Goal: Information Seeking & Learning: Learn about a topic

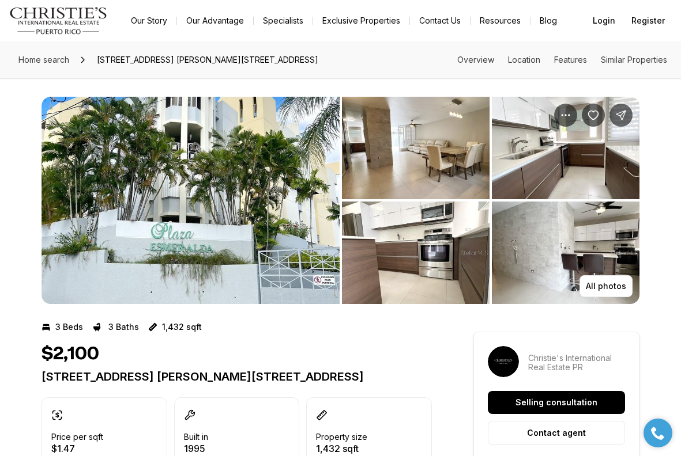
click at [610, 139] on img "View image gallery" at bounding box center [566, 148] width 148 height 103
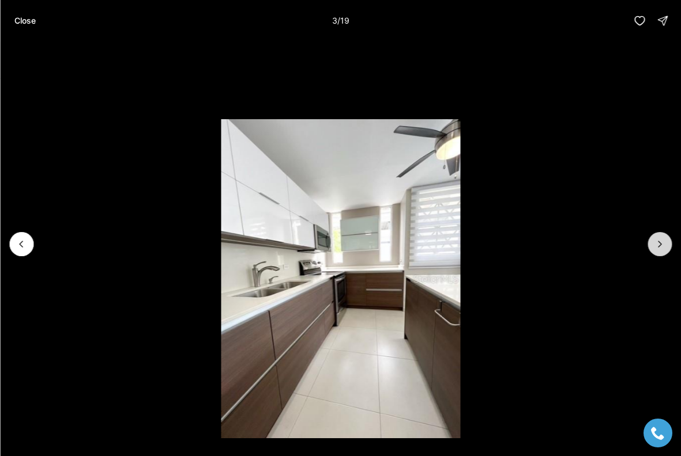
click at [659, 247] on icon "Next slide" at bounding box center [660, 245] width 12 height 12
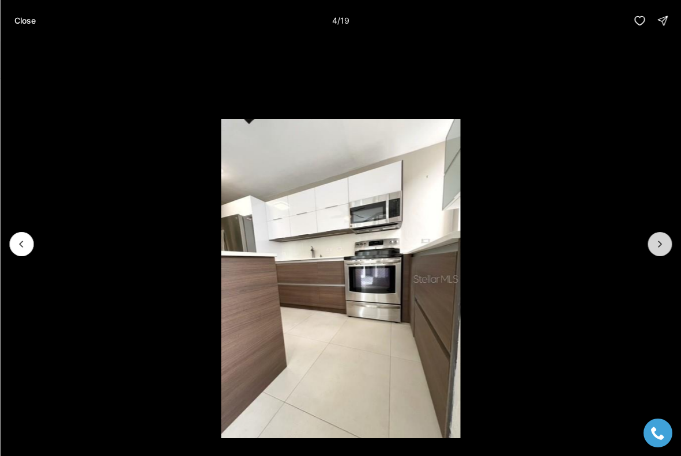
click at [659, 247] on icon "Next slide" at bounding box center [660, 245] width 12 height 12
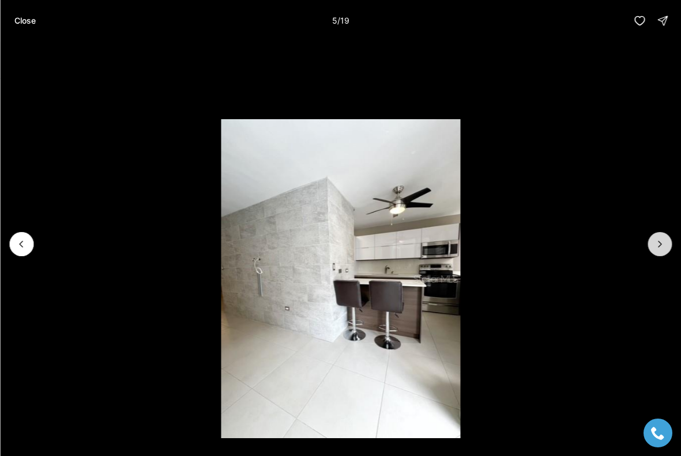
click at [659, 247] on icon "Next slide" at bounding box center [660, 245] width 12 height 12
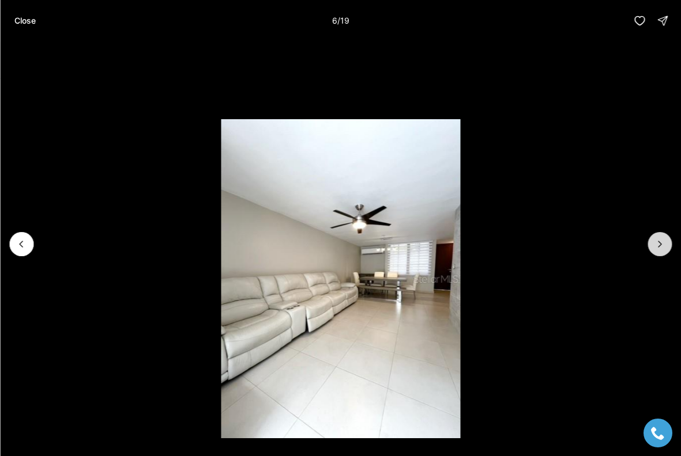
click at [659, 247] on icon "Next slide" at bounding box center [660, 245] width 12 height 12
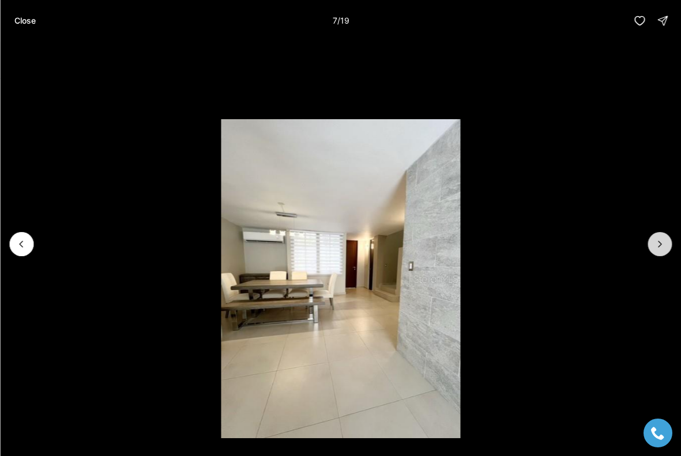
click at [659, 247] on icon "Next slide" at bounding box center [660, 245] width 12 height 12
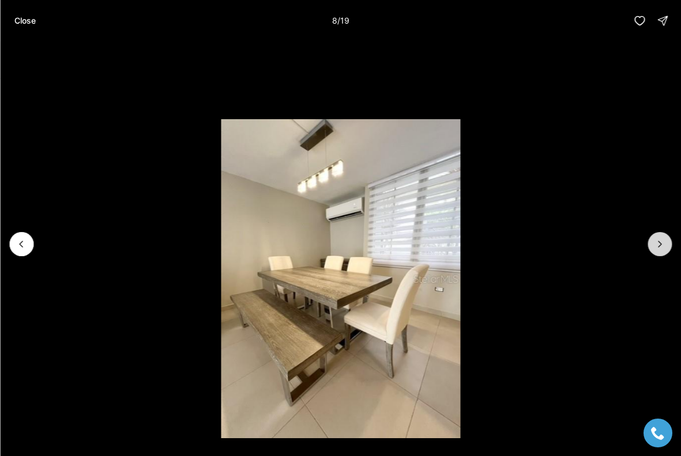
click at [659, 246] on icon "Next slide" at bounding box center [659, 244] width 3 height 6
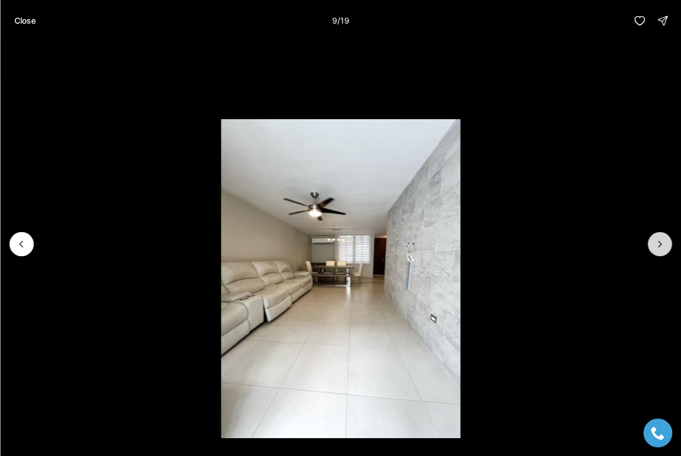
click at [659, 246] on icon "Next slide" at bounding box center [659, 244] width 3 height 6
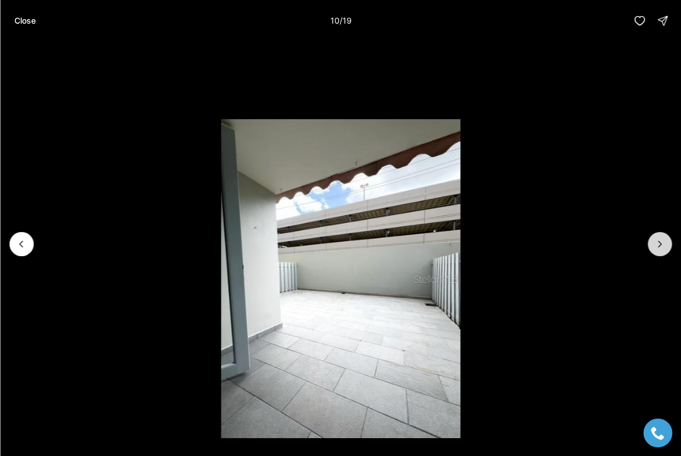
click at [659, 246] on icon "Next slide" at bounding box center [659, 244] width 3 height 6
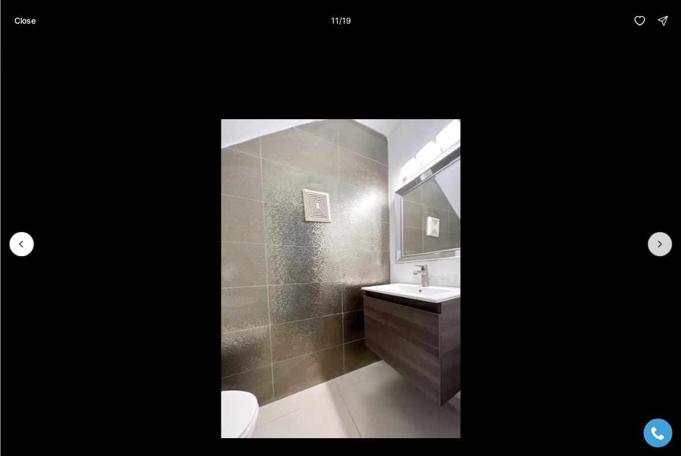
click at [660, 246] on icon "Next slide" at bounding box center [660, 245] width 12 height 12
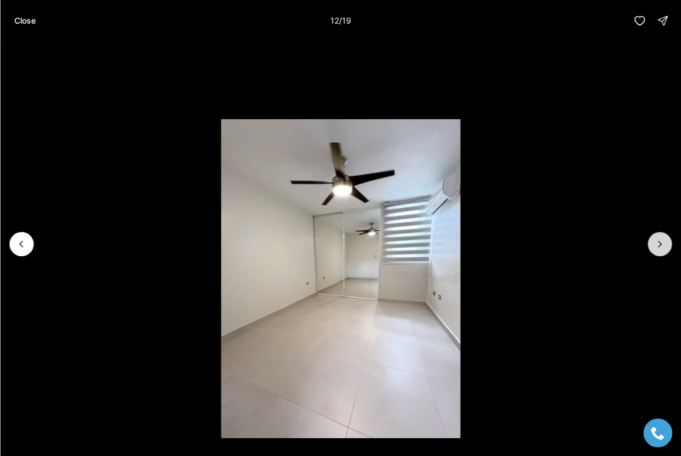
click at [660, 246] on icon "Next slide" at bounding box center [660, 245] width 12 height 12
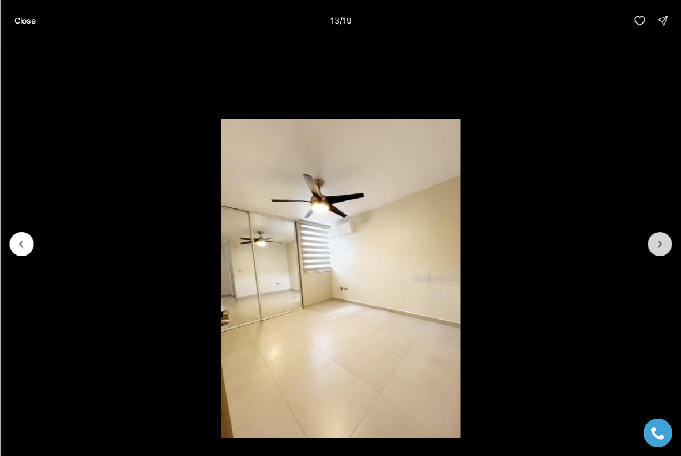
click at [660, 246] on icon "Next slide" at bounding box center [660, 245] width 12 height 12
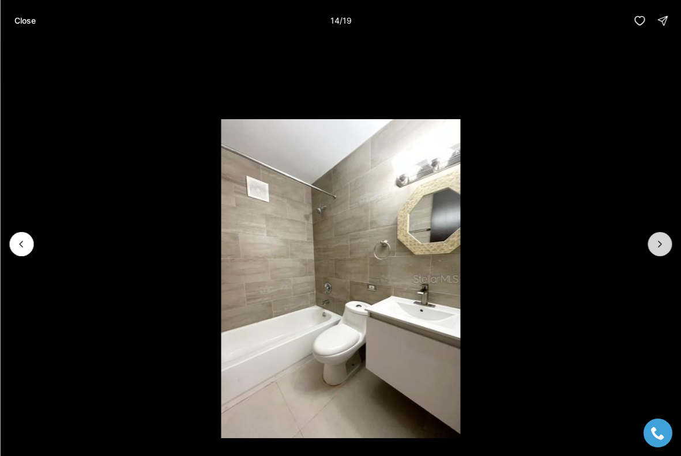
click at [659, 246] on icon "Next slide" at bounding box center [659, 244] width 3 height 6
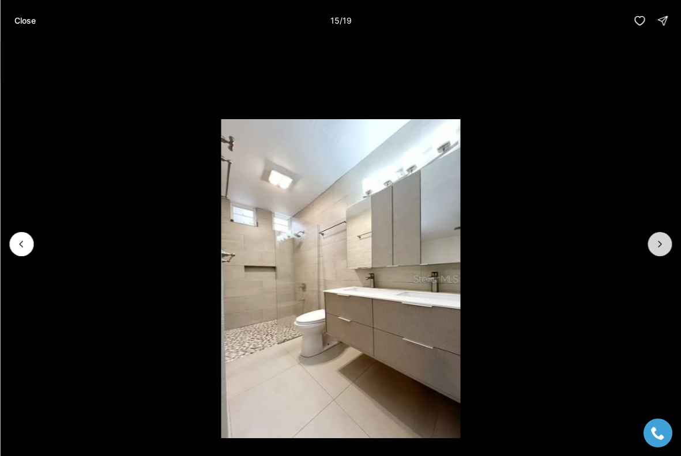
click at [659, 246] on icon "Next slide" at bounding box center [659, 244] width 3 height 6
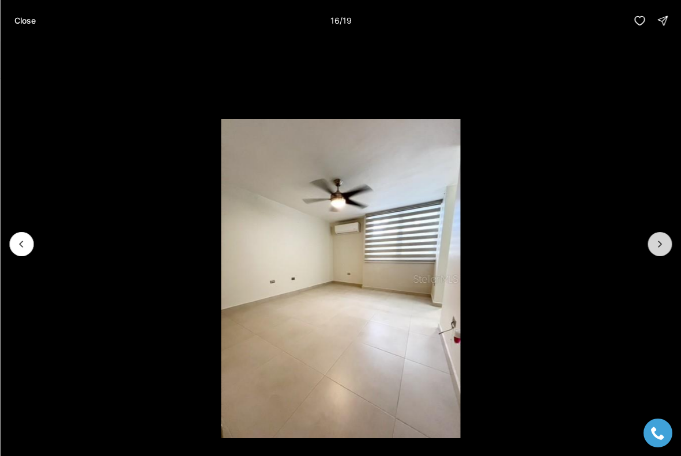
click at [659, 246] on icon "Next slide" at bounding box center [659, 244] width 3 height 6
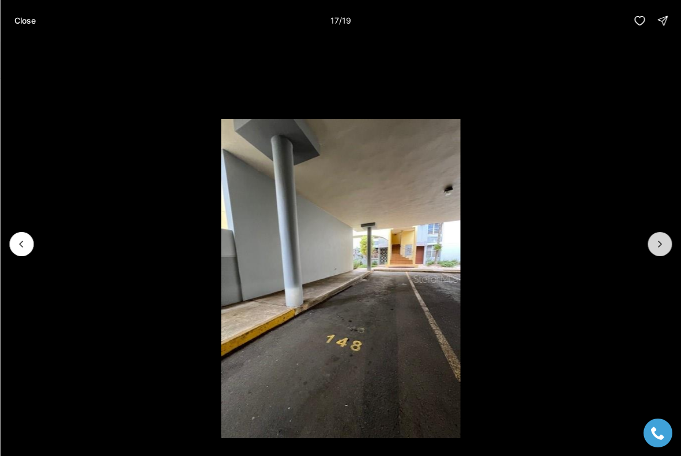
click at [659, 246] on icon "Next slide" at bounding box center [659, 244] width 3 height 6
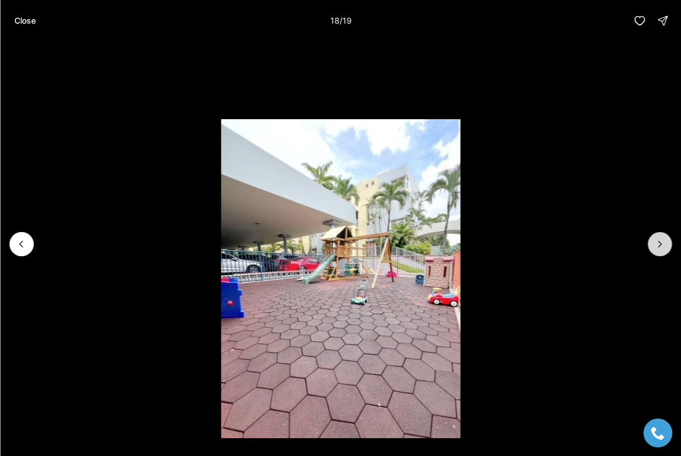
click at [659, 246] on icon "Next slide" at bounding box center [659, 244] width 3 height 6
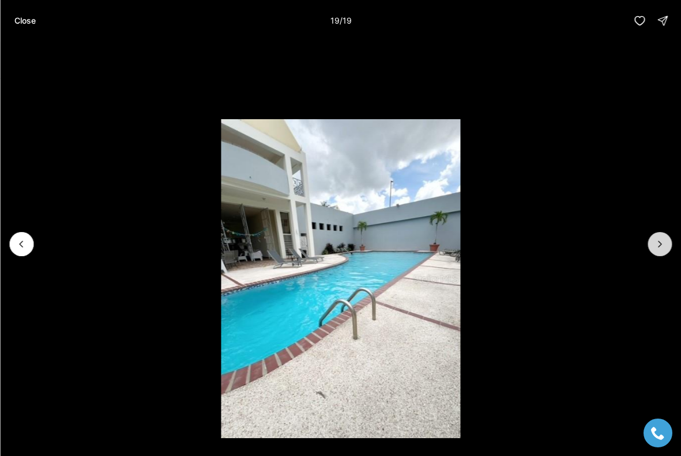
click at [659, 246] on div at bounding box center [659, 244] width 24 height 24
click at [661, 243] on div at bounding box center [659, 244] width 24 height 24
click at [661, 247] on div at bounding box center [659, 244] width 24 height 24
click at [25, 241] on icon "Previous slide" at bounding box center [22, 245] width 12 height 12
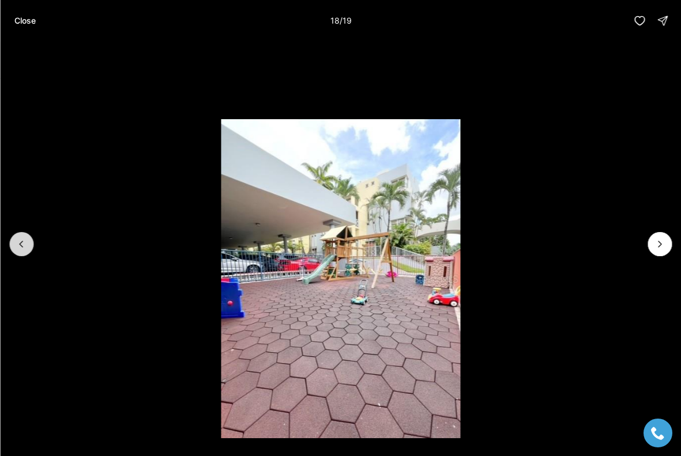
click at [25, 241] on icon "Previous slide" at bounding box center [22, 245] width 12 height 12
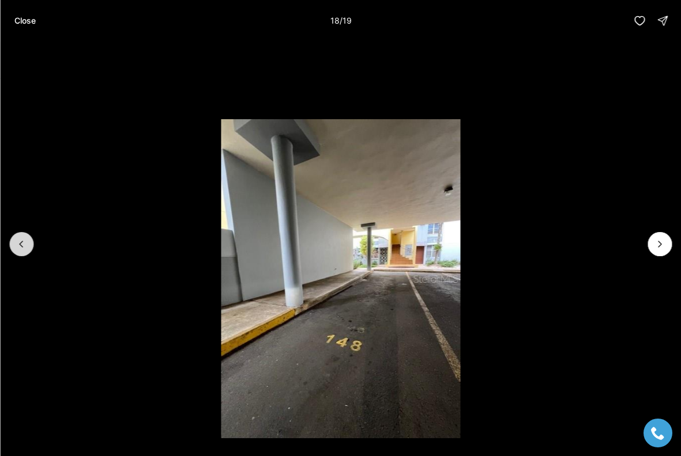
click at [25, 241] on icon "Previous slide" at bounding box center [22, 245] width 12 height 12
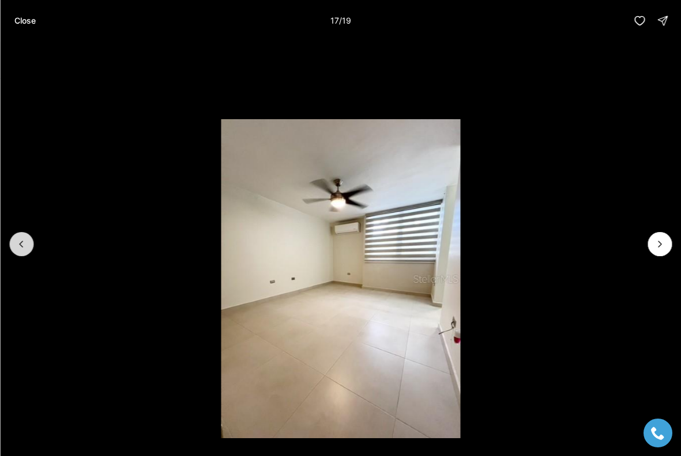
click at [25, 241] on icon "Previous slide" at bounding box center [22, 245] width 12 height 12
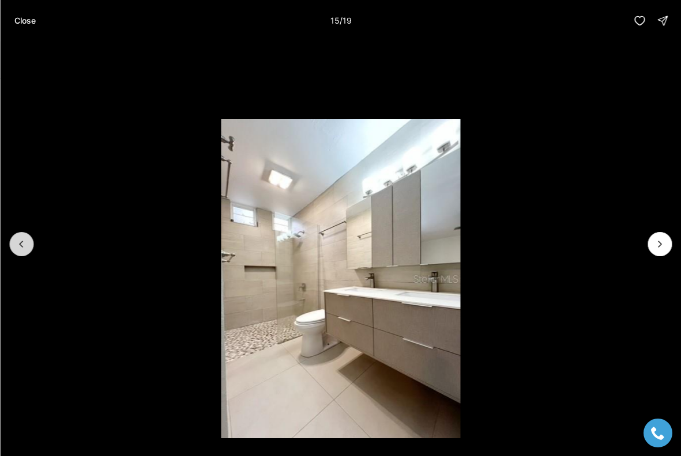
click at [26, 241] on icon "Previous slide" at bounding box center [22, 245] width 12 height 12
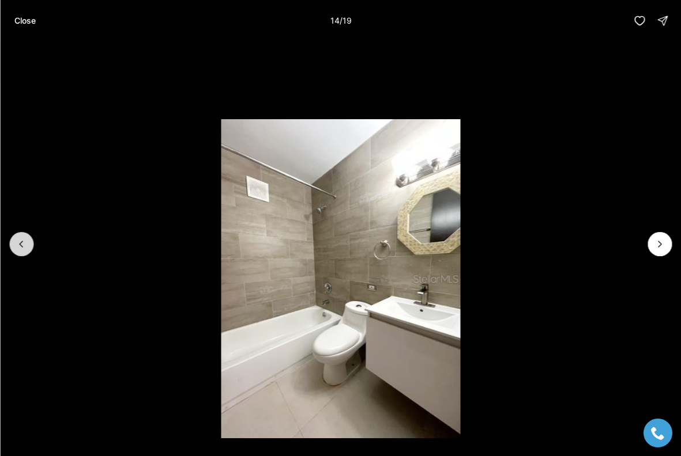
click at [26, 241] on icon "Previous slide" at bounding box center [22, 245] width 12 height 12
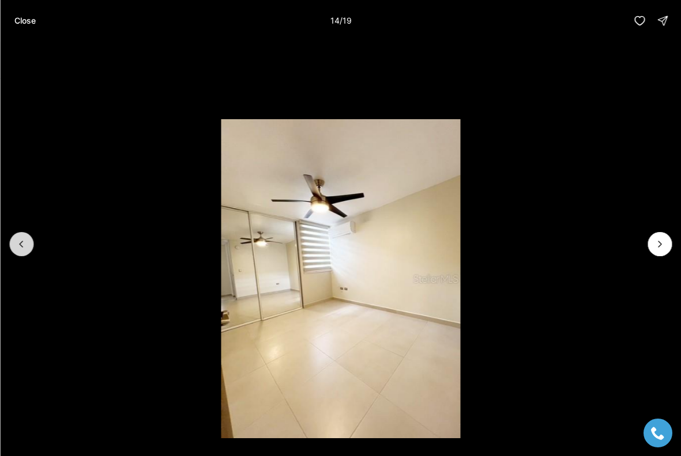
click at [26, 241] on icon "Previous slide" at bounding box center [22, 245] width 12 height 12
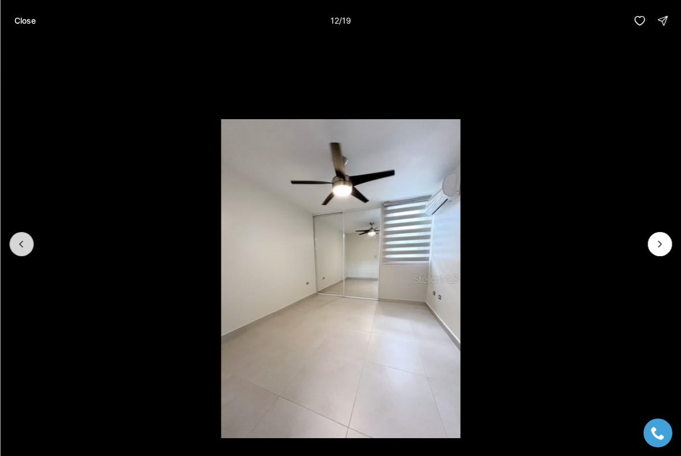
click at [26, 241] on icon "Previous slide" at bounding box center [22, 245] width 12 height 12
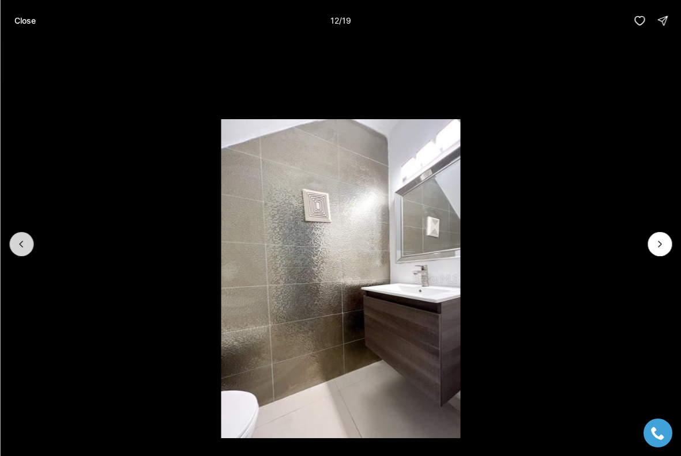
click at [27, 241] on icon "Previous slide" at bounding box center [22, 245] width 12 height 12
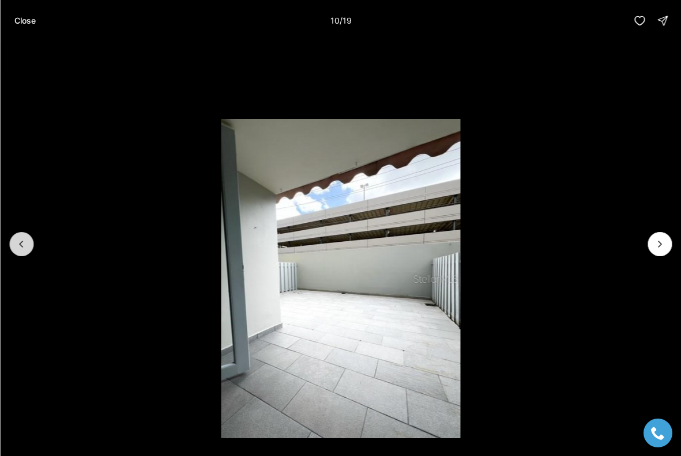
click at [27, 241] on button "Previous slide" at bounding box center [21, 244] width 24 height 24
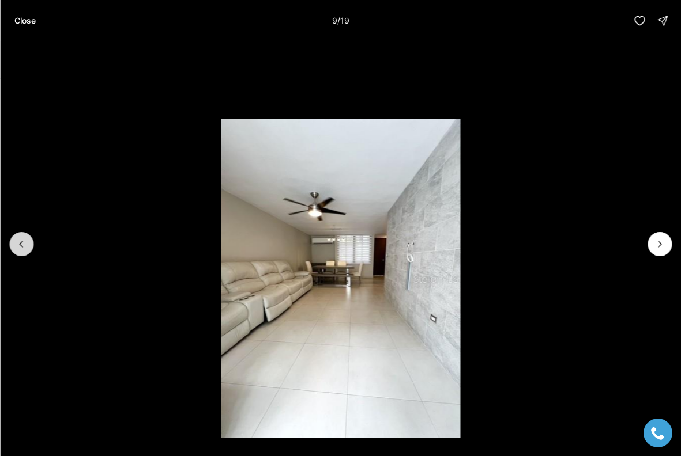
click at [27, 242] on button "Previous slide" at bounding box center [21, 244] width 24 height 24
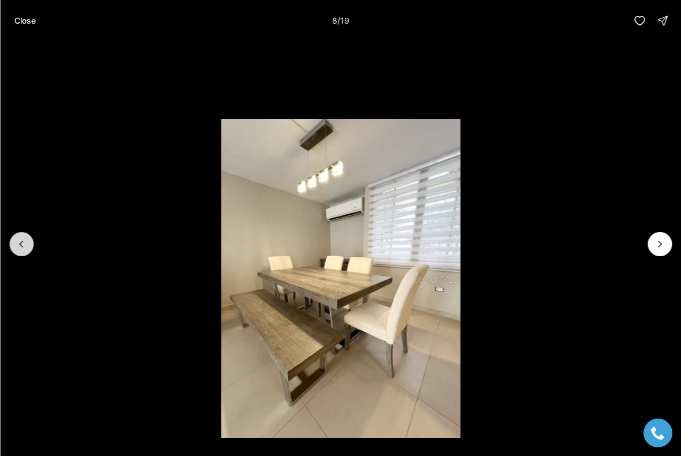
click at [27, 242] on button "Previous slide" at bounding box center [21, 244] width 24 height 24
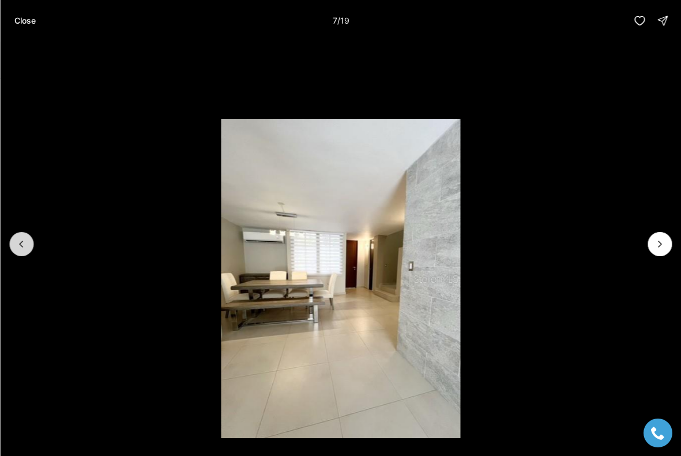
click at [27, 242] on button "Previous slide" at bounding box center [21, 244] width 24 height 24
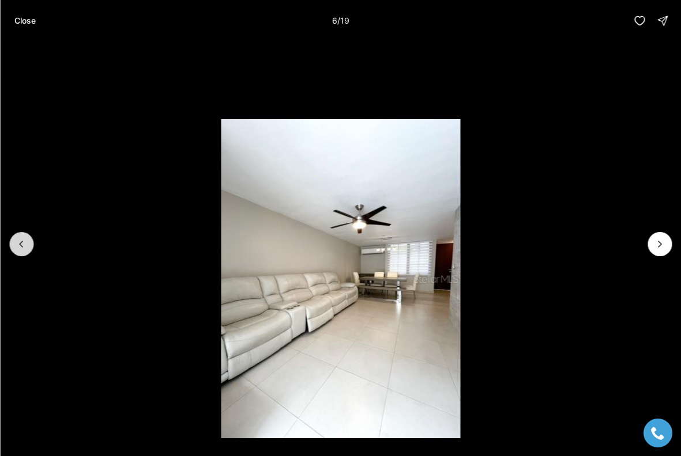
click at [27, 242] on button "Previous slide" at bounding box center [21, 244] width 24 height 24
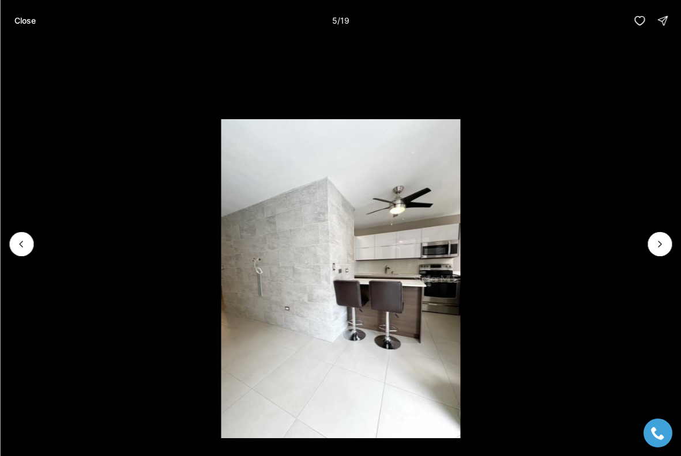
click at [262, 261] on img "5 of 19" at bounding box center [341, 278] width 240 height 319
click at [326, 168] on img "5 of 19" at bounding box center [341, 278] width 240 height 319
click at [17, 247] on icon "Previous slide" at bounding box center [22, 245] width 12 height 12
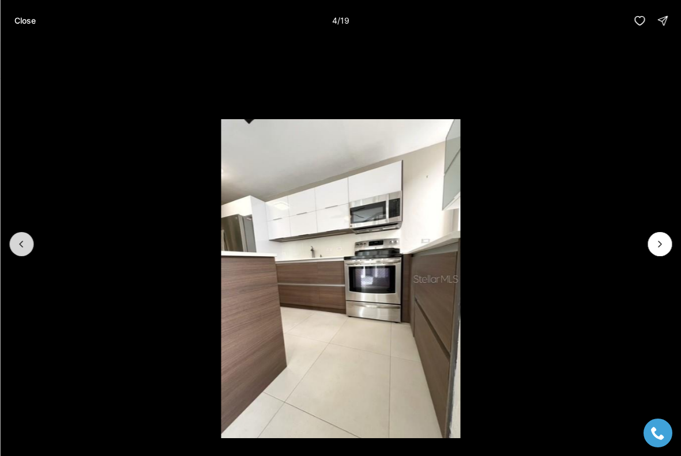
click at [17, 247] on icon "Previous slide" at bounding box center [22, 245] width 12 height 12
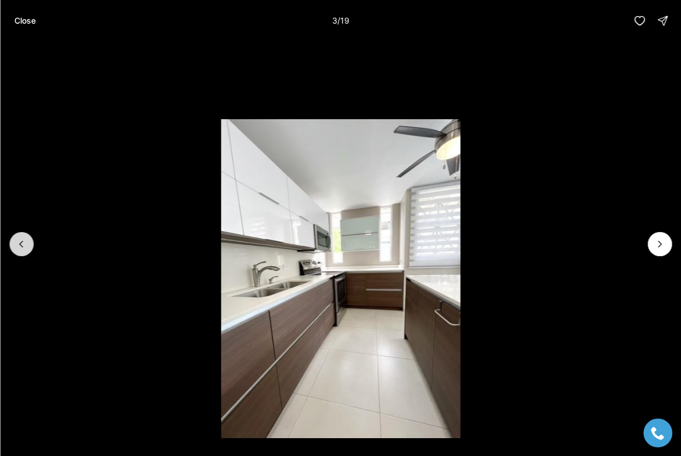
click at [20, 251] on button "Previous slide" at bounding box center [21, 244] width 24 height 24
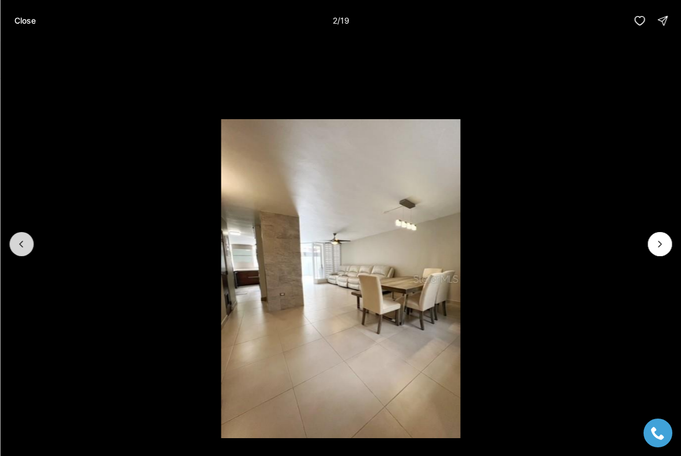
click at [20, 251] on button "Previous slide" at bounding box center [21, 244] width 24 height 24
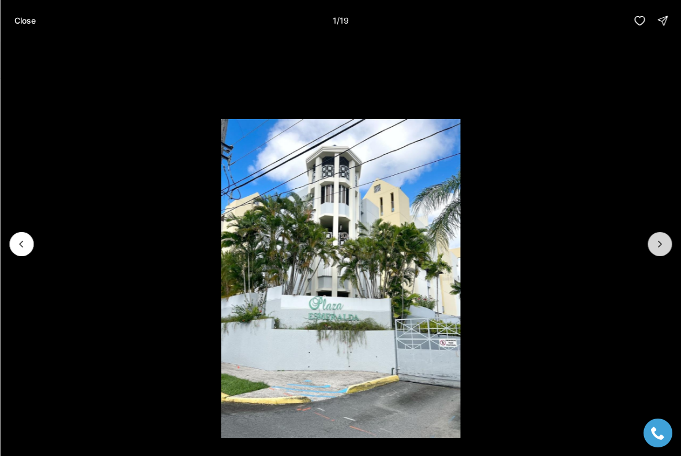
click at [665, 239] on button "Next slide" at bounding box center [659, 244] width 24 height 24
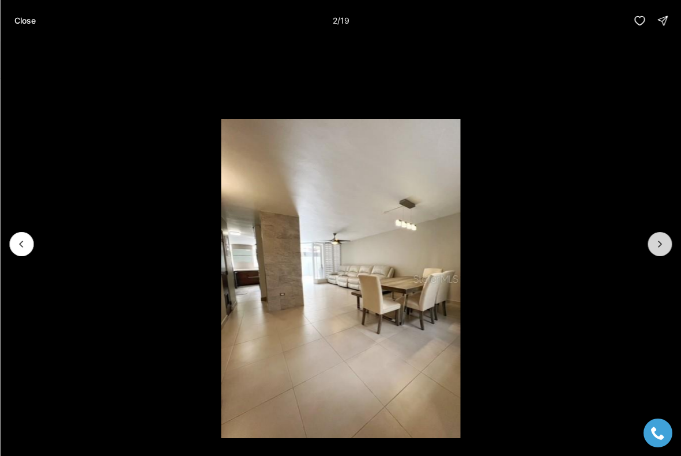
click at [665, 239] on button "Next slide" at bounding box center [659, 244] width 24 height 24
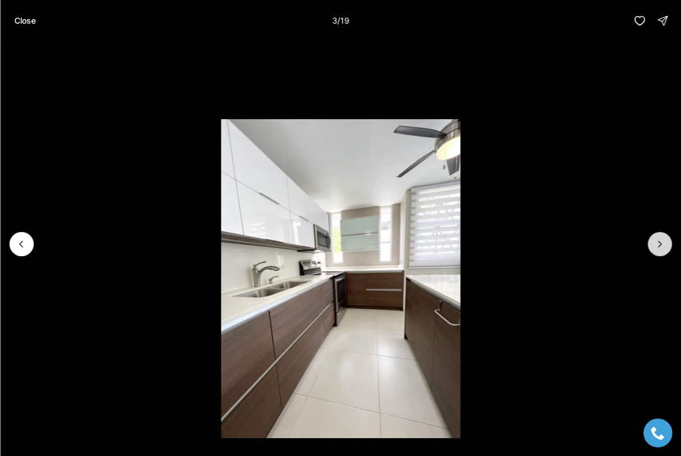
click at [658, 245] on icon "Next slide" at bounding box center [660, 245] width 12 height 12
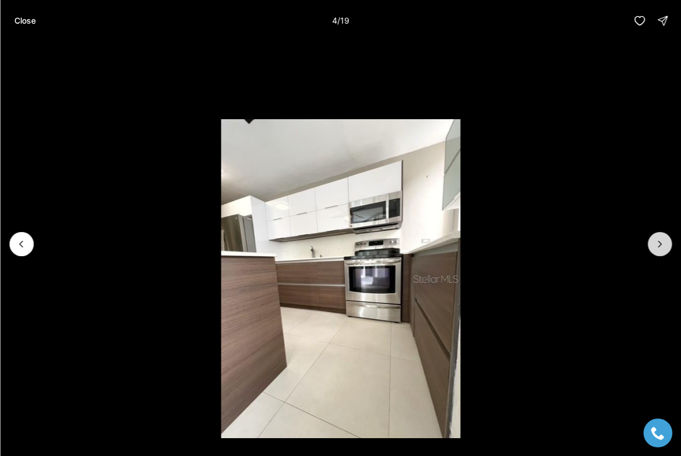
click at [656, 247] on icon "Next slide" at bounding box center [660, 245] width 12 height 12
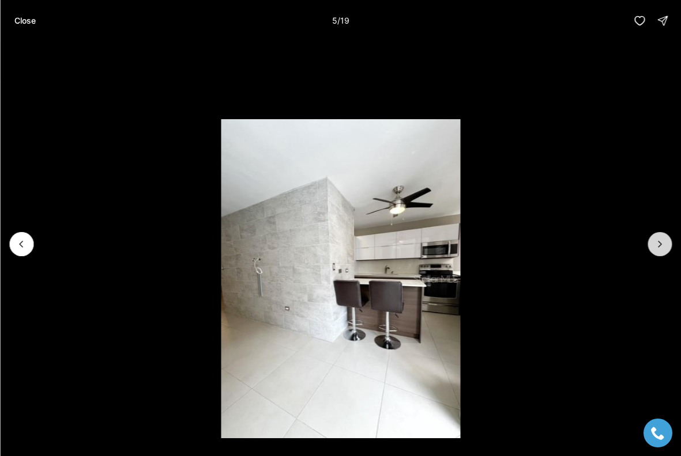
click at [655, 248] on icon "Next slide" at bounding box center [660, 245] width 12 height 12
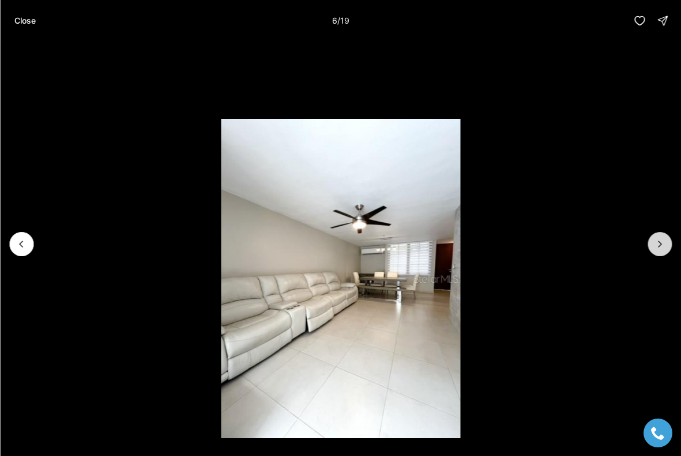
click at [655, 248] on icon "Next slide" at bounding box center [660, 245] width 12 height 12
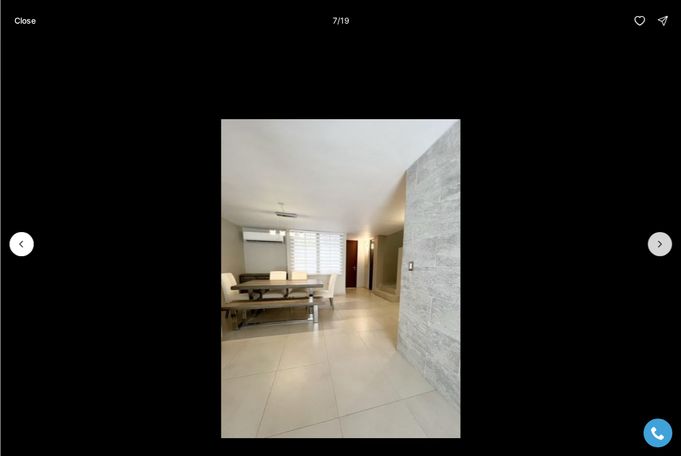
click at [652, 250] on button "Next slide" at bounding box center [659, 244] width 24 height 24
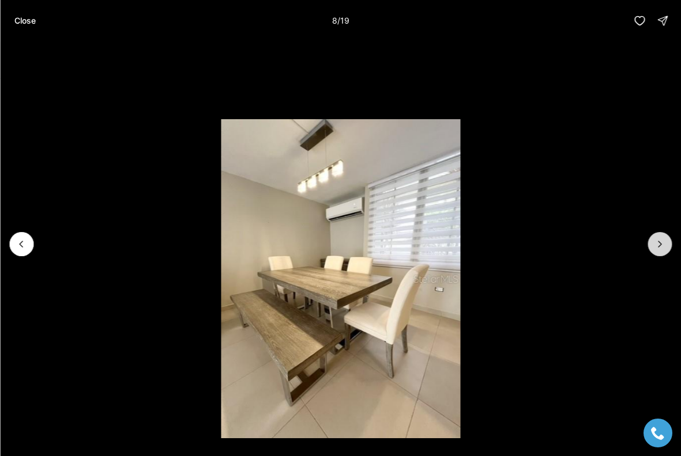
click at [654, 251] on button "Next slide" at bounding box center [659, 244] width 24 height 24
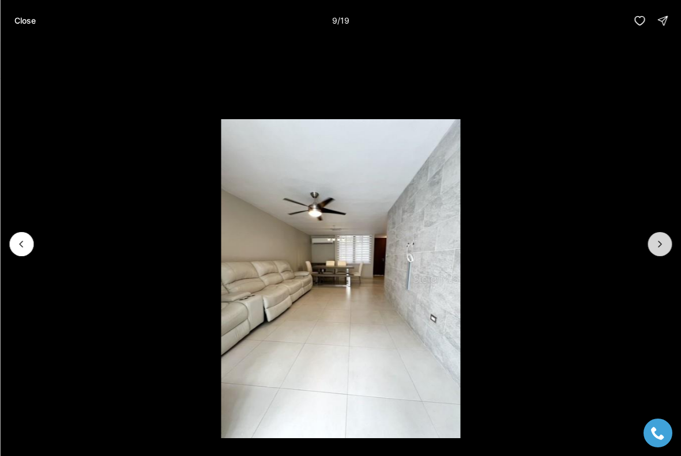
click at [654, 251] on button "Next slide" at bounding box center [659, 244] width 24 height 24
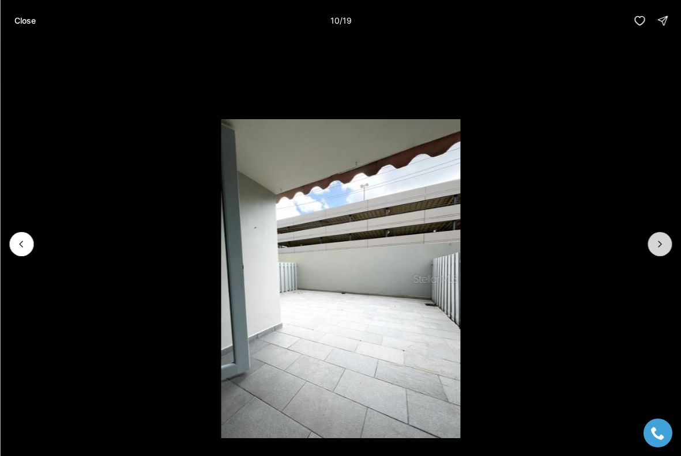
click at [663, 247] on icon "Next slide" at bounding box center [660, 245] width 12 height 12
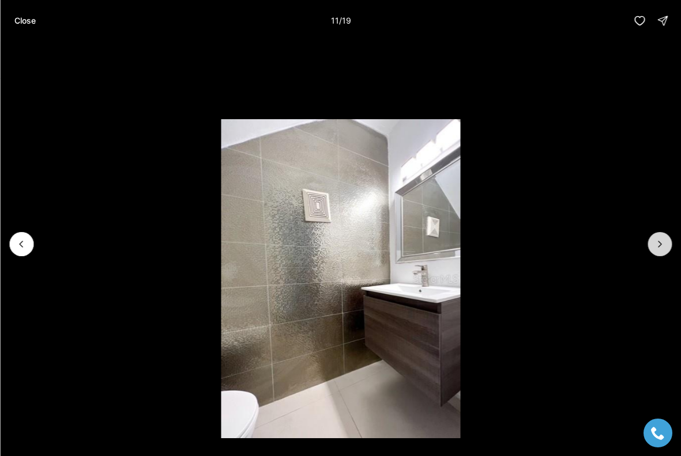
click at [663, 247] on icon "Next slide" at bounding box center [660, 245] width 12 height 12
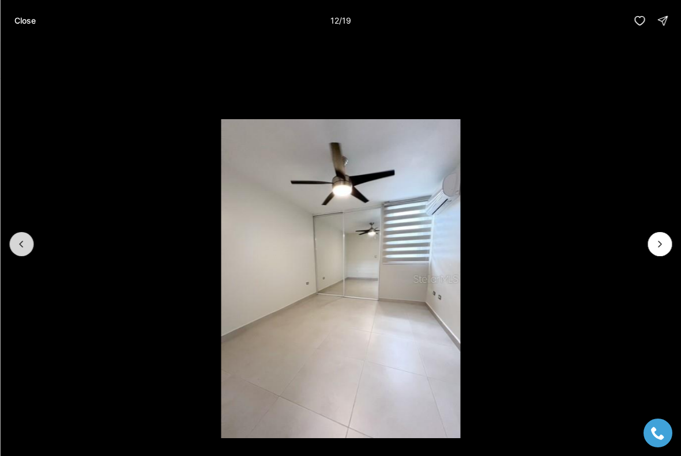
click at [28, 250] on button "Previous slide" at bounding box center [21, 244] width 24 height 24
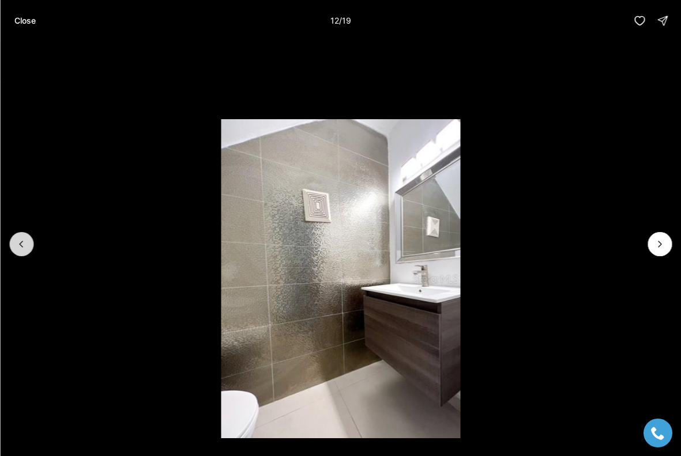
click at [28, 250] on button "Previous slide" at bounding box center [21, 244] width 24 height 24
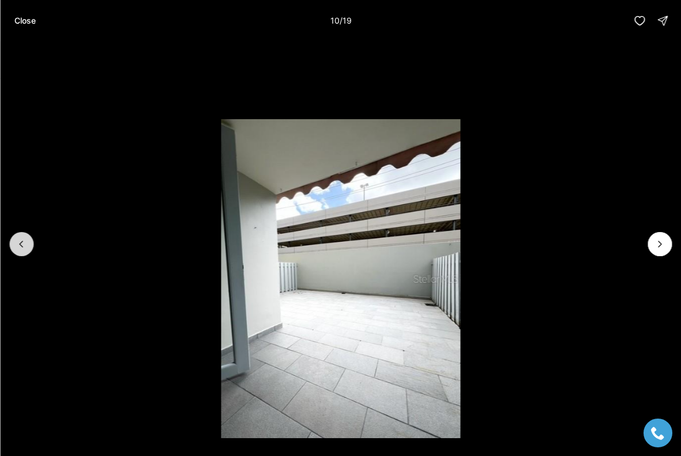
click at [28, 250] on button "Previous slide" at bounding box center [21, 244] width 24 height 24
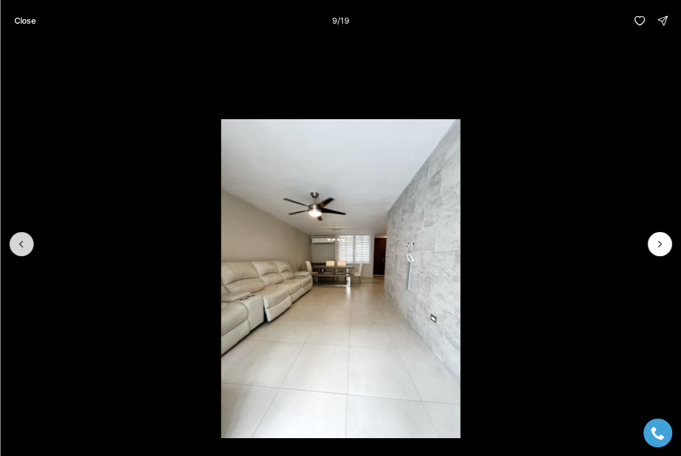
click at [28, 250] on button "Previous slide" at bounding box center [21, 244] width 24 height 24
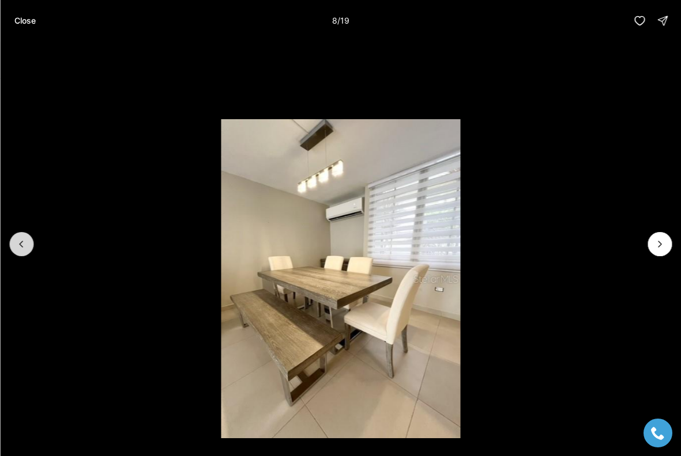
click at [27, 246] on button "Previous slide" at bounding box center [21, 244] width 24 height 24
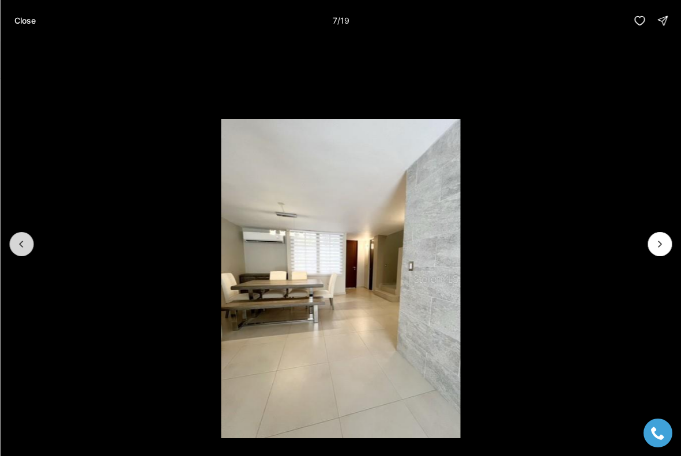
click at [27, 246] on button "Previous slide" at bounding box center [21, 244] width 24 height 24
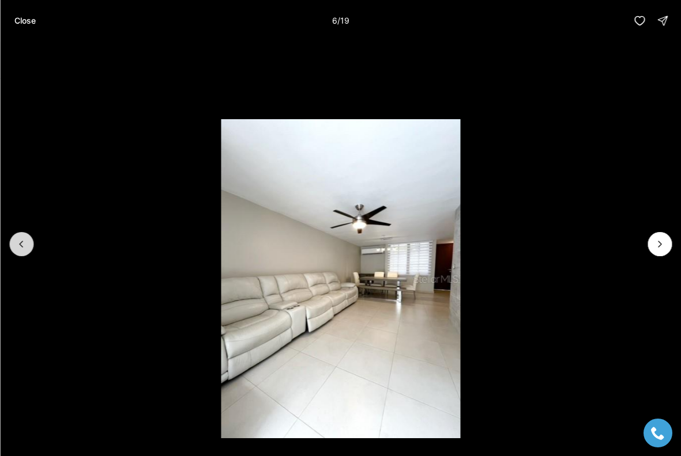
click at [27, 246] on button "Previous slide" at bounding box center [21, 244] width 24 height 24
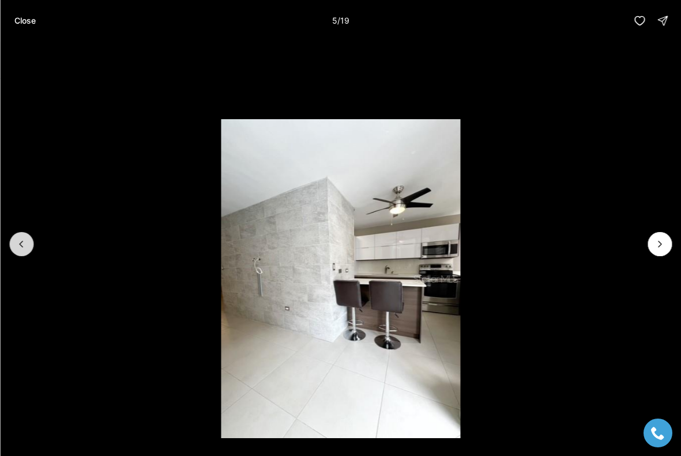
click at [28, 246] on button "Previous slide" at bounding box center [21, 244] width 24 height 24
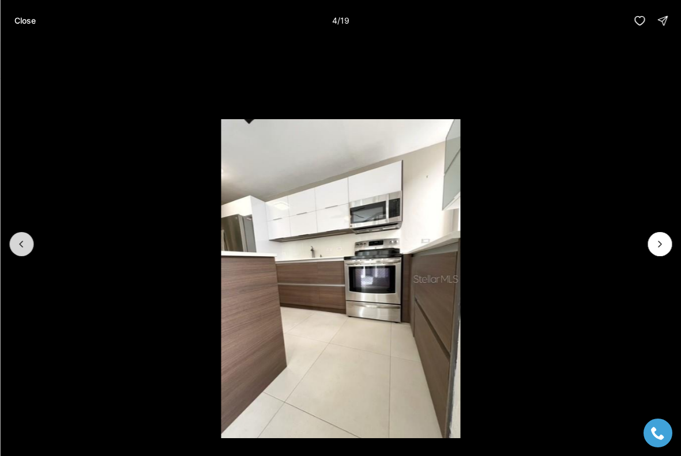
click at [28, 246] on button "Previous slide" at bounding box center [21, 244] width 24 height 24
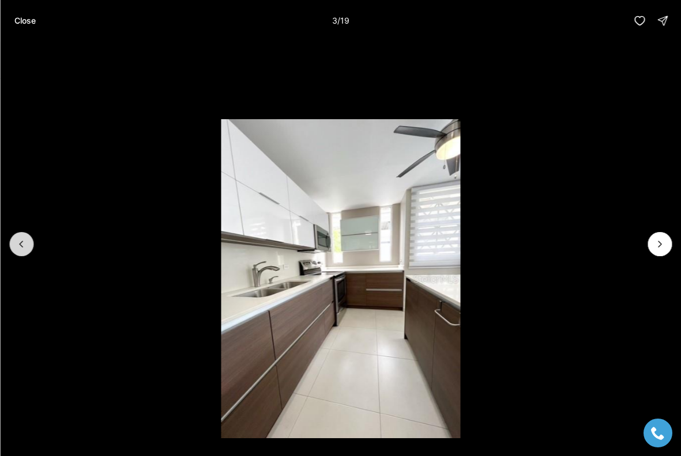
click at [28, 246] on button "Previous slide" at bounding box center [21, 244] width 24 height 24
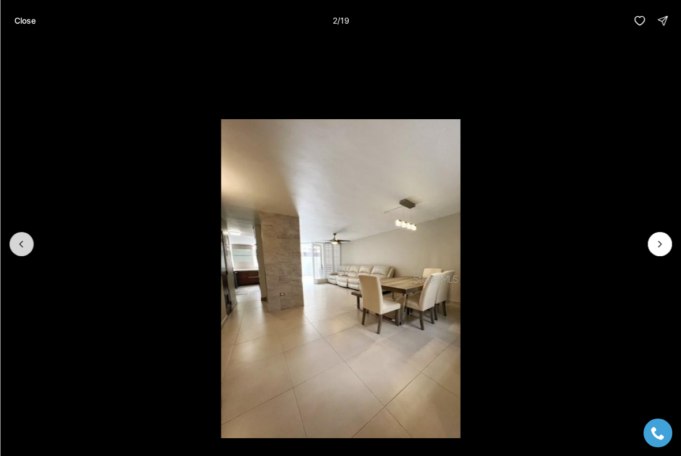
click at [28, 245] on button "Previous slide" at bounding box center [21, 244] width 24 height 24
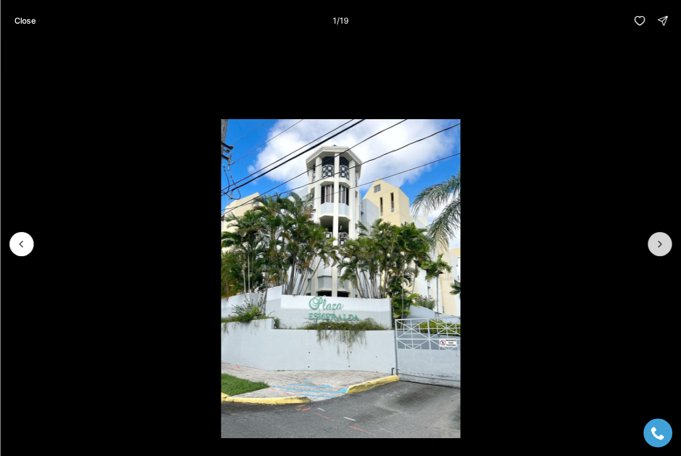
click at [658, 250] on icon "Next slide" at bounding box center [660, 245] width 12 height 12
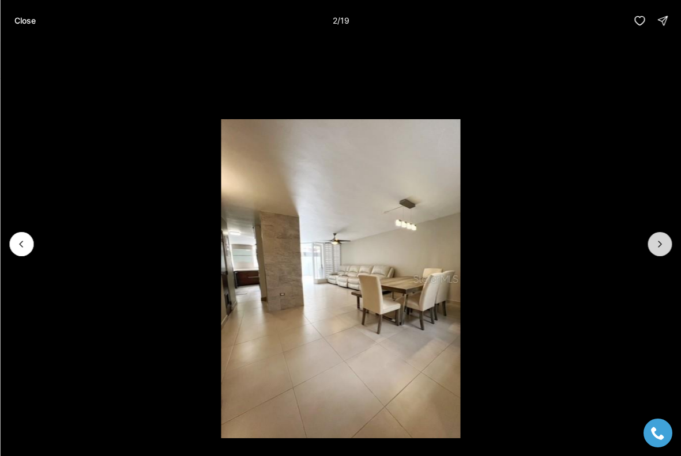
click at [658, 250] on icon "Next slide" at bounding box center [660, 245] width 12 height 12
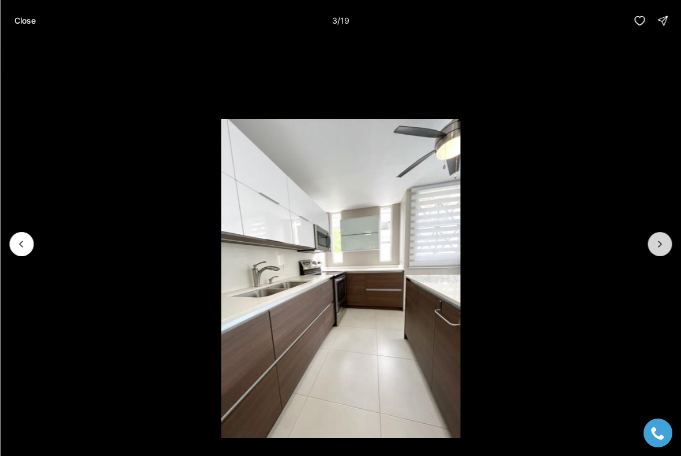
click at [656, 251] on button "Next slide" at bounding box center [659, 244] width 24 height 24
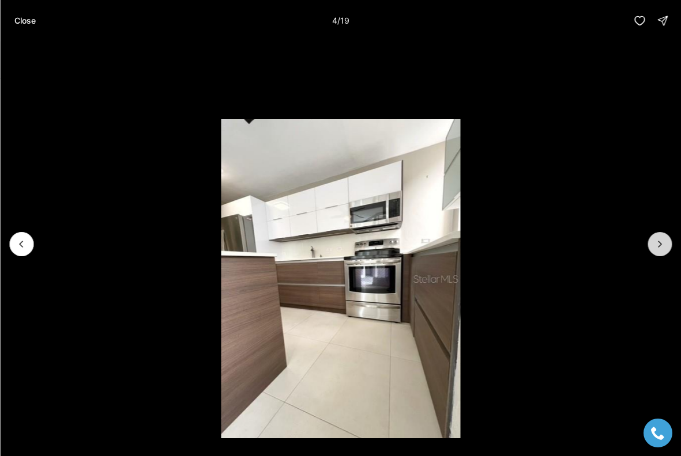
click at [655, 252] on button "Next slide" at bounding box center [659, 244] width 24 height 24
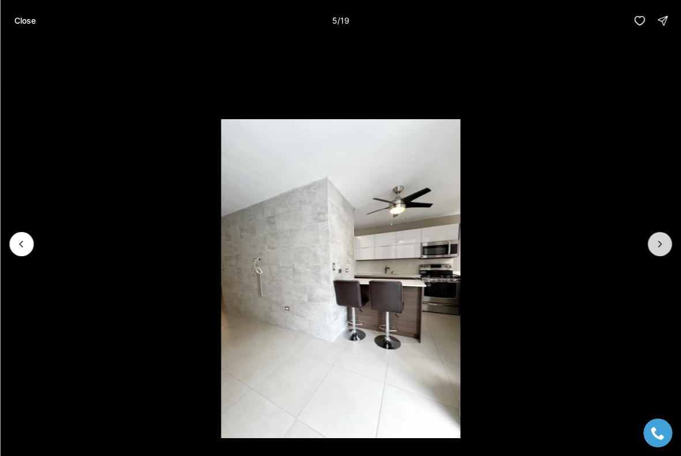
click at [655, 254] on button "Next slide" at bounding box center [659, 244] width 24 height 24
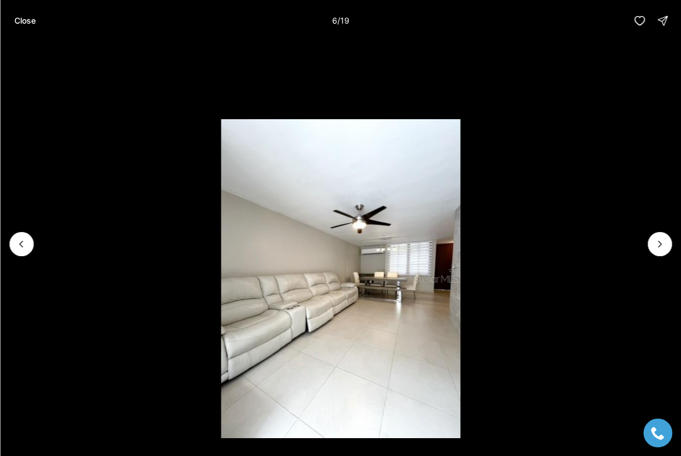
click at [654, 256] on li "6 of 19" at bounding box center [340, 244] width 681 height 406
click at [656, 248] on icon "Next slide" at bounding box center [660, 245] width 12 height 12
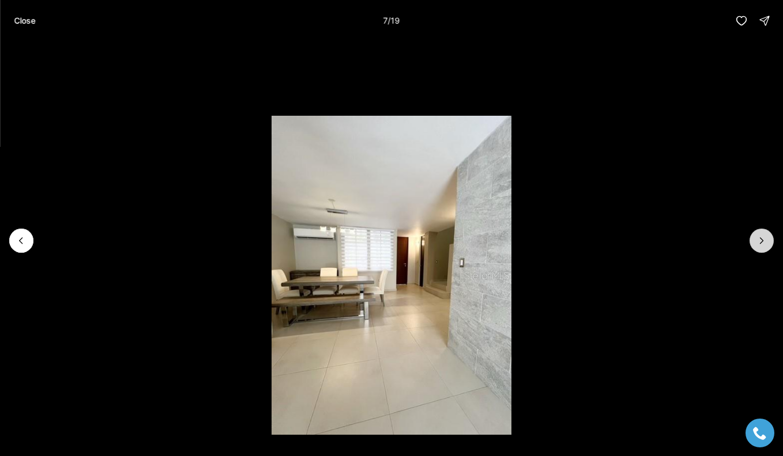
click at [680, 241] on icon "Next slide" at bounding box center [762, 241] width 12 height 12
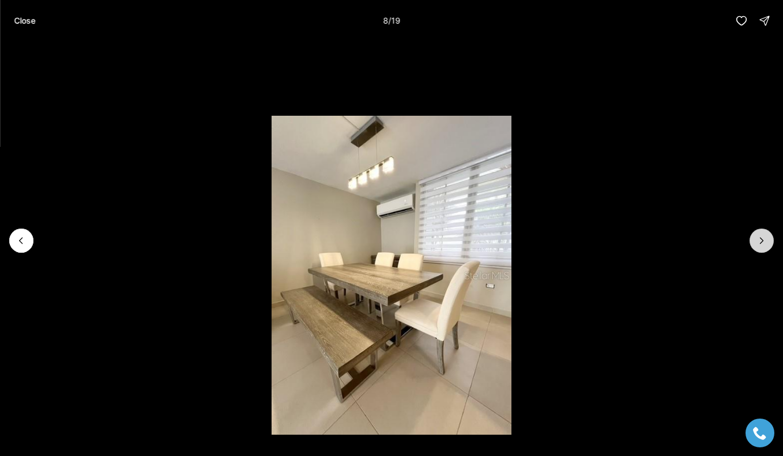
click at [680, 241] on icon "Next slide" at bounding box center [762, 241] width 12 height 12
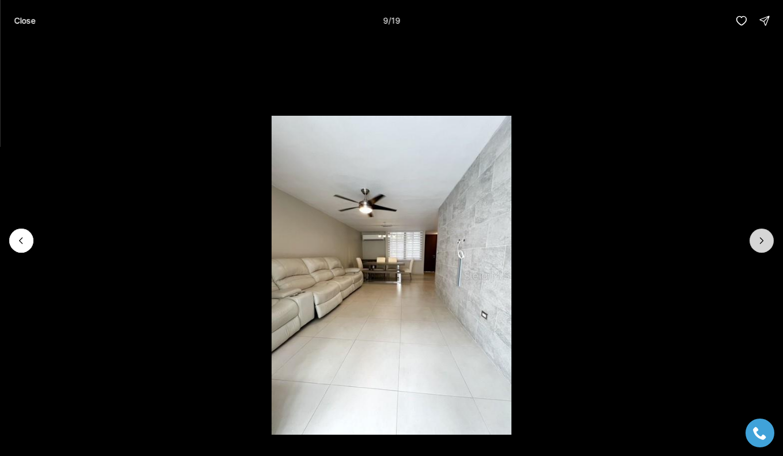
click at [680, 241] on icon "Next slide" at bounding box center [762, 241] width 12 height 12
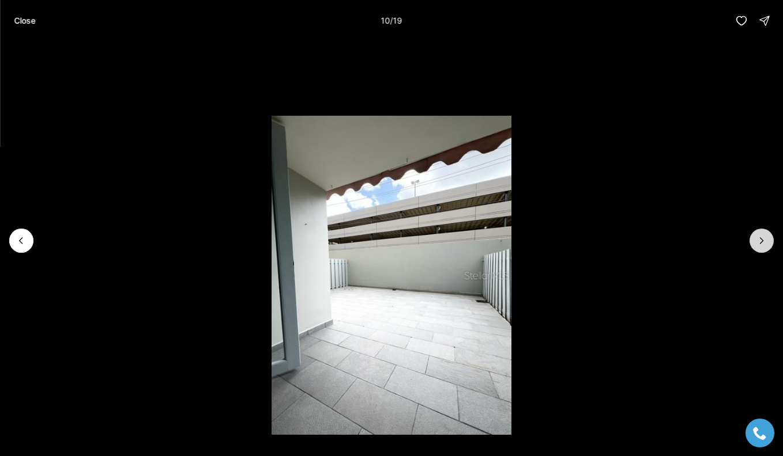
click at [680, 241] on icon "Next slide" at bounding box center [762, 241] width 12 height 12
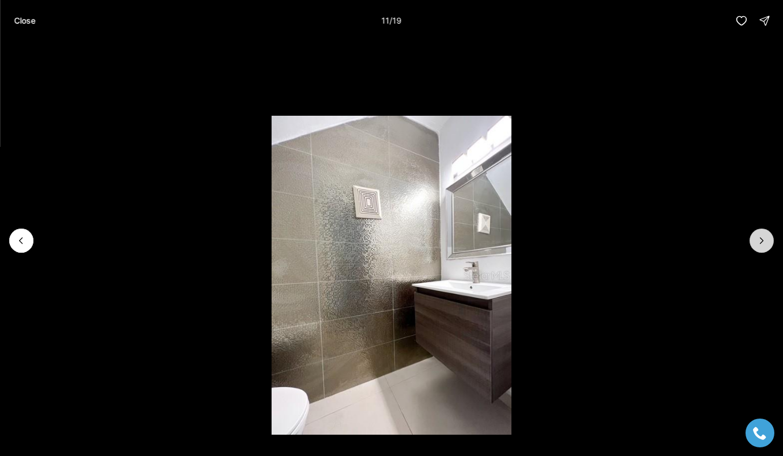
click at [680, 241] on icon "Next slide" at bounding box center [762, 241] width 12 height 12
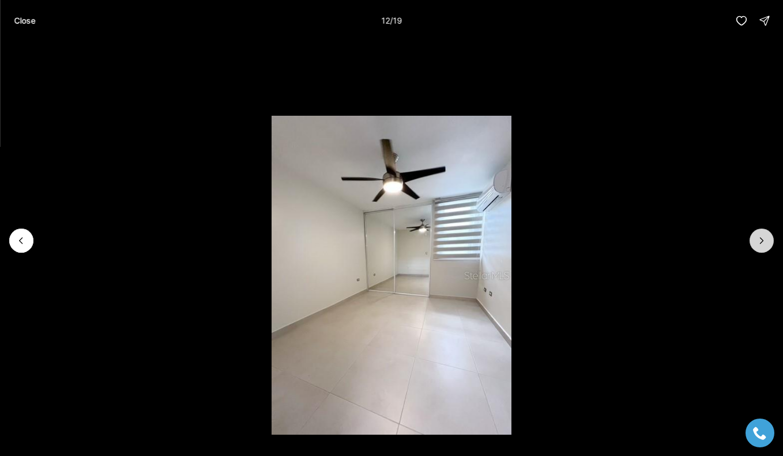
click at [680, 243] on icon "Next slide" at bounding box center [762, 241] width 12 height 12
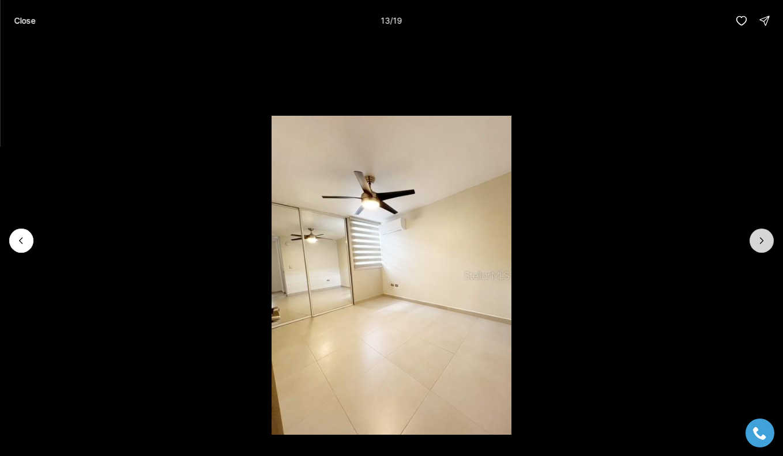
click at [680, 244] on icon "Next slide" at bounding box center [762, 241] width 12 height 12
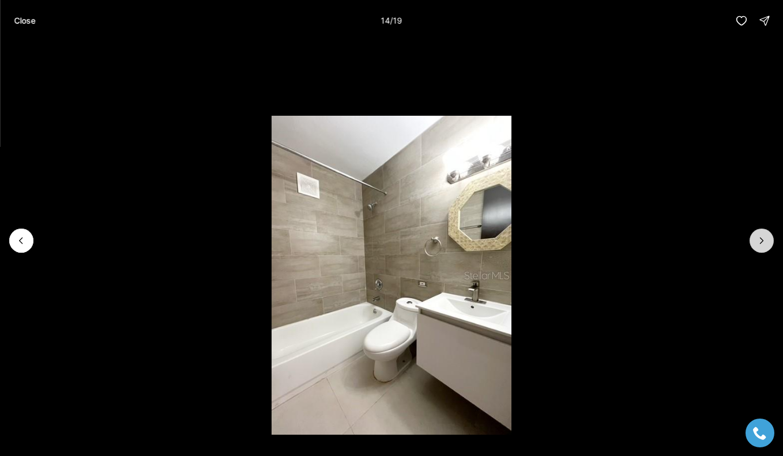
click at [680, 244] on button "Next slide" at bounding box center [761, 241] width 24 height 24
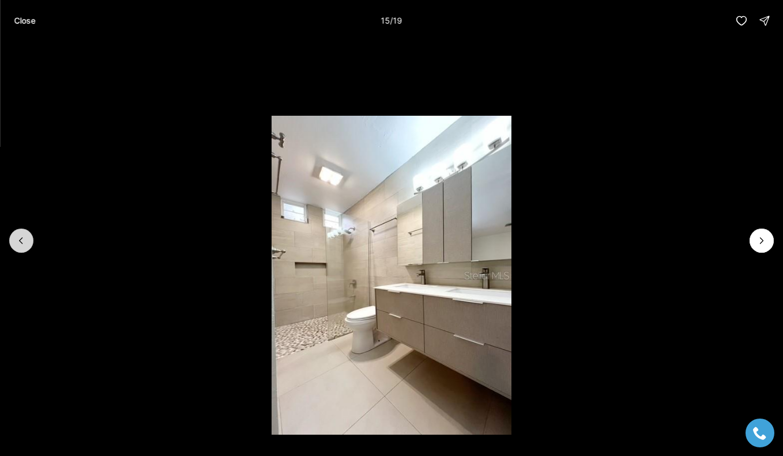
click at [27, 241] on icon "Previous slide" at bounding box center [22, 241] width 12 height 12
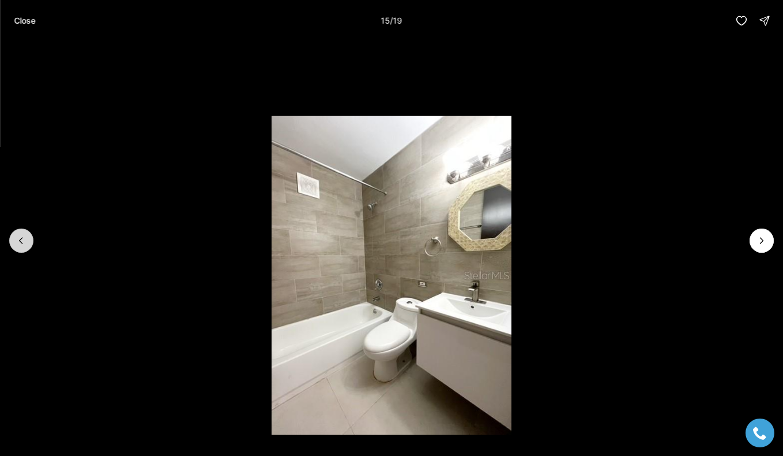
click at [27, 241] on icon "Previous slide" at bounding box center [22, 241] width 12 height 12
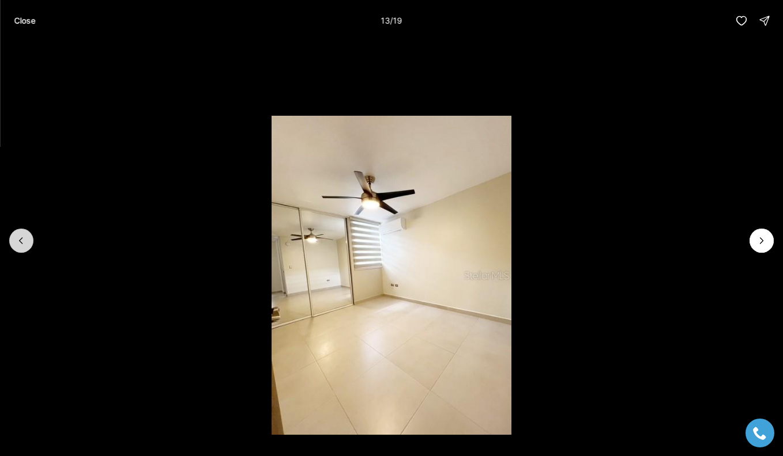
click at [27, 241] on icon "Previous slide" at bounding box center [22, 241] width 12 height 12
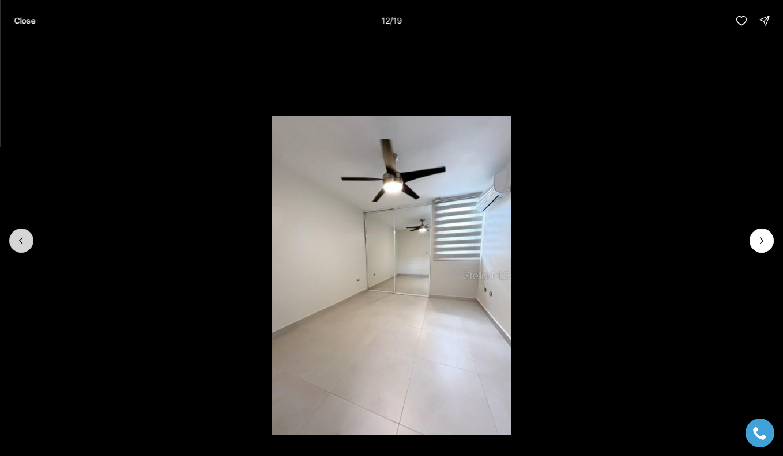
click at [27, 241] on button "Previous slide" at bounding box center [21, 241] width 24 height 24
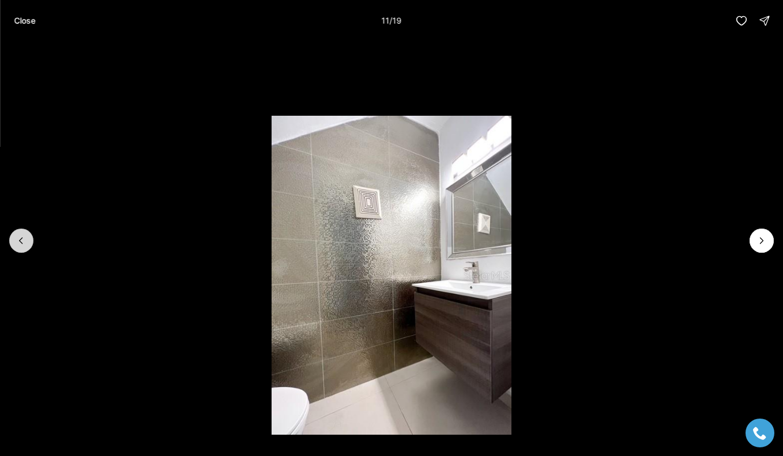
click at [25, 244] on icon "Previous slide" at bounding box center [22, 241] width 12 height 12
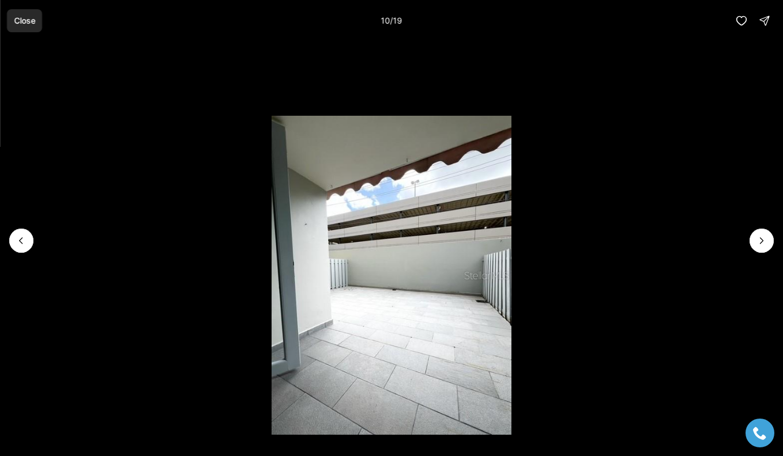
click at [28, 22] on p "Close" at bounding box center [24, 20] width 21 height 9
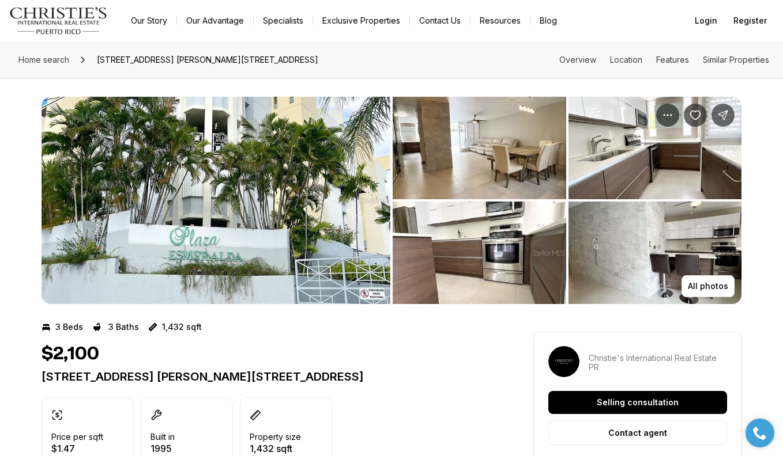
click at [625, 164] on img "View image gallery" at bounding box center [654, 148] width 173 height 103
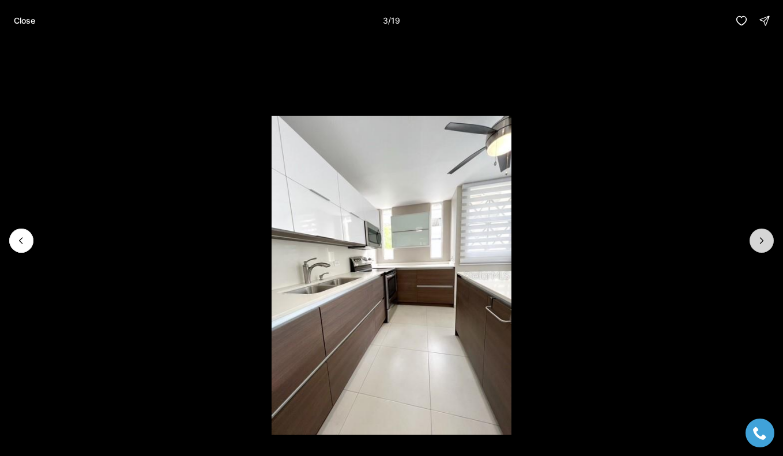
click at [680, 241] on icon "Next slide" at bounding box center [762, 241] width 12 height 12
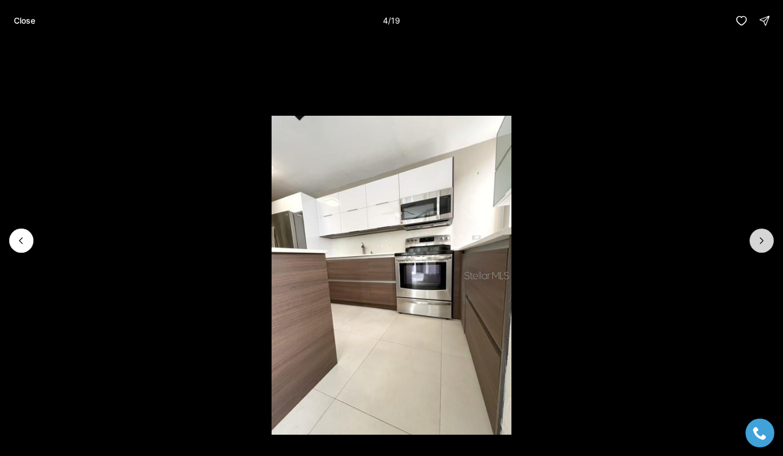
click at [680, 243] on icon "Next slide" at bounding box center [762, 241] width 12 height 12
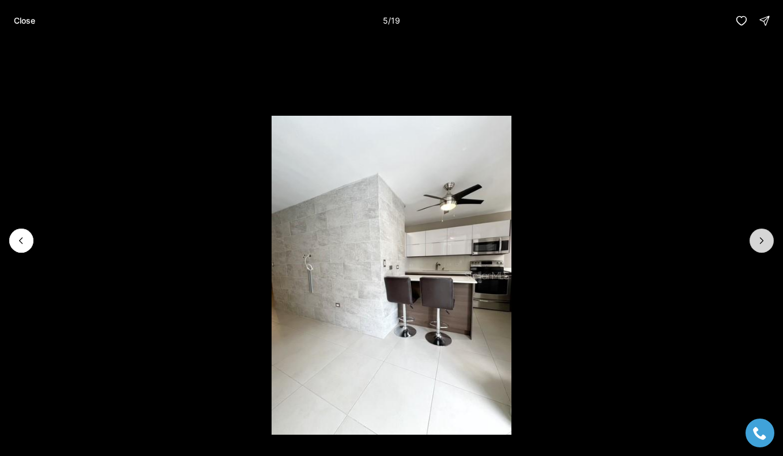
click at [680, 244] on icon "Next slide" at bounding box center [762, 241] width 12 height 12
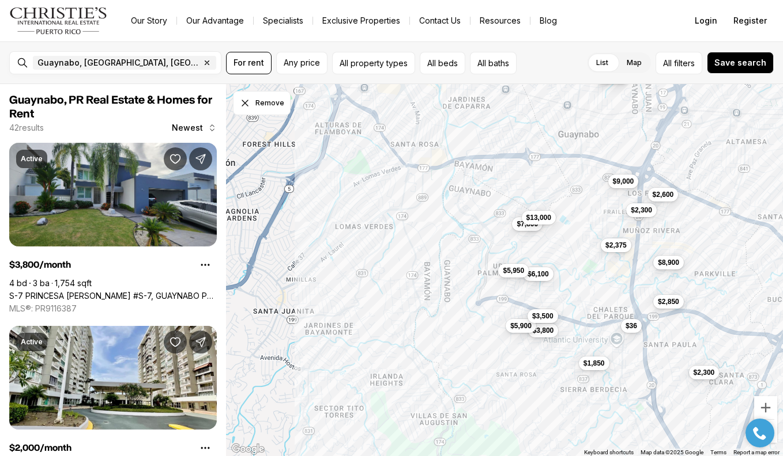
drag, startPoint x: 519, startPoint y: 323, endPoint x: 418, endPoint y: 254, distance: 122.6
click at [418, 254] on div "$3,800 $6,100 $1,850 $2,300 $2,850 $5,500 $15,000 $2,000 $9,000 $7,800 $13,000 …" at bounding box center [504, 270] width 557 height 373
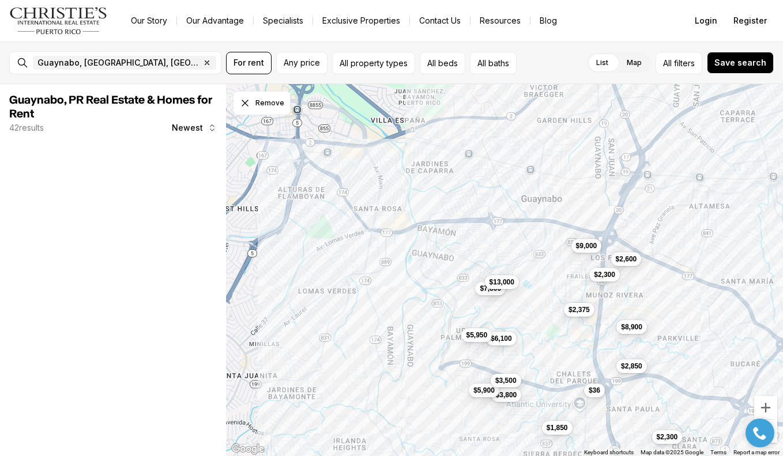
drag, startPoint x: 418, startPoint y: 254, endPoint x: 368, endPoint y: 350, distance: 109.3
click at [369, 347] on div "$3,800 $6,100 $1,850 $2,300 $2,850 $9,000 $7,800 $13,000 $5,900 $2,375 $8,900 $…" at bounding box center [504, 270] width 557 height 373
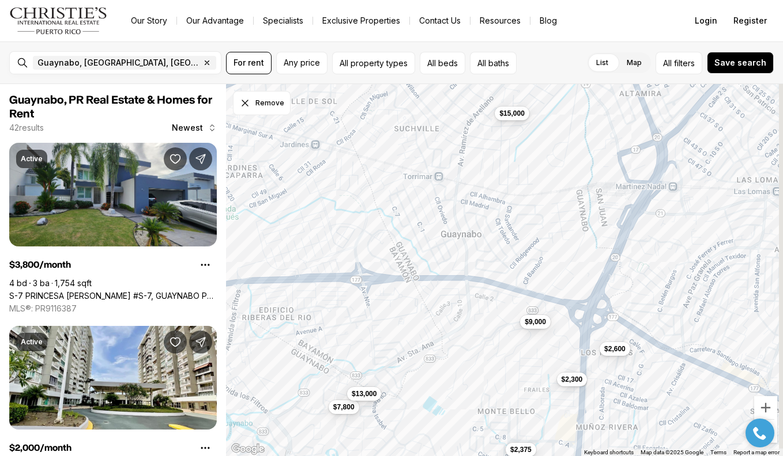
drag, startPoint x: 526, startPoint y: 263, endPoint x: 356, endPoint y: 278, distance: 171.2
click at [356, 278] on div "$2,300 $9,000 $7,800 $13,000 $2,375 $2,600 $15,000" at bounding box center [504, 270] width 557 height 373
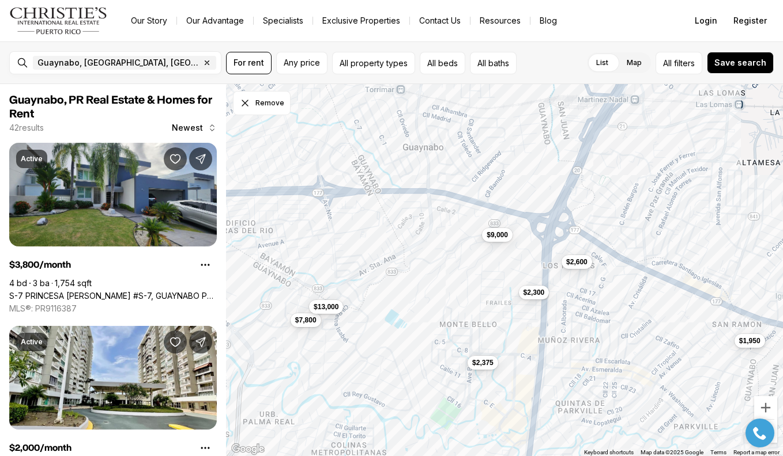
drag, startPoint x: 462, startPoint y: 355, endPoint x: 458, endPoint y: 254, distance: 100.9
click at [457, 254] on div "$2,300 $9,000 $7,800 $13,000 $2,375 $2,600 $15,000 $1,950" at bounding box center [504, 270] width 557 height 373
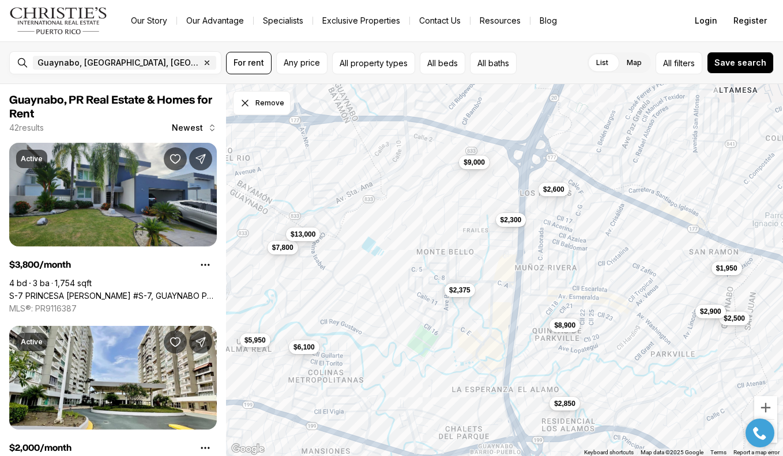
drag, startPoint x: 496, startPoint y: 290, endPoint x: 455, endPoint y: 233, distance: 70.3
click at [455, 233] on div "$2,300 $9,000 $7,800 $13,000 $2,375 $2,600 $1,950 $6,100 $2,850 $2,500 $8,900 $…" at bounding box center [504, 270] width 557 height 373
click at [467, 290] on span "$2,375" at bounding box center [459, 289] width 21 height 9
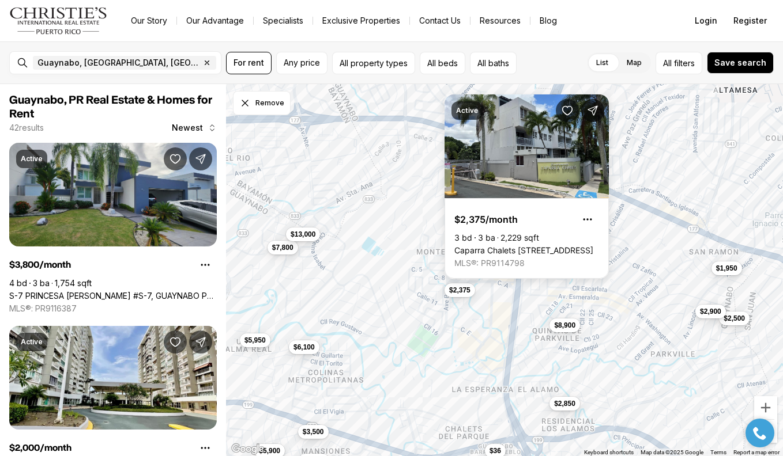
click at [395, 333] on div "$2,300 $9,000 $7,800 $13,000 $2,375 $2,600 $1,950 $6,100 $2,850 $2,500 $8,900 $…" at bounding box center [504, 270] width 557 height 373
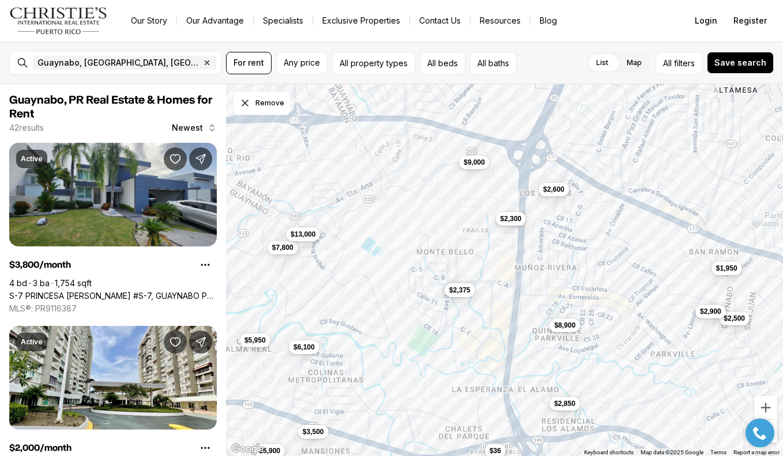
click at [509, 218] on span "$2,300" at bounding box center [510, 218] width 21 height 9
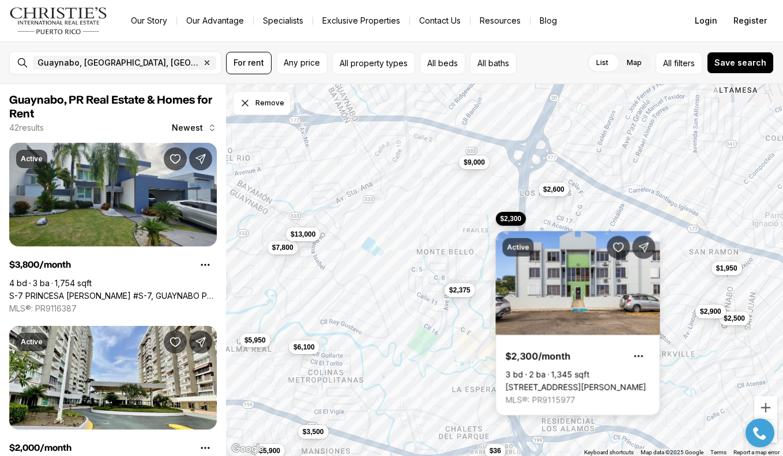
click at [432, 339] on div "$2,300 $9,000 $7,800 $13,000 $2,375 $2,600 $1,950 $6,100 $2,850 $2,500 $8,900 $…" at bounding box center [504, 270] width 557 height 373
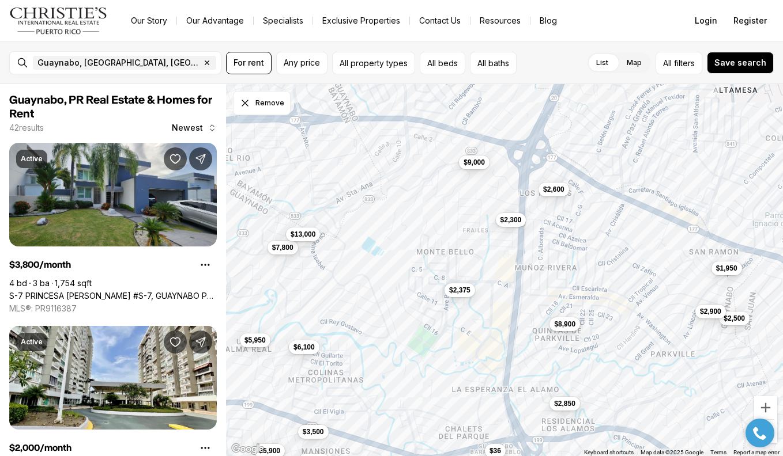
click at [571, 325] on span "$8,900" at bounding box center [564, 323] width 21 height 9
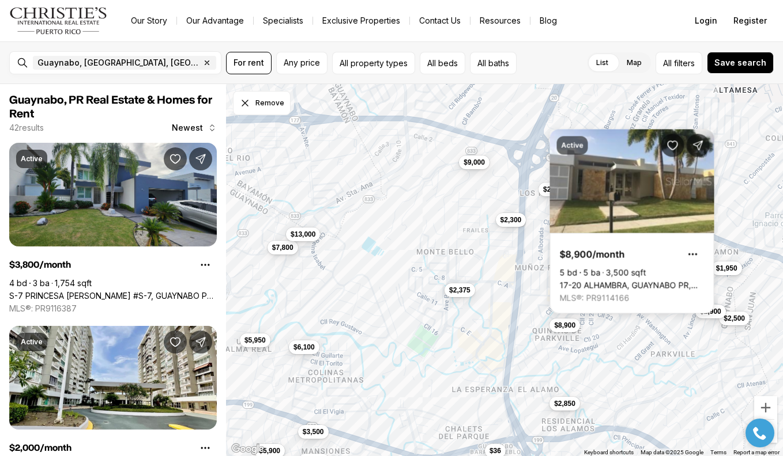
click at [534, 305] on div "$2,300 $9,000 $7,800 $13,000 $2,375 $2,600 $1,950 $6,100 $2,850 $2,500 $8,900 $…" at bounding box center [504, 270] width 557 height 373
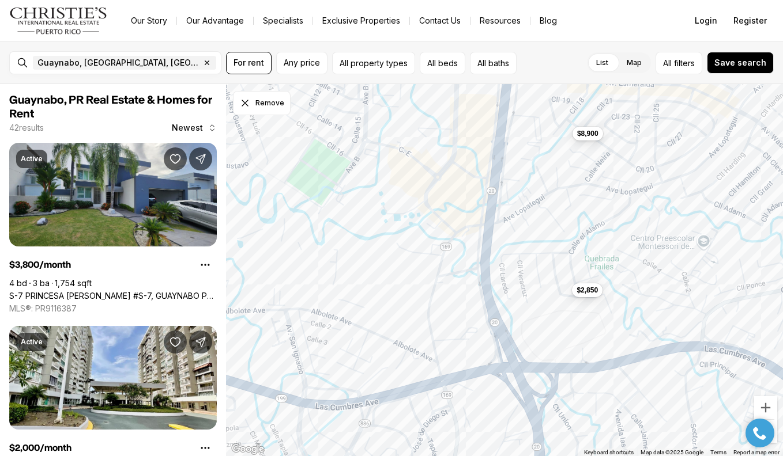
drag, startPoint x: 545, startPoint y: 384, endPoint x: 564, endPoint y: 166, distance: 219.3
click at [561, 176] on div "$2,375 $2,850 $8,900" at bounding box center [504, 270] width 557 height 373
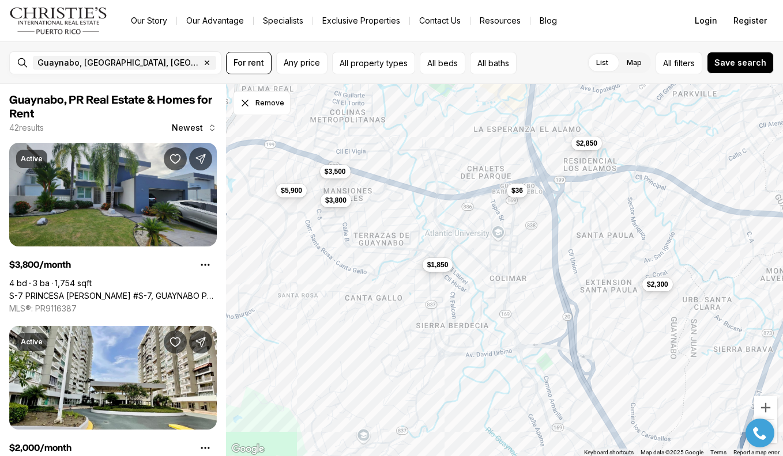
click at [439, 265] on span "$1,850" at bounding box center [437, 264] width 21 height 9
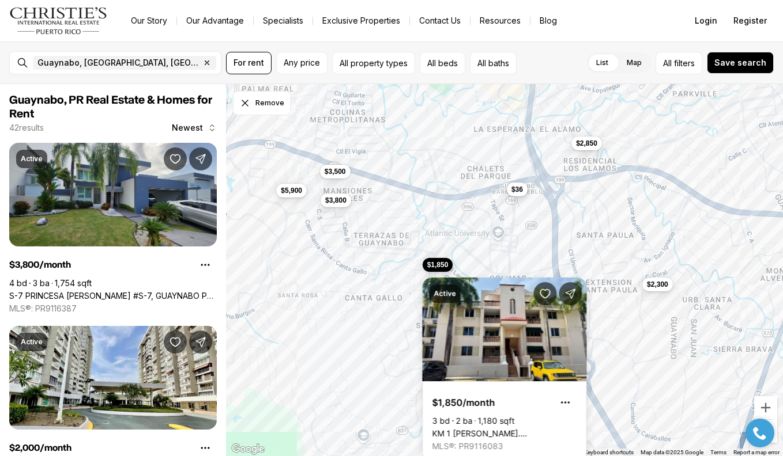
click at [520, 193] on span "$36" at bounding box center [517, 189] width 12 height 9
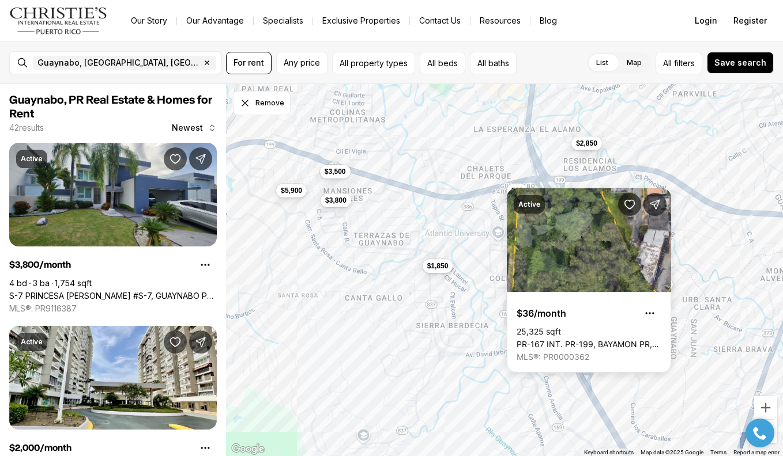
click at [511, 163] on div "$2,850 $1,850 $2,300 $36 $3,800 $5,900 $3,500" at bounding box center [504, 270] width 557 height 373
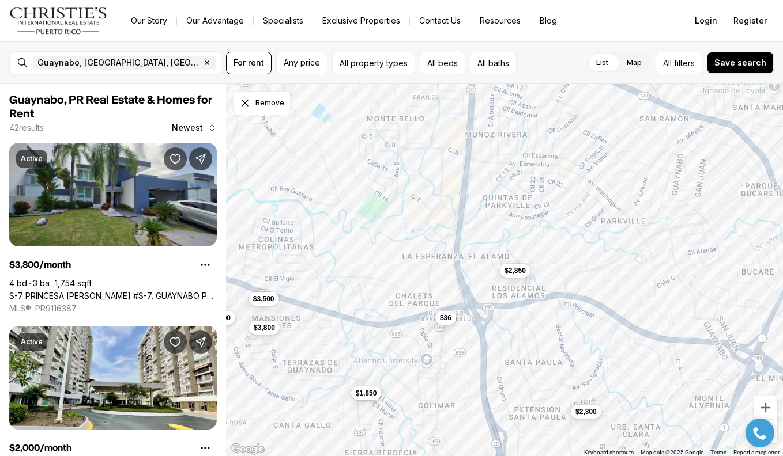
drag, startPoint x: 509, startPoint y: 162, endPoint x: 435, endPoint y: 293, distance: 150.5
click at [436, 292] on div "$2,850 $1,850 $2,300 $36 $3,800 $5,900 $3,500" at bounding box center [504, 270] width 557 height 373
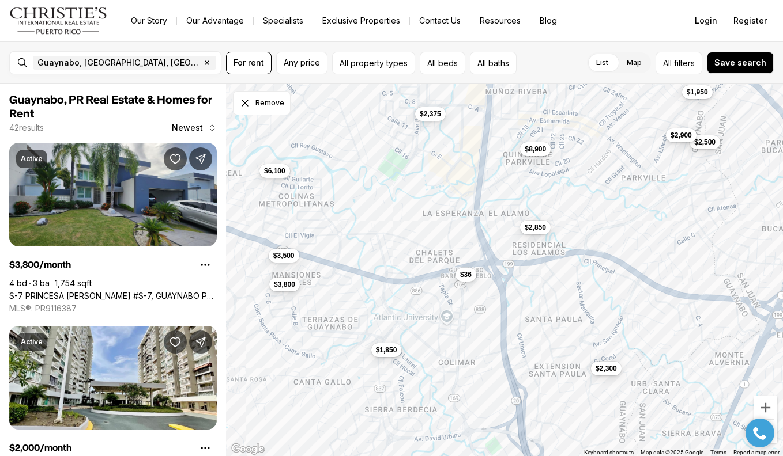
drag, startPoint x: 437, startPoint y: 287, endPoint x: 461, endPoint y: 239, distance: 53.4
click at [461, 239] on div "$2,850 $1,850 $2,300 $36 $3,800 $3,500 $6,100 $1,950 $2,375 $2,500 $8,900 $13,0…" at bounding box center [504, 270] width 557 height 373
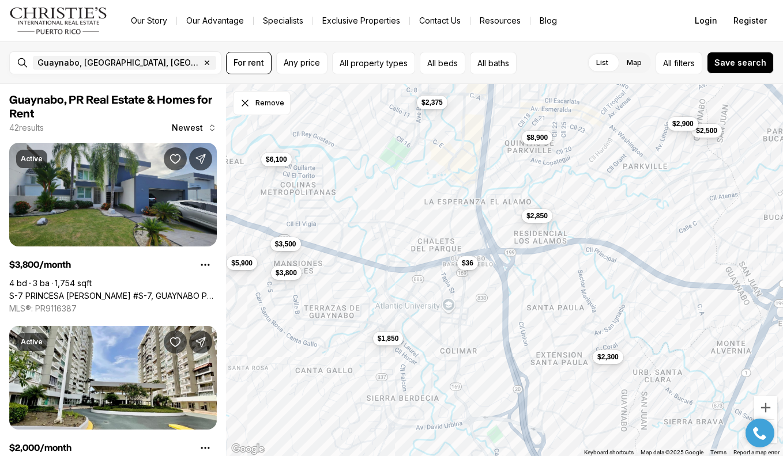
drag, startPoint x: 477, startPoint y: 344, endPoint x: 467, endPoint y: 282, distance: 63.1
click at [467, 282] on div "$2,850 $1,850 $2,300 $36 $3,800 $3,500 $6,100 $2,375 $2,500 $8,900 $2,900 $5,900" at bounding box center [504, 270] width 557 height 373
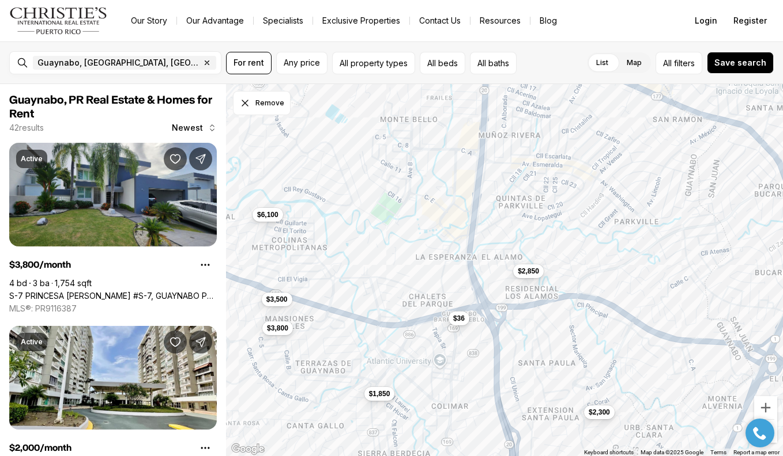
drag, startPoint x: 467, startPoint y: 246, endPoint x: 466, endPoint y: 361, distance: 115.3
click at [466, 361] on div "$2,850 $1,850 $2,300 $36 $3,800 $3,500 $6,100" at bounding box center [504, 270] width 557 height 373
click at [427, 158] on span "$2,375" at bounding box center [424, 158] width 21 height 9
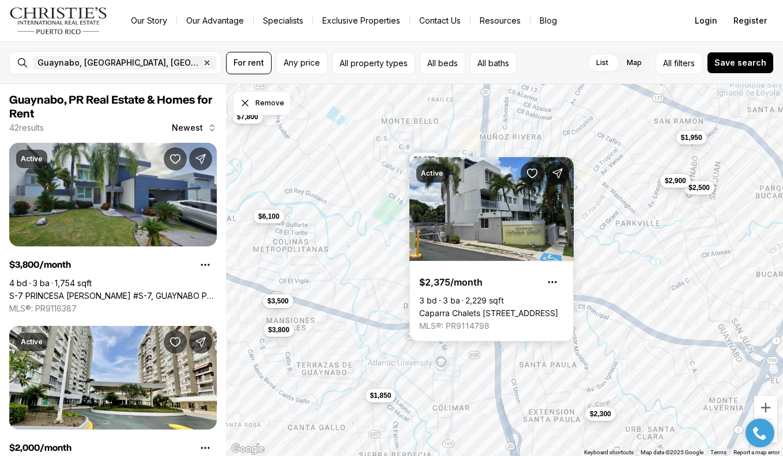
click at [388, 188] on div "$2,850 $1,850 $2,300 $36 $3,800 $3,500 $6,100 $1,950 $7,800 $2,375 $2,500 $8,90…" at bounding box center [504, 270] width 557 height 373
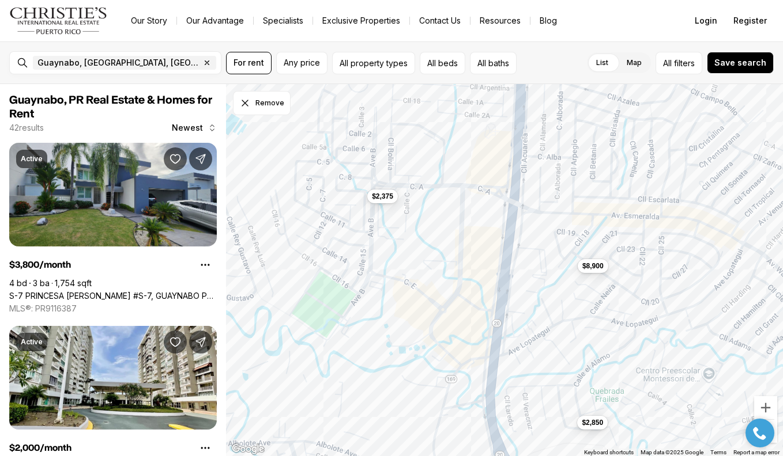
drag, startPoint x: 446, startPoint y: 165, endPoint x: 441, endPoint y: 282, distance: 116.5
click at [441, 282] on div "$2,850 $36 $2,375 $8,900" at bounding box center [504, 270] width 557 height 373
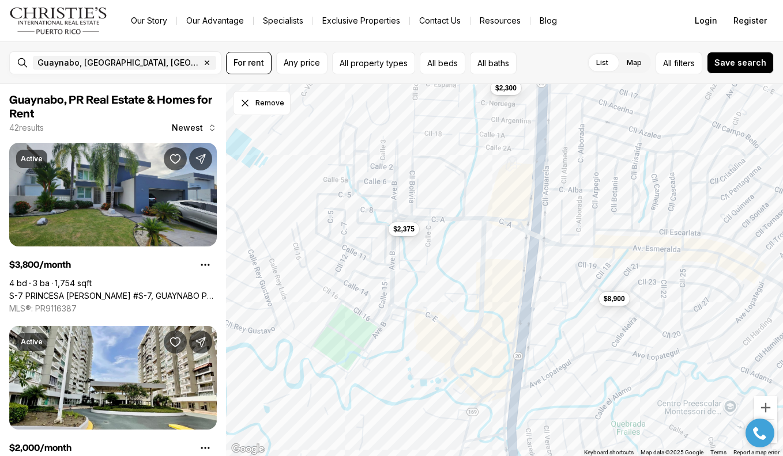
drag, startPoint x: 452, startPoint y: 244, endPoint x: 472, endPoint y: 222, distance: 29.8
click at [472, 222] on div "$2,375 $8,900 $2,300" at bounding box center [504, 270] width 557 height 373
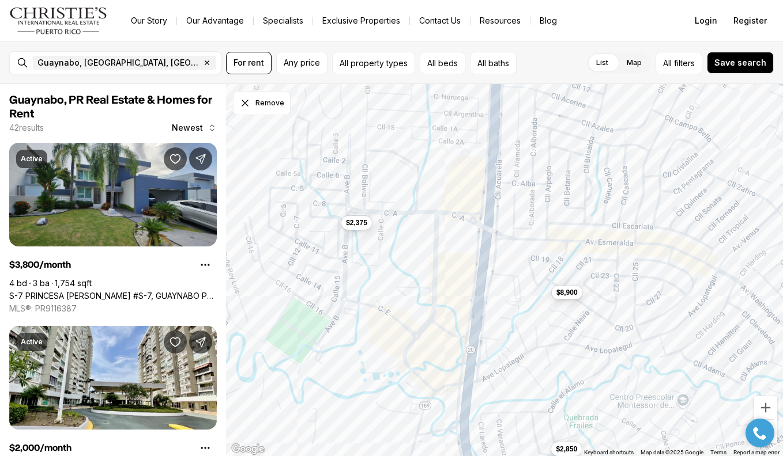
drag, startPoint x: 497, startPoint y: 252, endPoint x: 449, endPoint y: 246, distance: 48.8
click at [449, 246] on div "$2,375 $8,900 $2,850" at bounding box center [504, 270] width 557 height 373
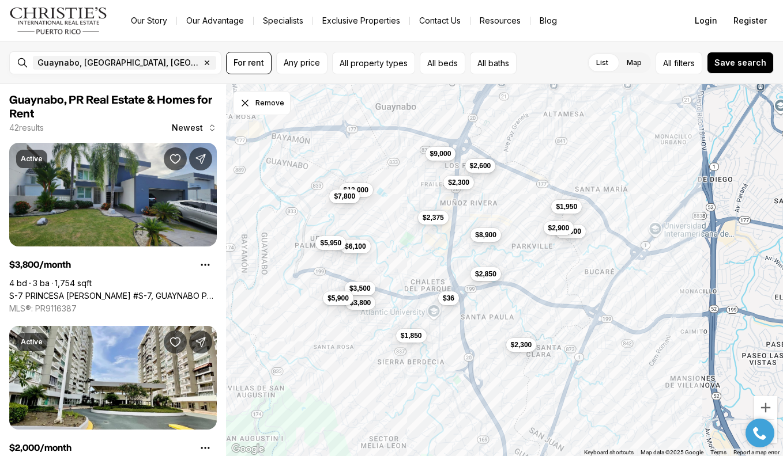
click at [490, 170] on span "$2,600" at bounding box center [480, 165] width 21 height 9
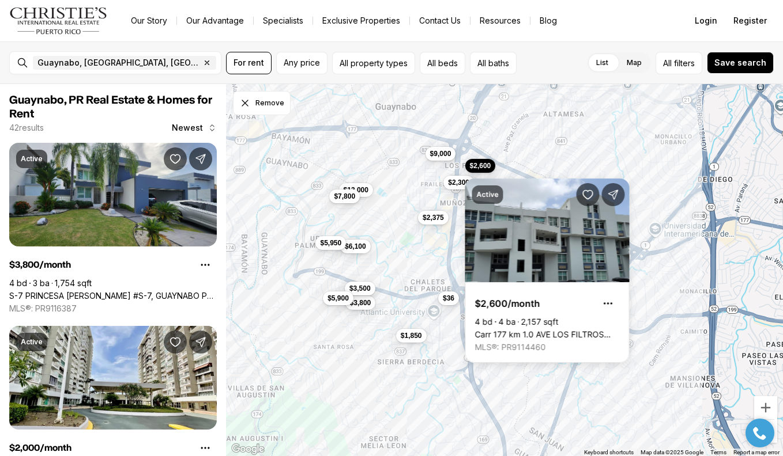
click at [555, 159] on div "$2,375 $8,900 $2,850 $3,800 $6,100 $1,850 $1,950 $2,300 $2,500 $2,600 $13,000 $…" at bounding box center [504, 270] width 557 height 373
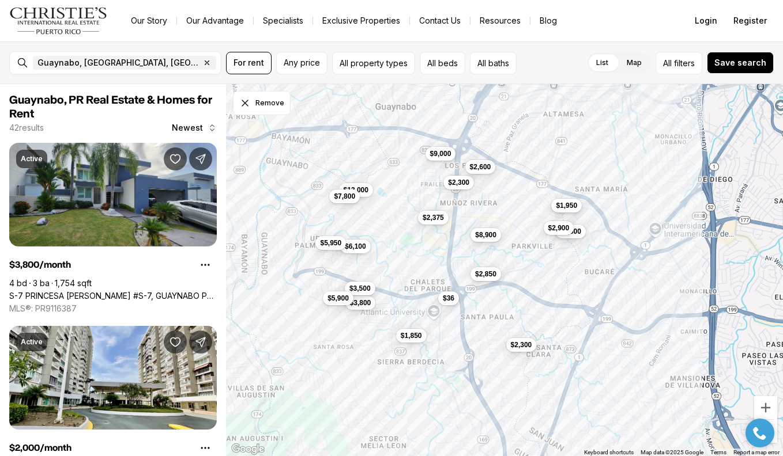
click at [568, 207] on span "$1,950" at bounding box center [566, 205] width 21 height 9
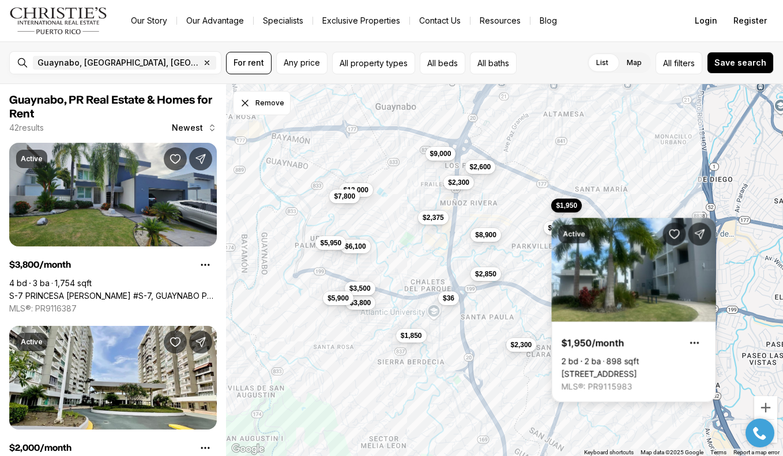
click at [598, 171] on div "$2,375 $8,900 $2,850 $3,800 $6,100 $1,850 $1,950 $2,300 $2,500 $2,600 $13,000 $…" at bounding box center [504, 270] width 557 height 373
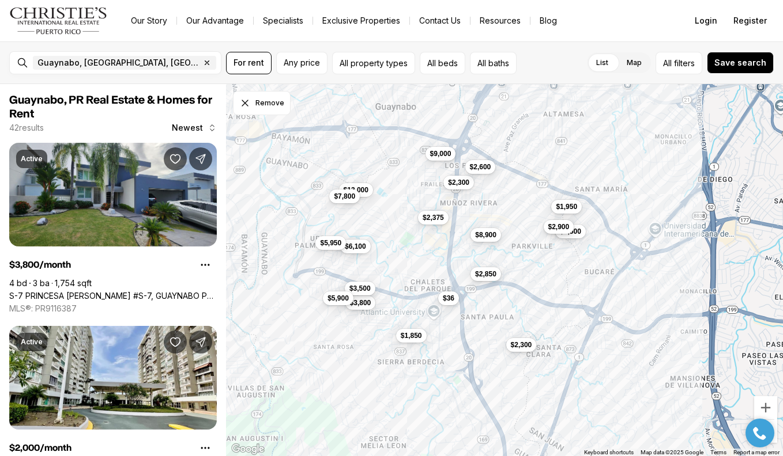
click at [557, 227] on span "$2,900" at bounding box center [558, 226] width 21 height 9
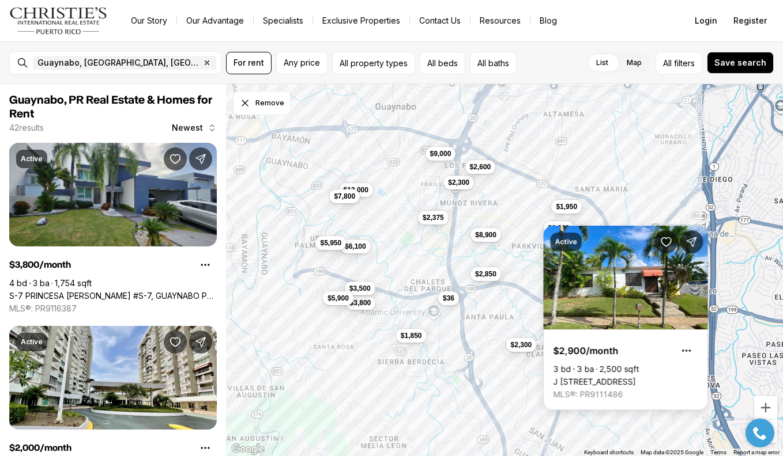
click at [602, 161] on div "$2,375 $8,900 $2,850 $3,800 $6,100 $1,850 $1,950 $2,300 $2,500 $2,600 $13,000 $…" at bounding box center [504, 270] width 557 height 373
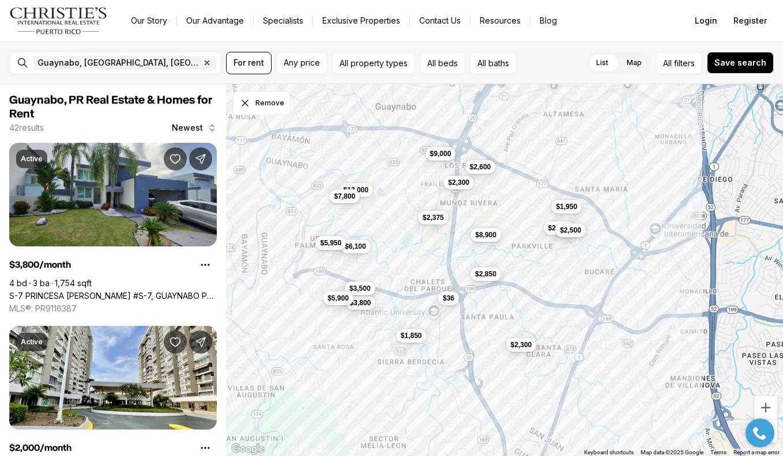
click at [581, 232] on span "$2,500" at bounding box center [570, 230] width 21 height 9
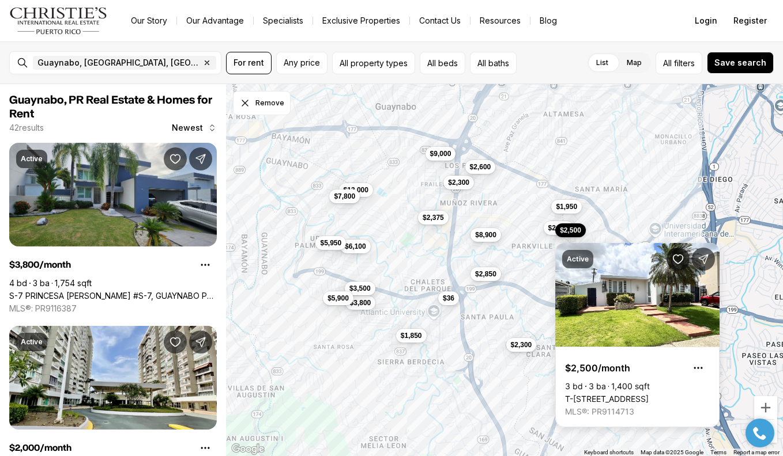
click at [622, 188] on div "$2,375 $8,900 $2,850 $3,800 $6,100 $1,850 $1,950 $2,300 $2,500 $2,600 $13,000 $…" at bounding box center [504, 270] width 557 height 373
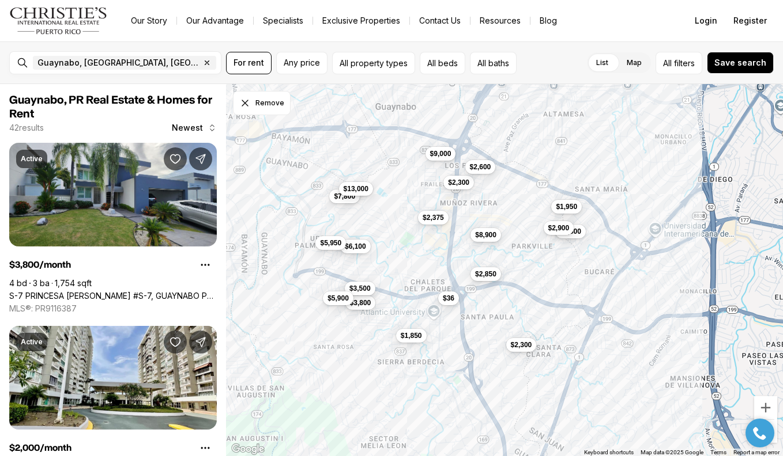
click at [368, 190] on span "$13,000" at bounding box center [355, 188] width 25 height 9
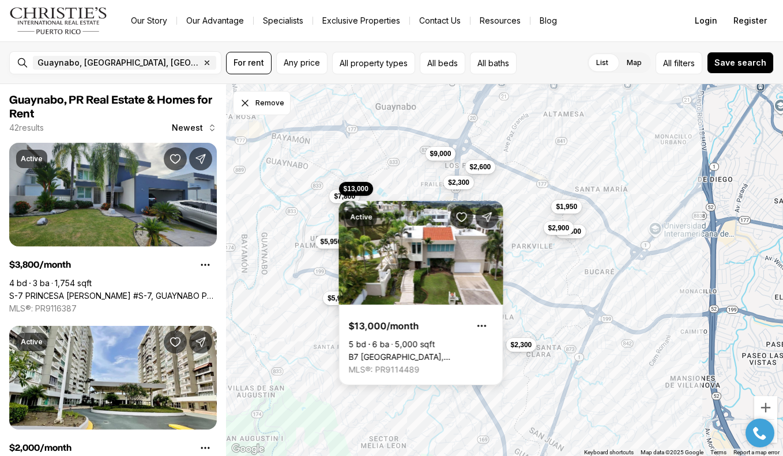
click at [326, 243] on span "$5,950" at bounding box center [330, 241] width 21 height 9
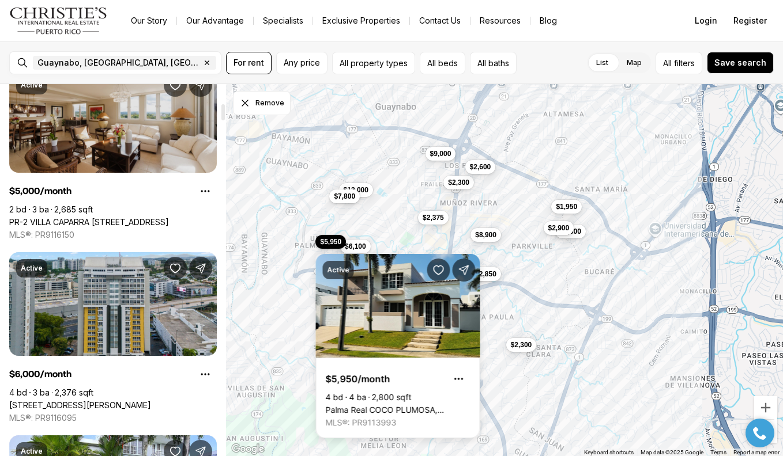
scroll to position [441, 0]
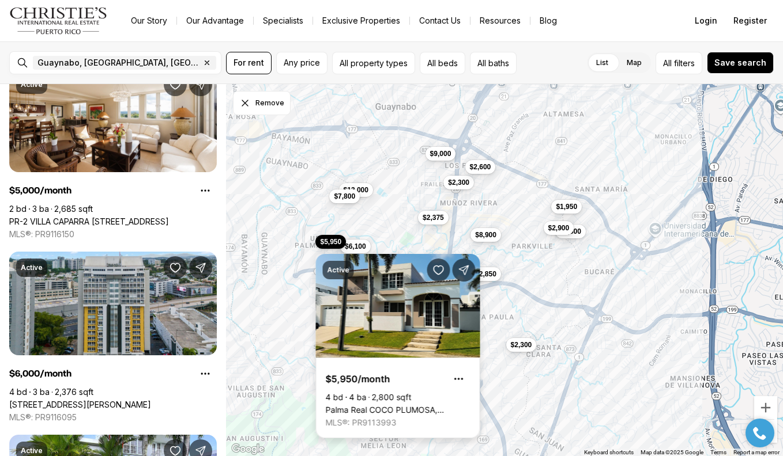
click at [386, 405] on link "Palma Real COCO PLUMOSA, GUAYNABO PR, 00969" at bounding box center [398, 410] width 145 height 10
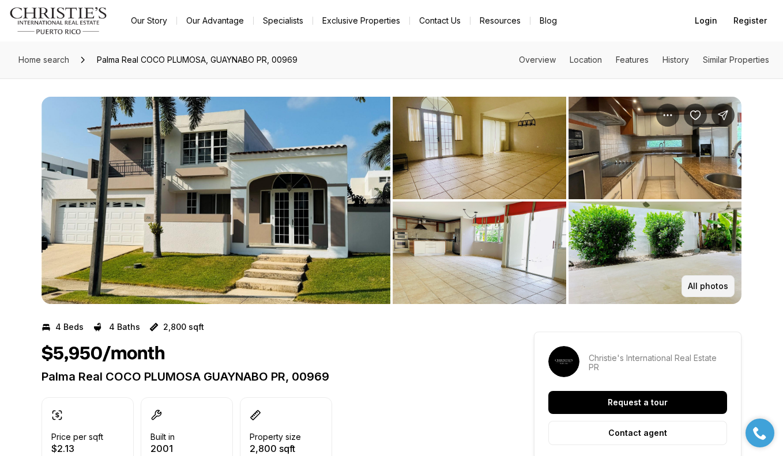
click at [705, 288] on p "All photos" at bounding box center [708, 286] width 40 height 9
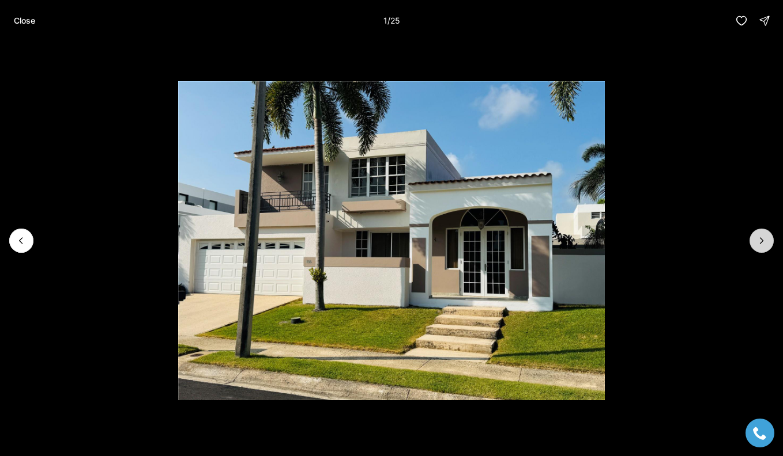
click at [762, 241] on icon "Next slide" at bounding box center [761, 241] width 3 height 6
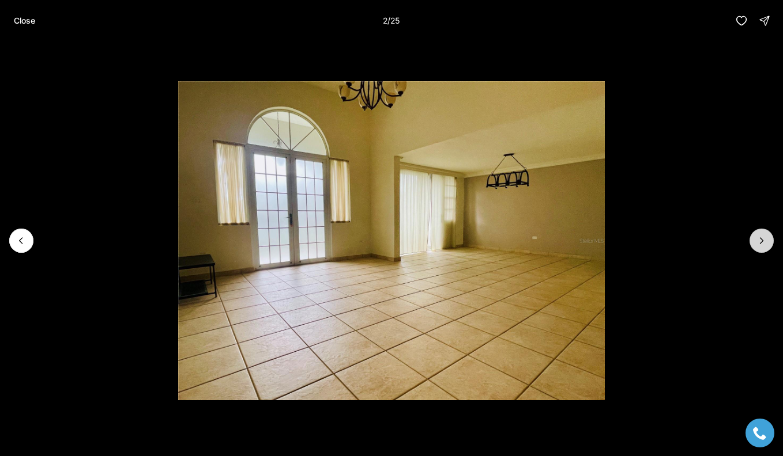
click at [762, 241] on icon "Next slide" at bounding box center [761, 241] width 3 height 6
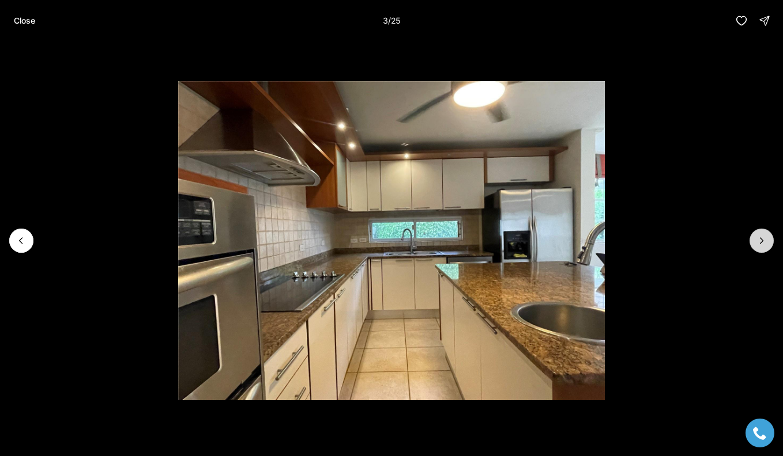
click at [764, 242] on icon "Next slide" at bounding box center [762, 241] width 12 height 12
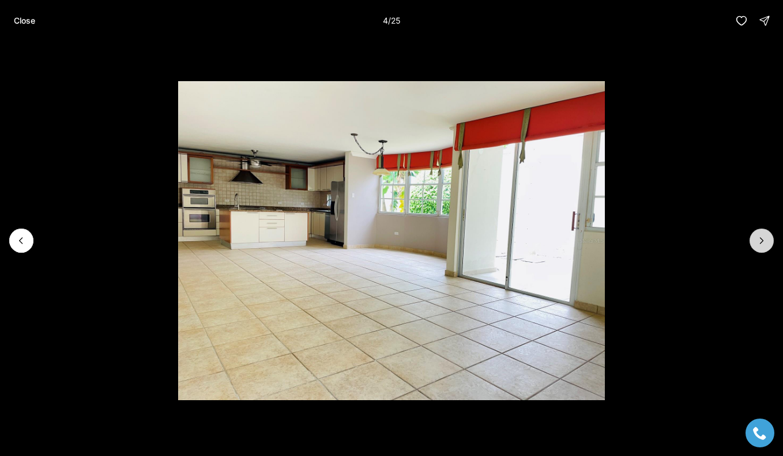
click at [765, 243] on icon "Next slide" at bounding box center [762, 241] width 12 height 12
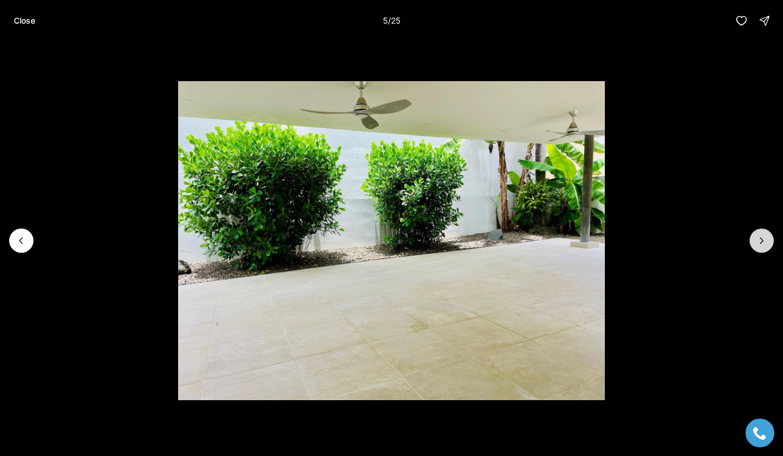
click at [765, 243] on icon "Next slide" at bounding box center [762, 241] width 12 height 12
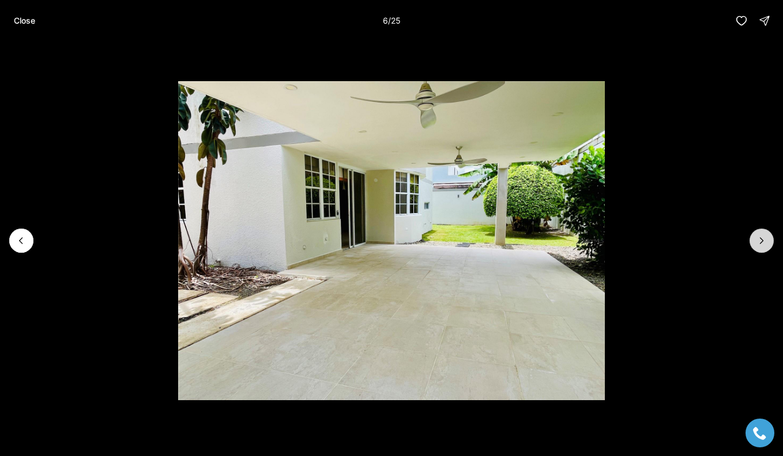
click at [765, 243] on icon "Next slide" at bounding box center [762, 241] width 12 height 12
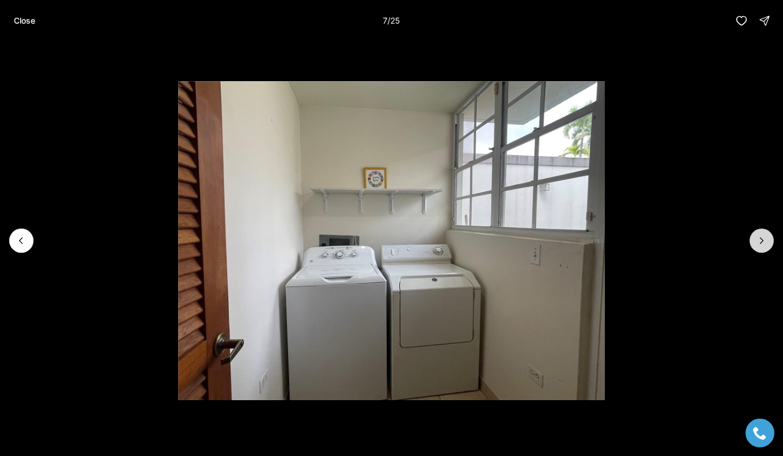
click at [765, 243] on icon "Next slide" at bounding box center [762, 241] width 12 height 12
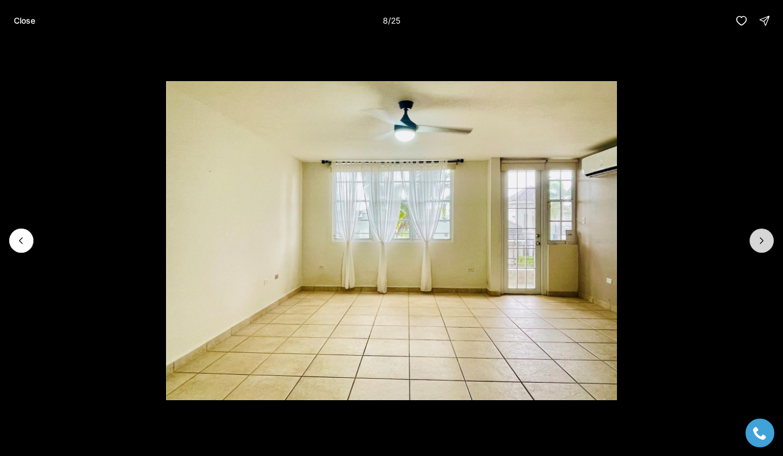
click at [765, 243] on icon "Next slide" at bounding box center [762, 241] width 12 height 12
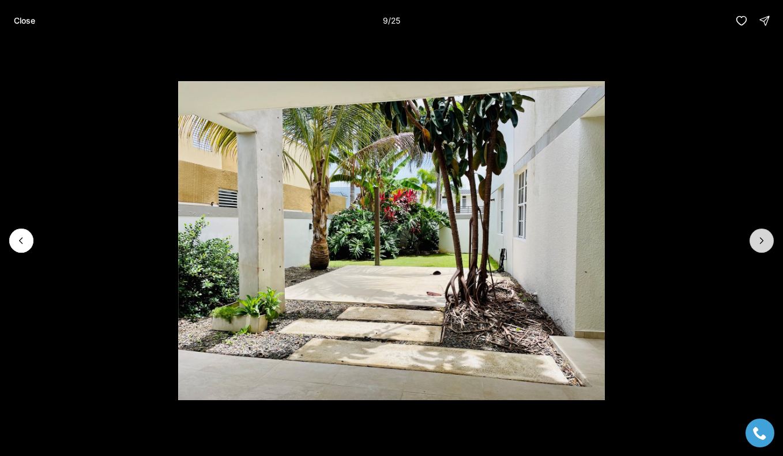
click at [766, 243] on icon "Next slide" at bounding box center [762, 241] width 12 height 12
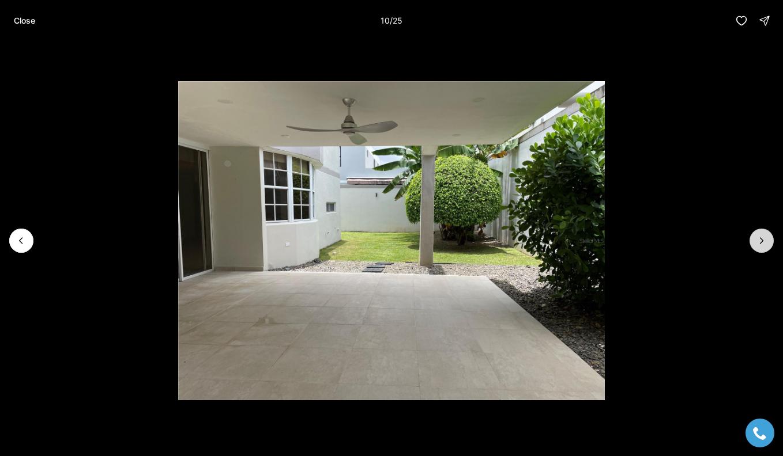
click at [766, 244] on icon "Next slide" at bounding box center [762, 241] width 12 height 12
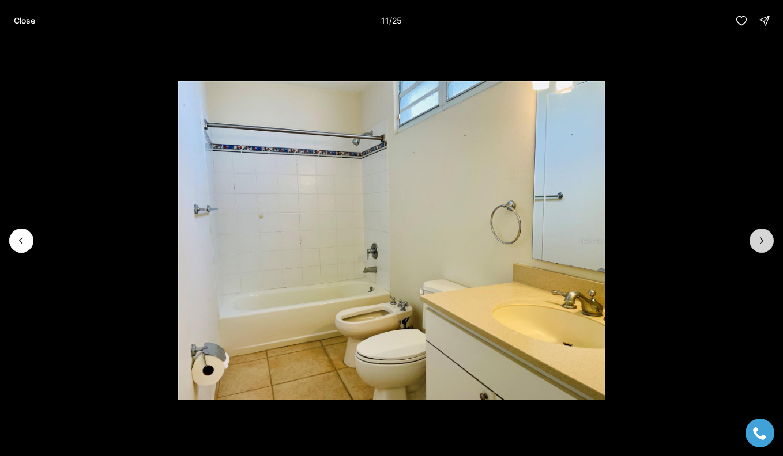
click at [767, 244] on button "Next slide" at bounding box center [761, 241] width 24 height 24
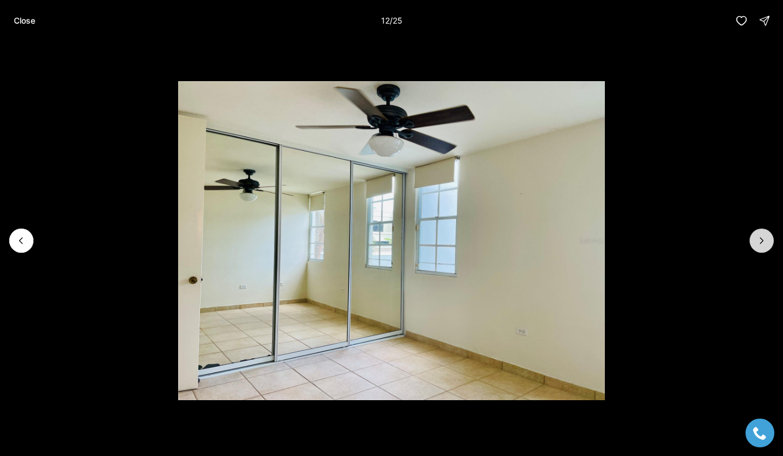
click at [768, 244] on button "Next slide" at bounding box center [761, 241] width 24 height 24
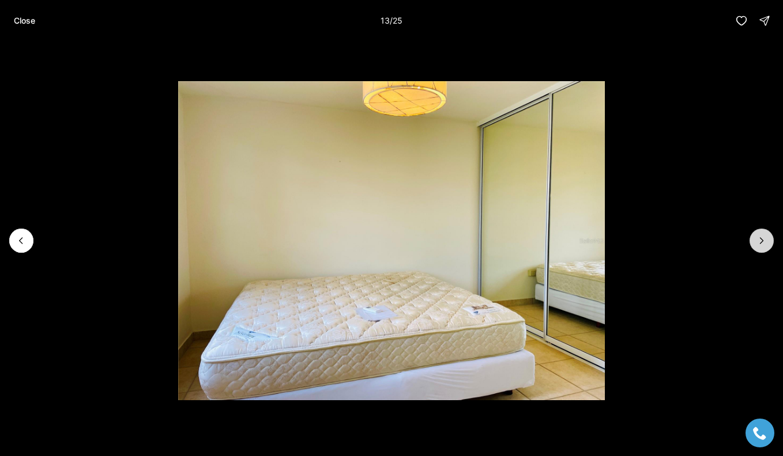
click at [768, 245] on button "Next slide" at bounding box center [761, 241] width 24 height 24
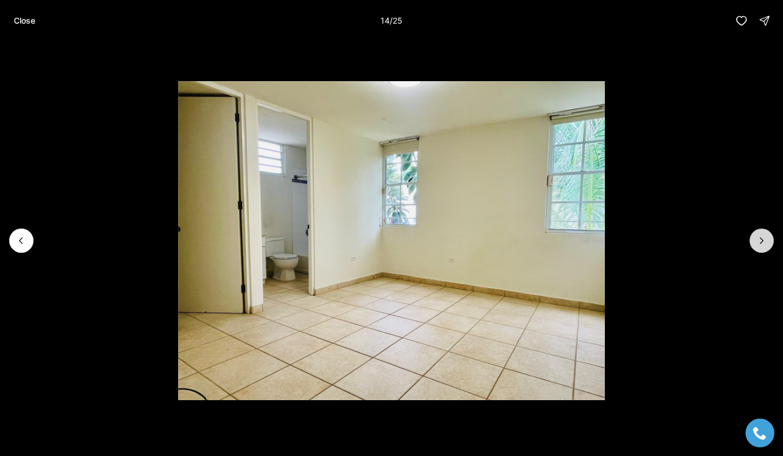
click at [768, 245] on button "Next slide" at bounding box center [761, 241] width 24 height 24
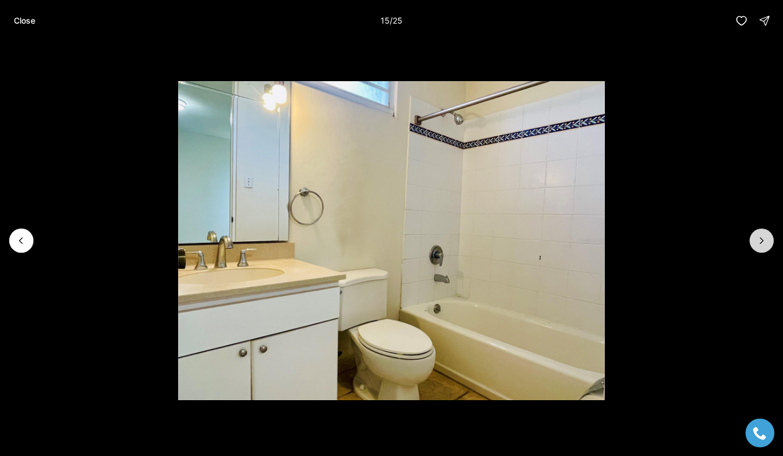
click at [766, 243] on icon "Next slide" at bounding box center [762, 241] width 12 height 12
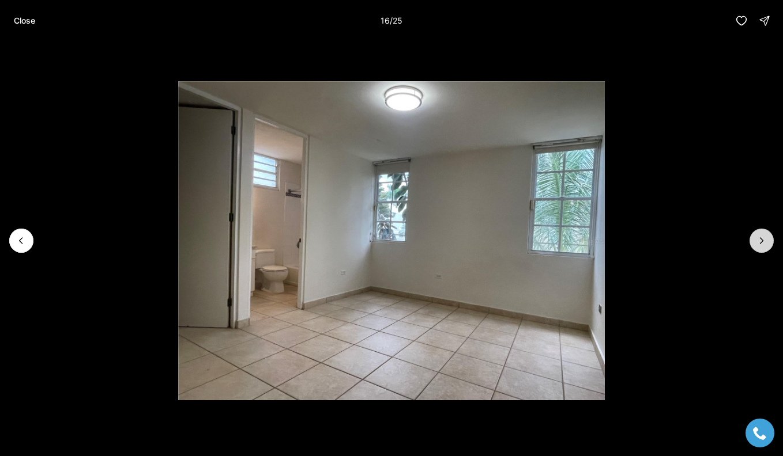
click at [766, 243] on icon "Next slide" at bounding box center [762, 241] width 12 height 12
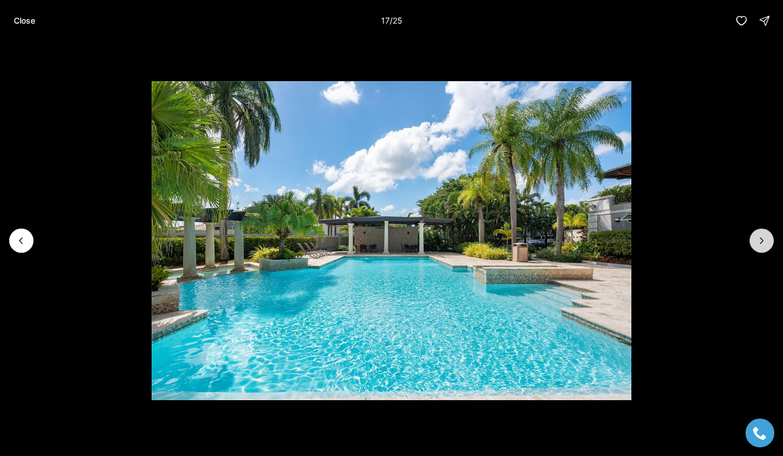
click at [766, 238] on icon "Next slide" at bounding box center [762, 241] width 12 height 12
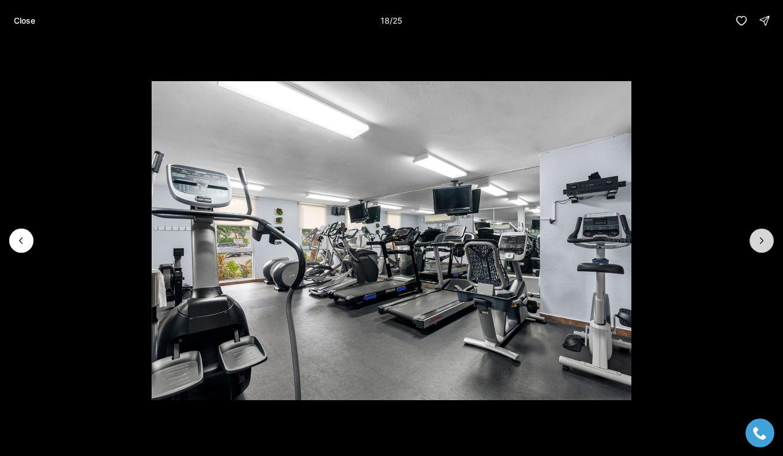
click at [766, 243] on icon "Next slide" at bounding box center [762, 241] width 12 height 12
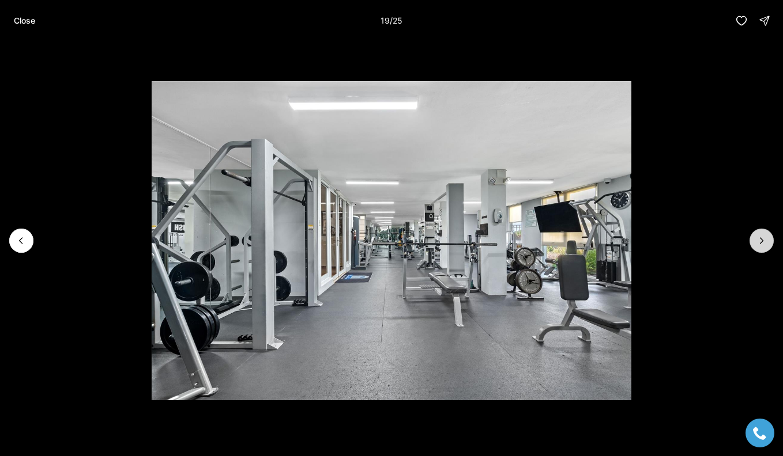
click at [766, 243] on icon "Next slide" at bounding box center [762, 241] width 12 height 12
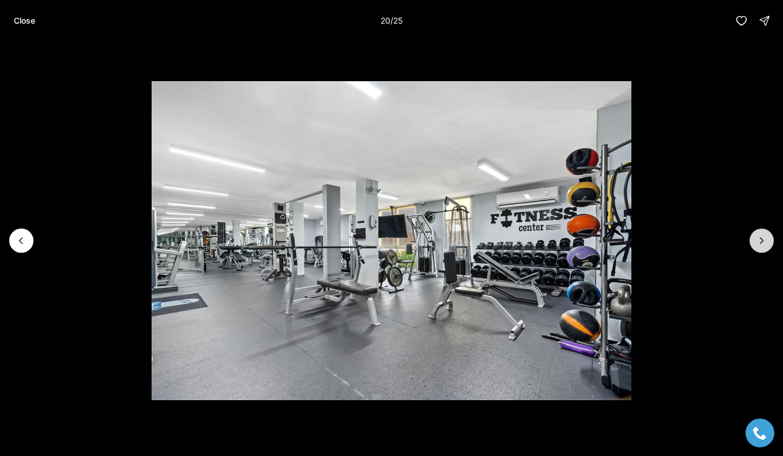
click at [766, 243] on icon "Next slide" at bounding box center [762, 241] width 12 height 12
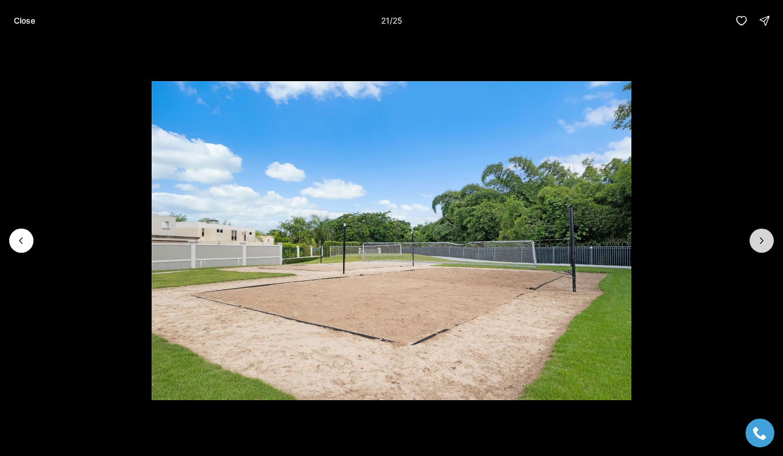
click at [766, 243] on icon "Next slide" at bounding box center [762, 241] width 12 height 12
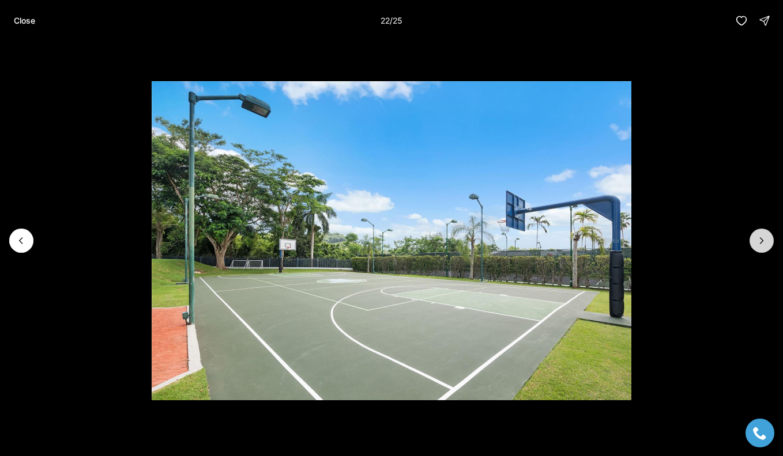
click at [766, 243] on icon "Next slide" at bounding box center [762, 241] width 12 height 12
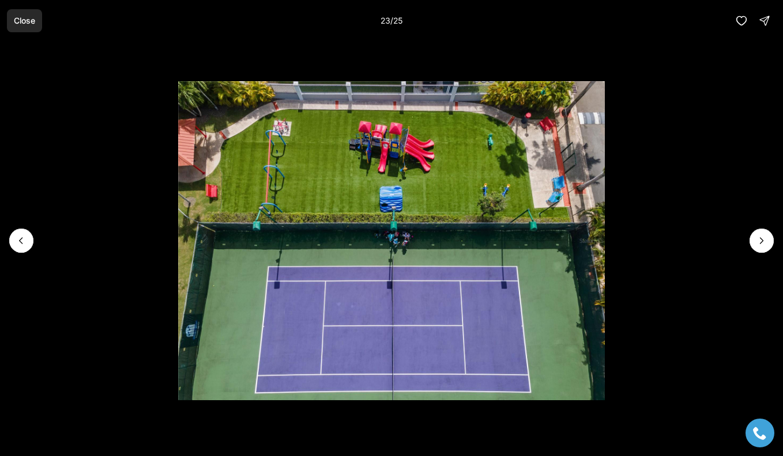
click at [29, 21] on p "Close" at bounding box center [24, 20] width 21 height 9
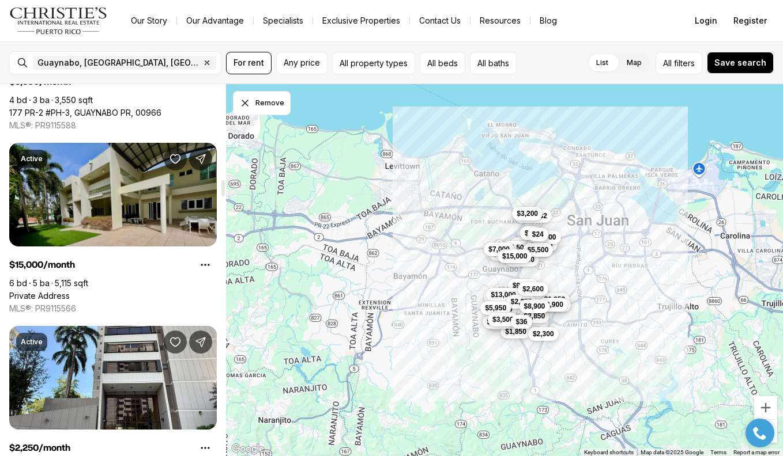
scroll to position [2210, 0]
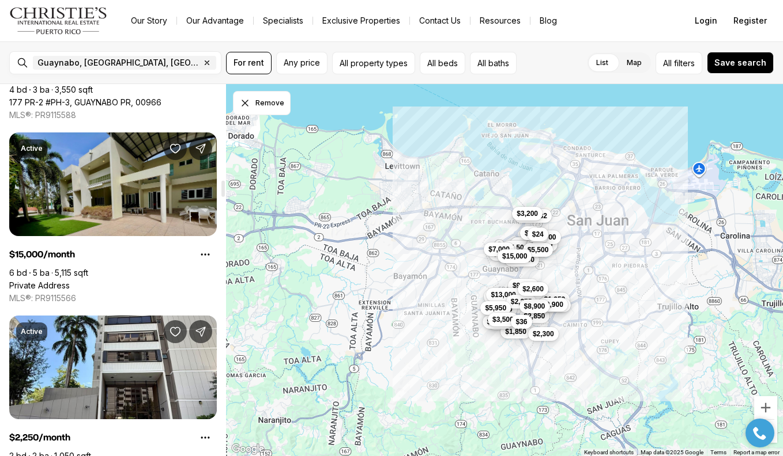
click at [70, 281] on link "Private Address" at bounding box center [39, 286] width 61 height 10
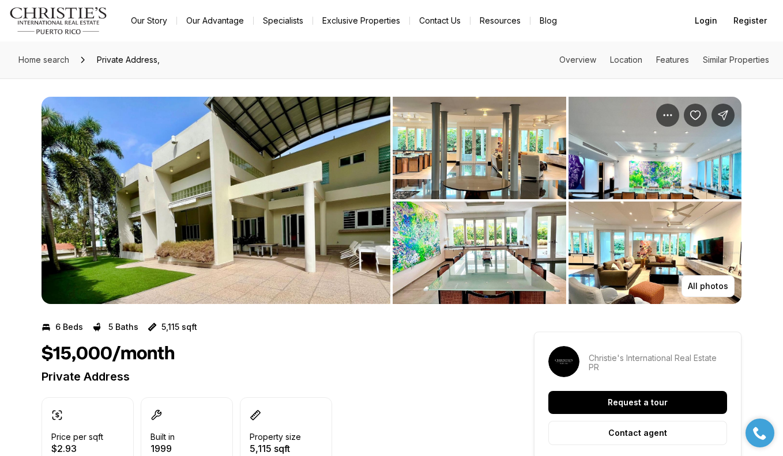
click at [487, 139] on img "View image gallery" at bounding box center [478, 148] width 173 height 103
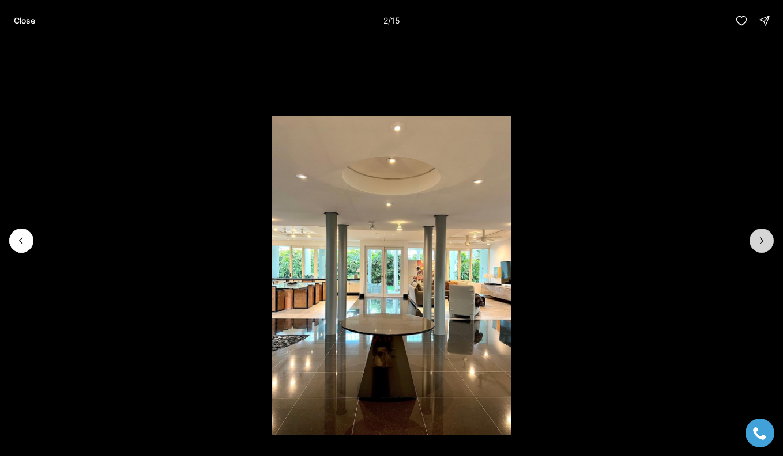
click at [762, 243] on icon "Next slide" at bounding box center [762, 241] width 12 height 12
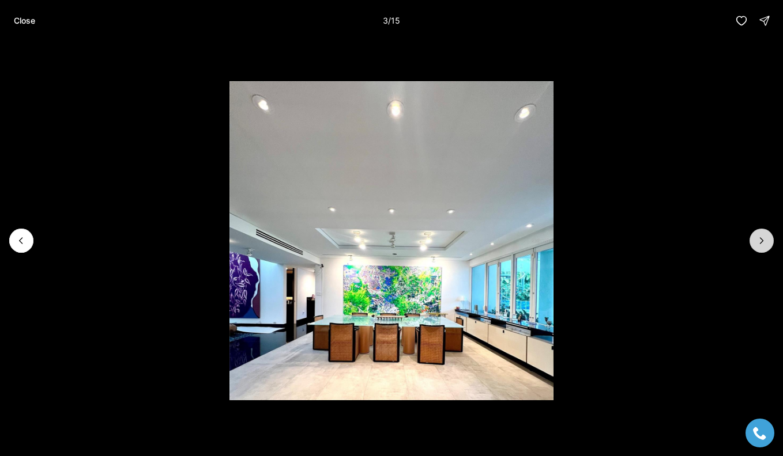
click at [762, 243] on icon "Next slide" at bounding box center [762, 241] width 12 height 12
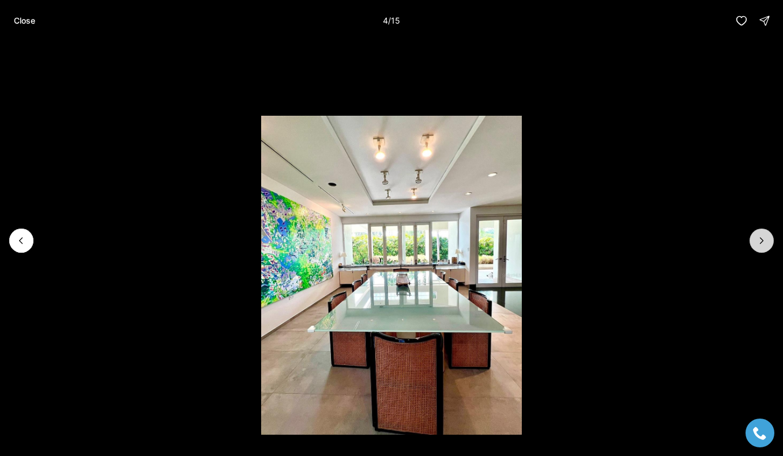
click at [762, 244] on icon "Next slide" at bounding box center [762, 241] width 12 height 12
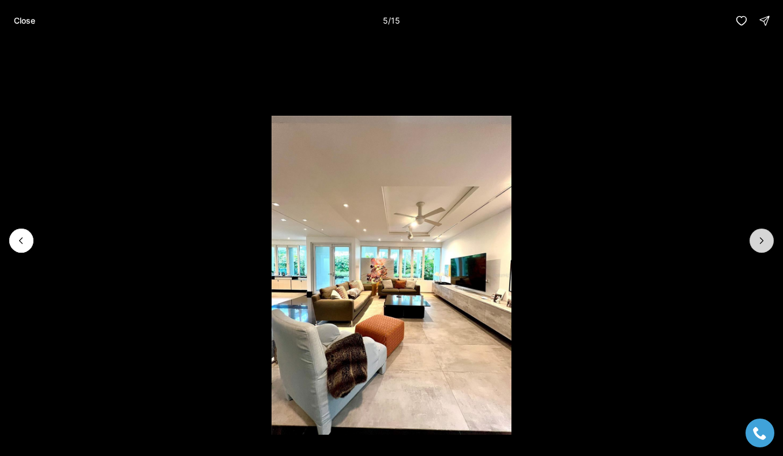
click at [763, 244] on icon "Next slide" at bounding box center [762, 241] width 12 height 12
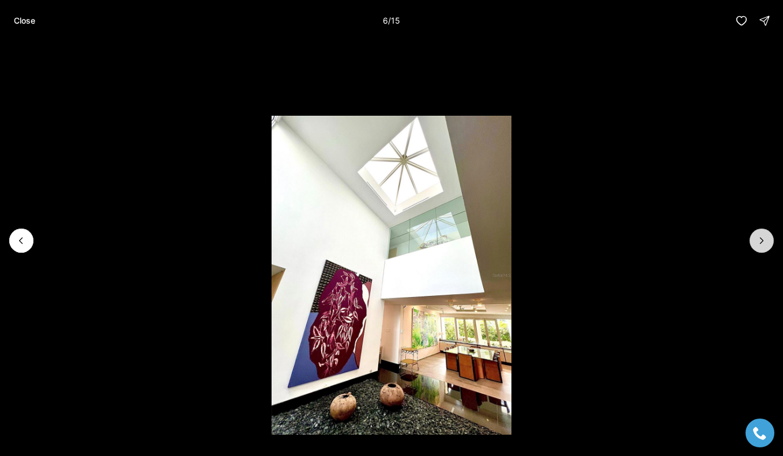
click at [764, 245] on icon "Next slide" at bounding box center [762, 241] width 12 height 12
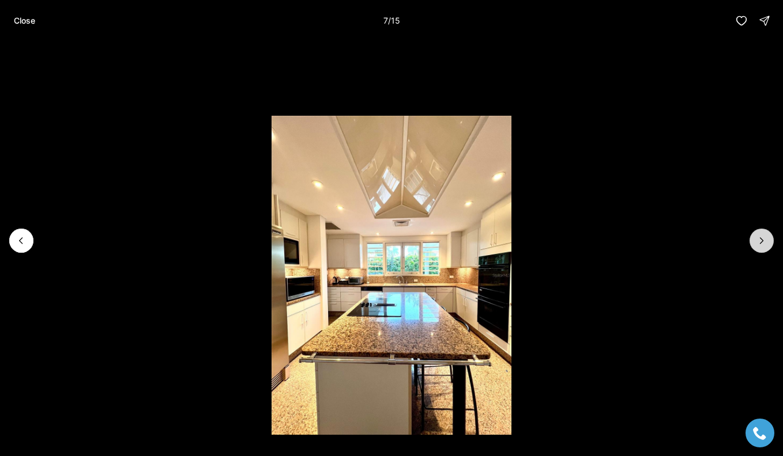
click at [764, 246] on icon "Next slide" at bounding box center [762, 241] width 12 height 12
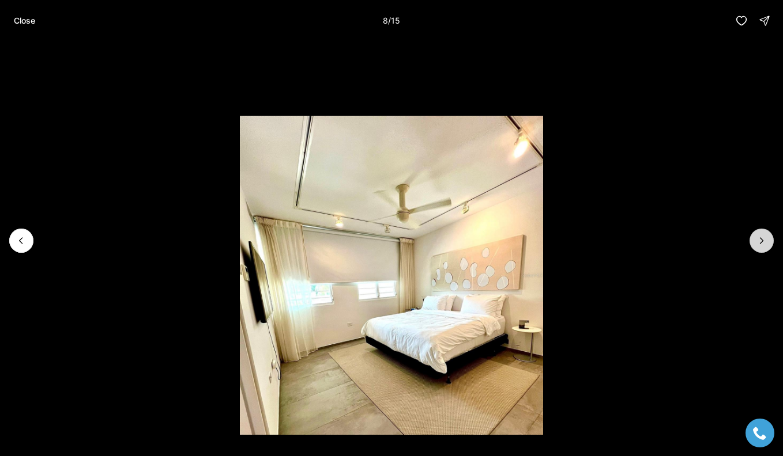
click at [763, 244] on icon "Next slide" at bounding box center [762, 241] width 12 height 12
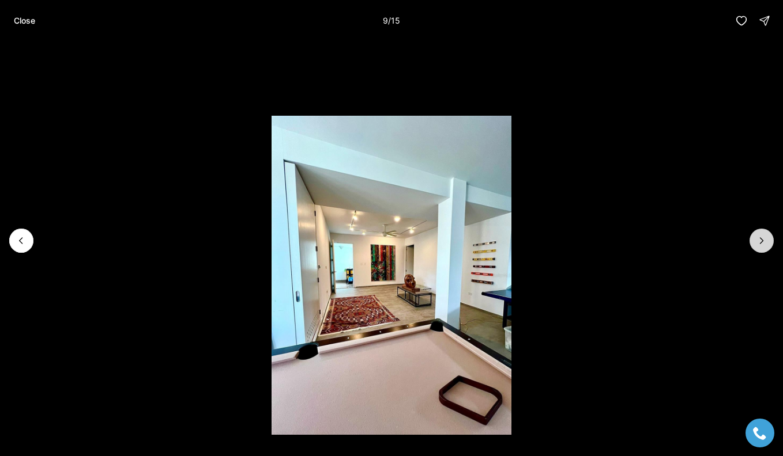
click at [763, 245] on icon "Next slide" at bounding box center [762, 241] width 12 height 12
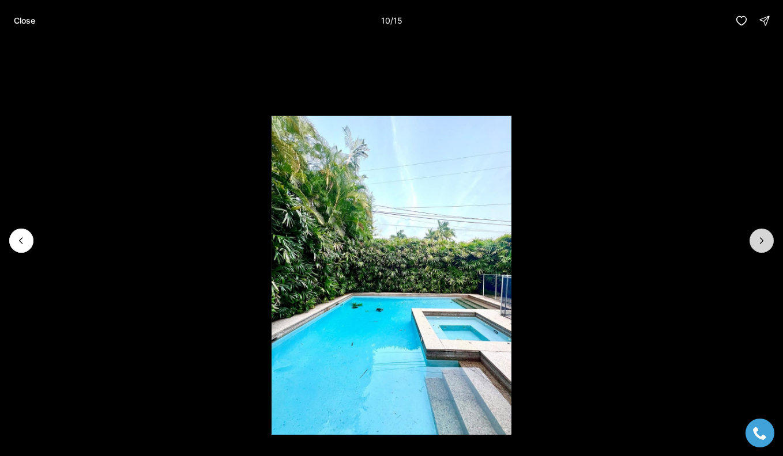
click at [763, 245] on icon "Next slide" at bounding box center [762, 241] width 12 height 12
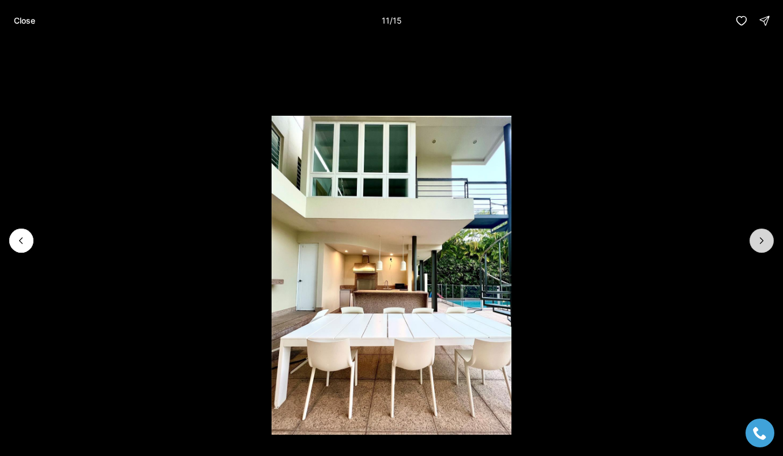
click at [763, 245] on icon "Next slide" at bounding box center [762, 241] width 12 height 12
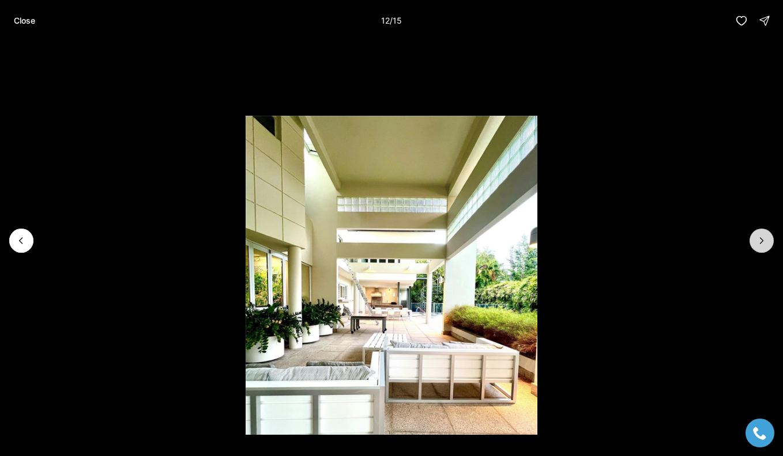
click at [764, 246] on icon "Next slide" at bounding box center [762, 241] width 12 height 12
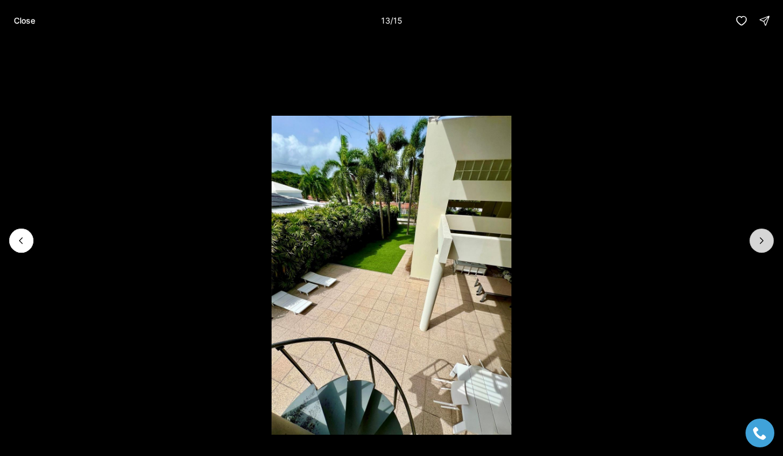
click at [763, 246] on icon "Next slide" at bounding box center [762, 241] width 12 height 12
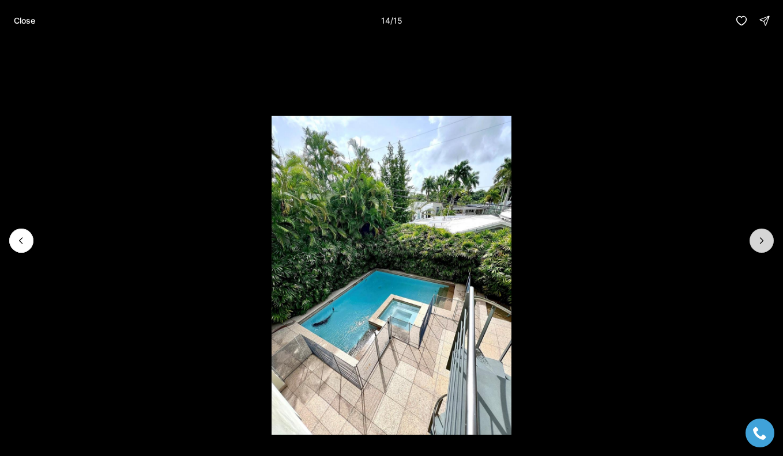
click at [762, 240] on icon "Next slide" at bounding box center [762, 241] width 12 height 12
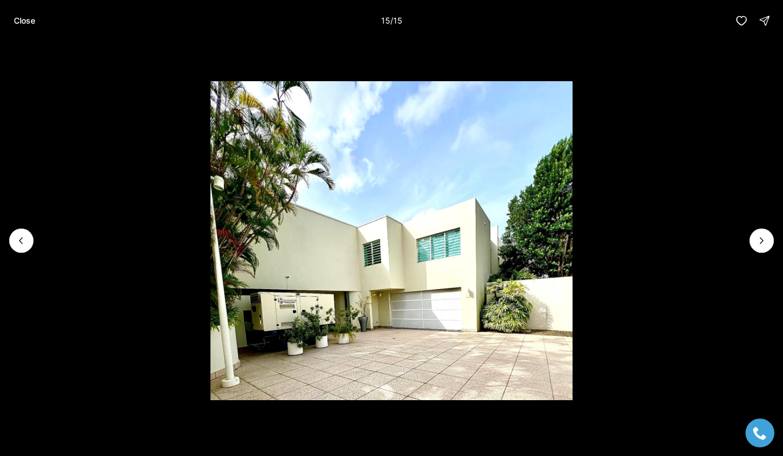
click at [762, 240] on div at bounding box center [761, 241] width 24 height 24
click at [762, 243] on div at bounding box center [761, 241] width 24 height 24
click at [29, 21] on p "Close" at bounding box center [24, 20] width 21 height 9
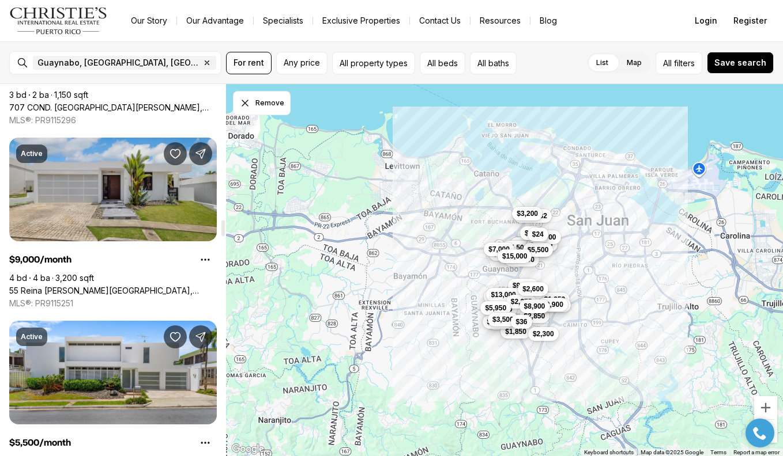
scroll to position [3122, 0]
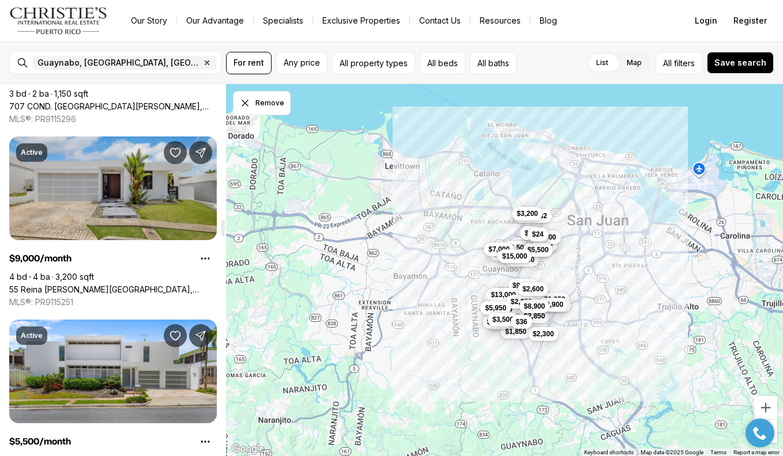
click at [114, 285] on link "55 Reina [PERSON_NAME][GEOGRAPHIC_DATA], [GEOGRAPHIC_DATA] PR, 00969" at bounding box center [112, 290] width 207 height 10
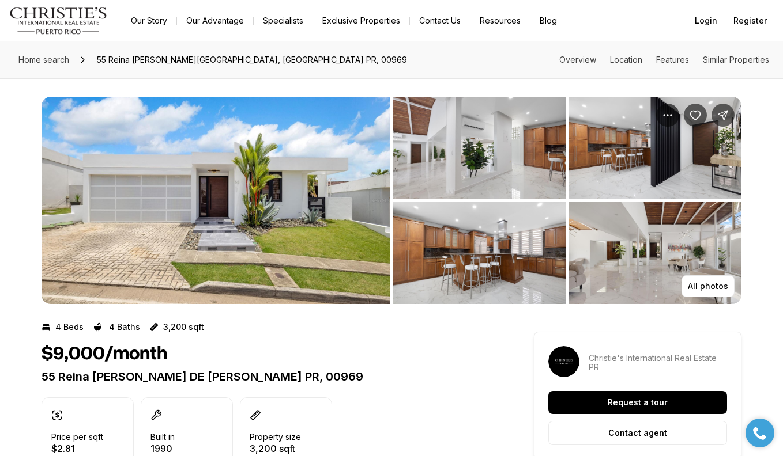
click at [470, 145] on img "View image gallery" at bounding box center [478, 148] width 173 height 103
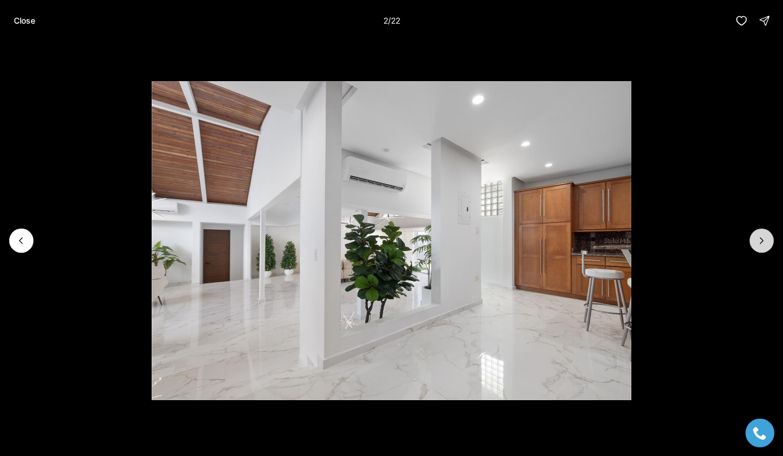
click at [762, 240] on icon "Next slide" at bounding box center [761, 241] width 3 height 6
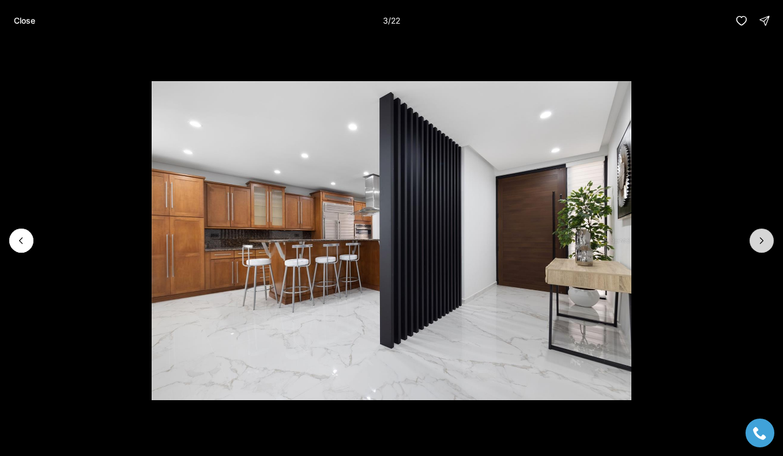
click at [763, 240] on icon "Next slide" at bounding box center [762, 241] width 12 height 12
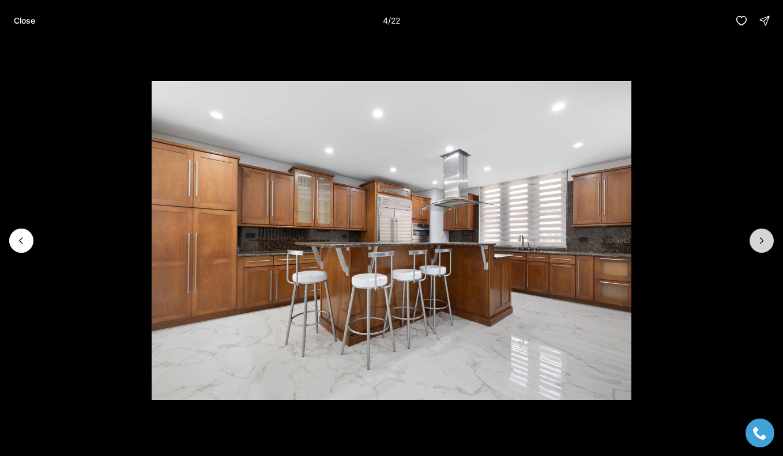
click at [763, 240] on icon "Next slide" at bounding box center [762, 241] width 12 height 12
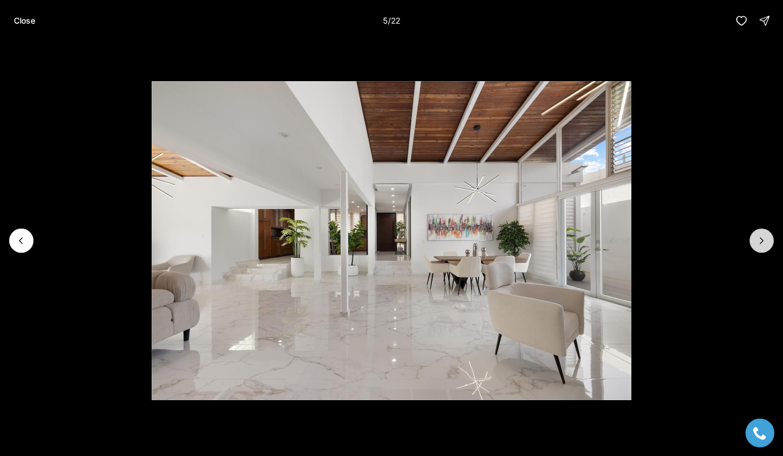
click at [763, 240] on icon "Next slide" at bounding box center [762, 241] width 12 height 12
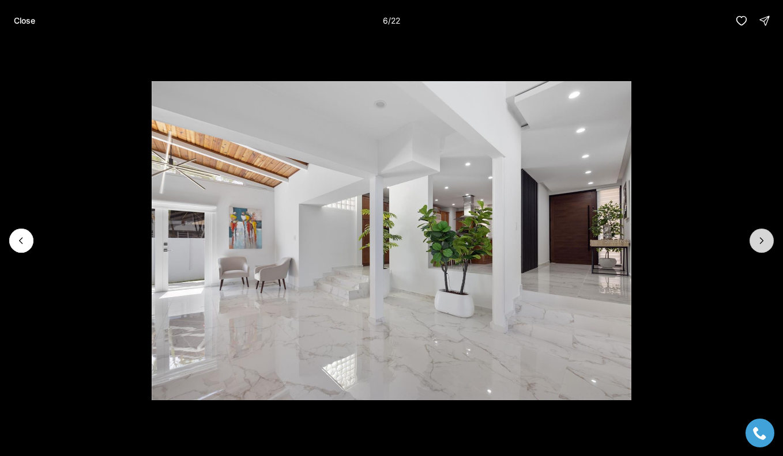
click at [762, 239] on icon "Next slide" at bounding box center [762, 241] width 12 height 12
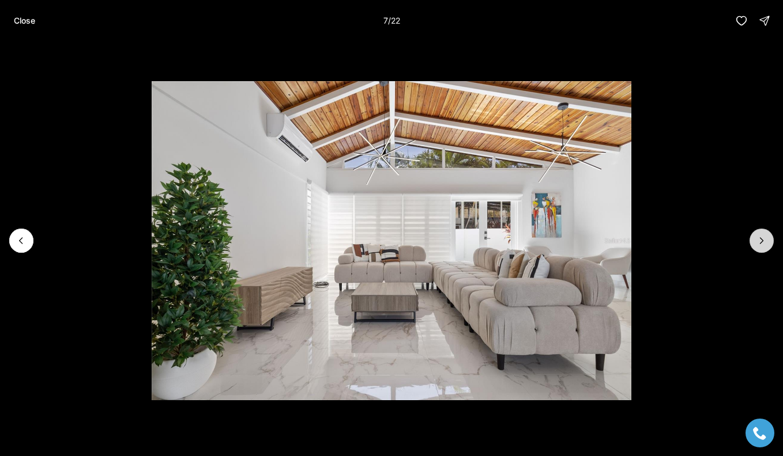
click at [762, 240] on icon "Next slide" at bounding box center [762, 241] width 12 height 12
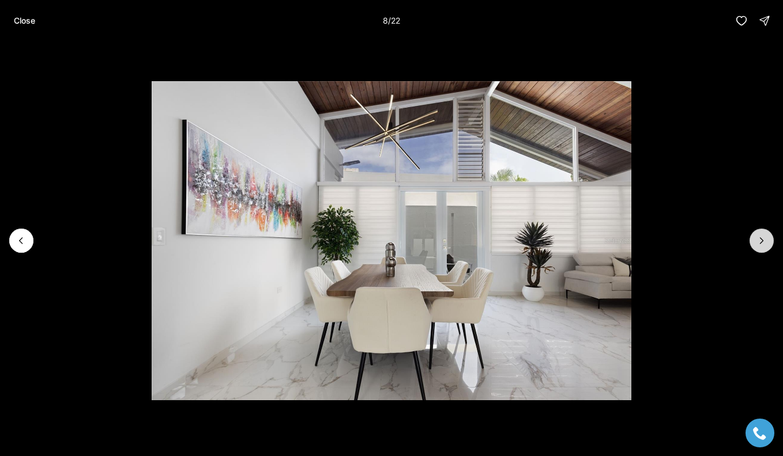
click at [762, 240] on icon "Next slide" at bounding box center [761, 241] width 3 height 6
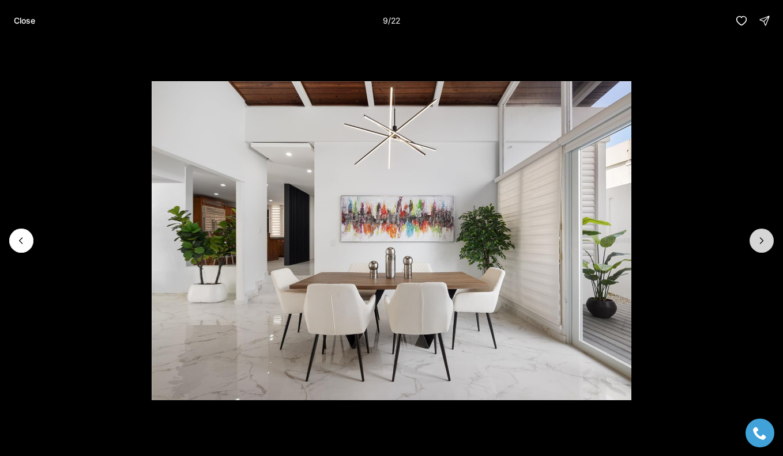
click at [761, 239] on icon "Next slide" at bounding box center [761, 241] width 3 height 6
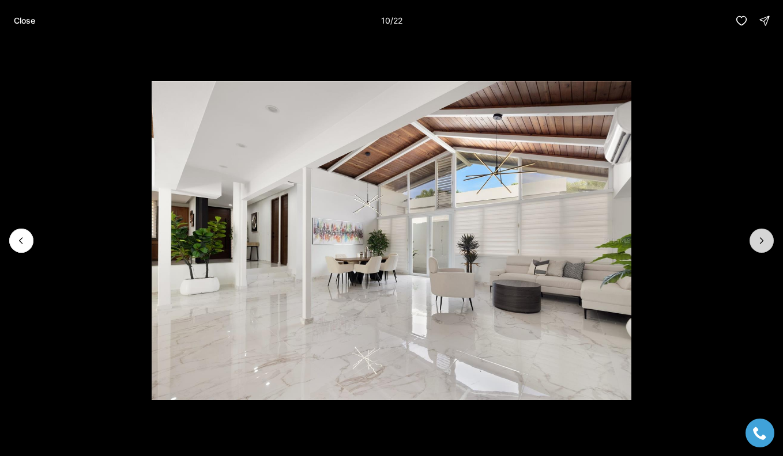
click at [762, 240] on icon "Next slide" at bounding box center [761, 241] width 3 height 6
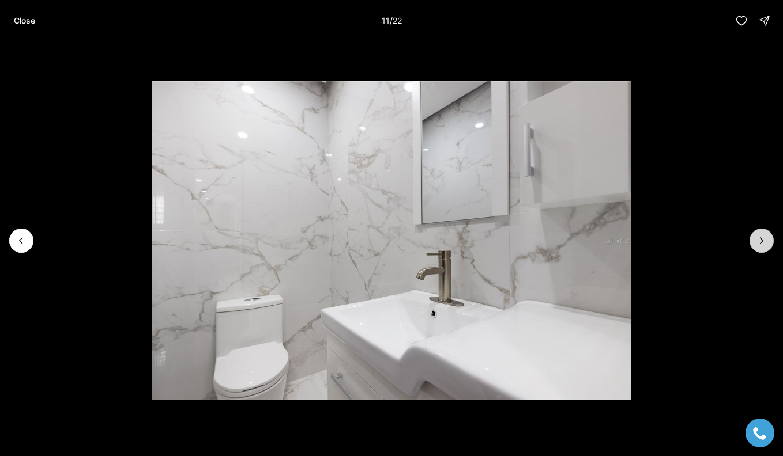
click at [762, 240] on icon "Next slide" at bounding box center [761, 241] width 3 height 6
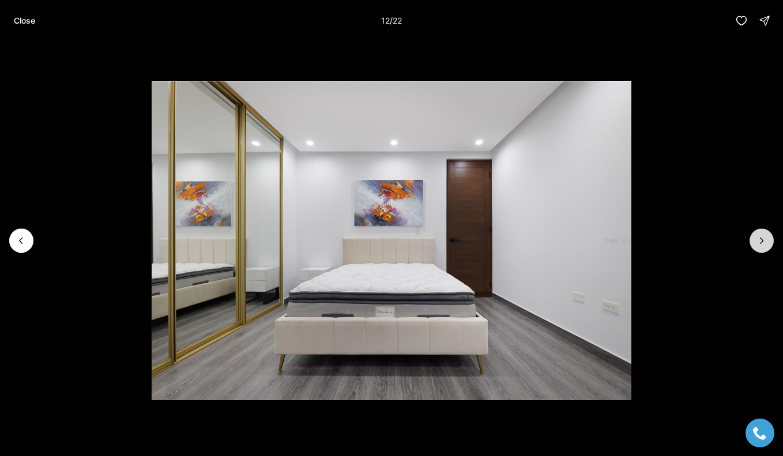
click at [762, 240] on icon "Next slide" at bounding box center [761, 241] width 3 height 6
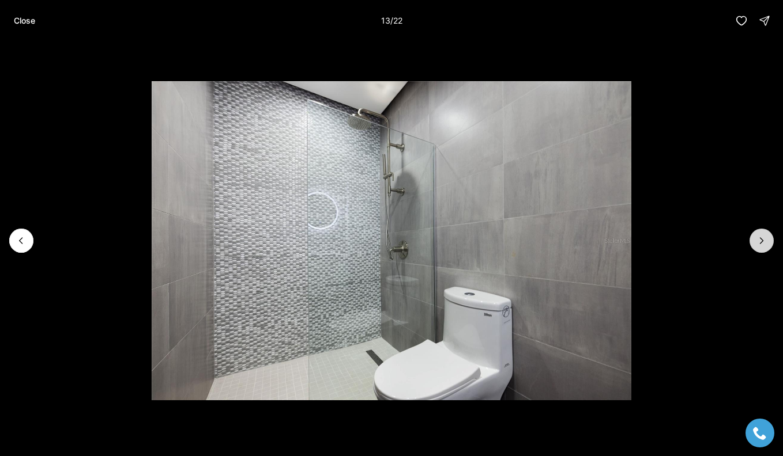
click at [762, 241] on icon "Next slide" at bounding box center [761, 241] width 3 height 6
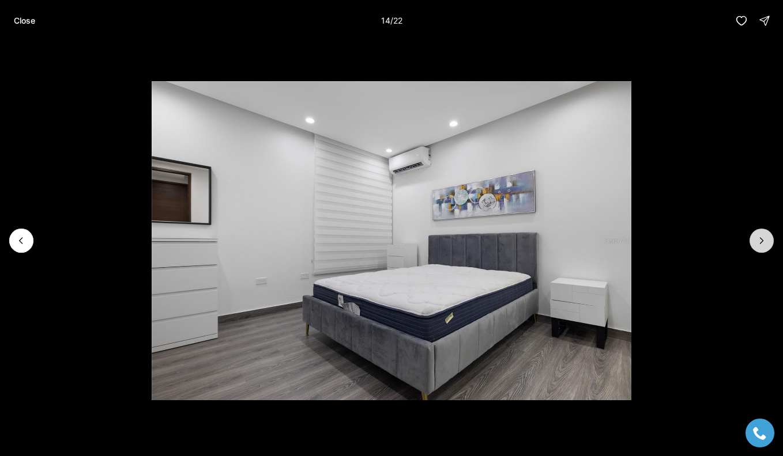
click at [760, 240] on icon "Next slide" at bounding box center [762, 241] width 12 height 12
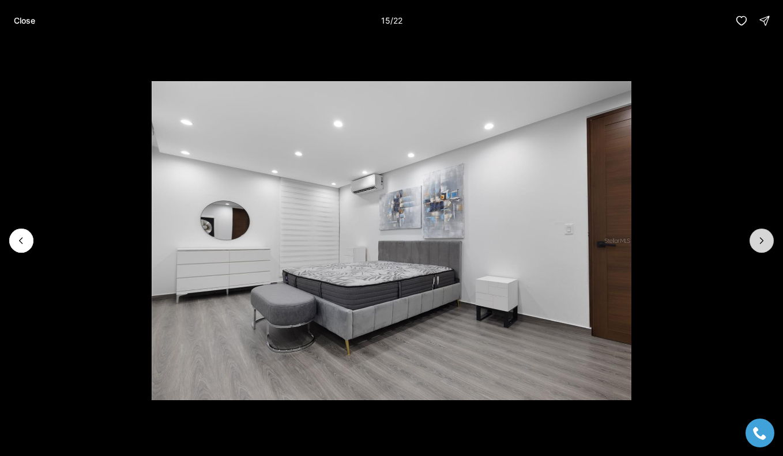
click at [760, 240] on icon "Next slide" at bounding box center [762, 241] width 12 height 12
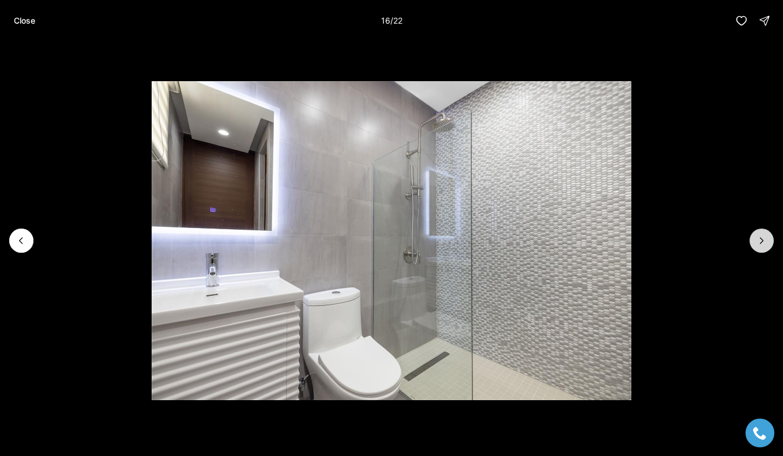
click at [760, 241] on icon "Next slide" at bounding box center [762, 241] width 12 height 12
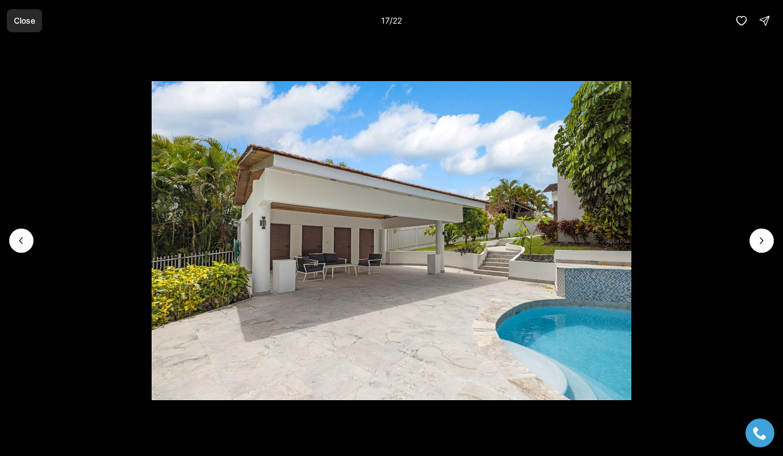
click at [28, 17] on p "Close" at bounding box center [24, 20] width 21 height 9
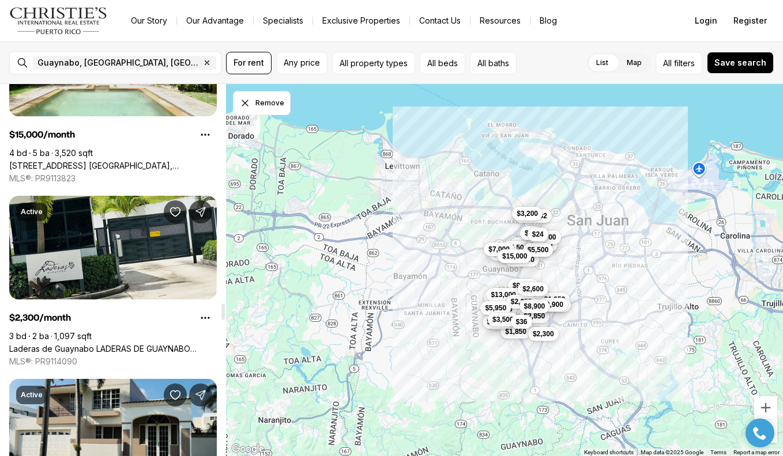
scroll to position [5142, 0]
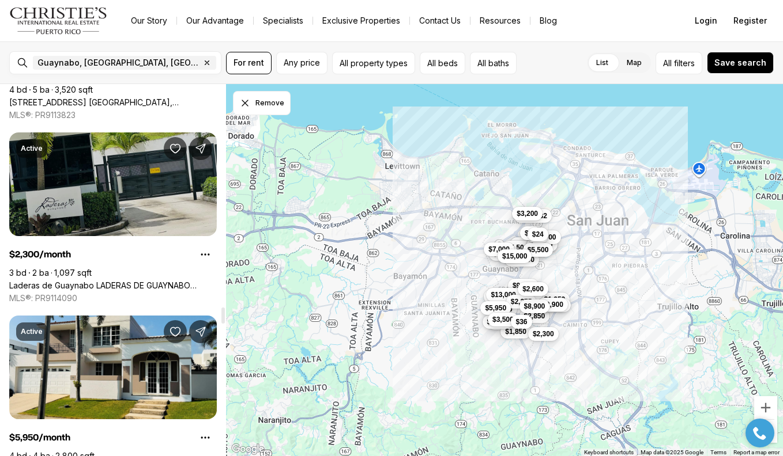
click at [116, 281] on link "Laderas de Guaynabo LADERAS DE GUAYNABO #H501, GUAYNABO PR, 00969" at bounding box center [112, 286] width 207 height 10
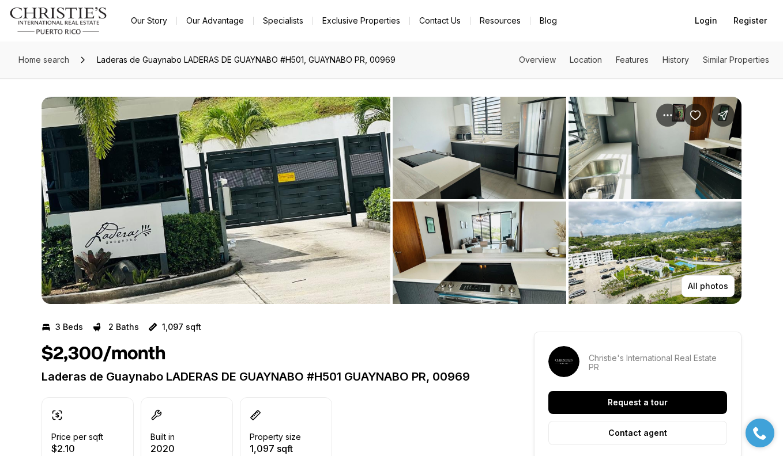
click at [478, 169] on img "View image gallery" at bounding box center [478, 148] width 173 height 103
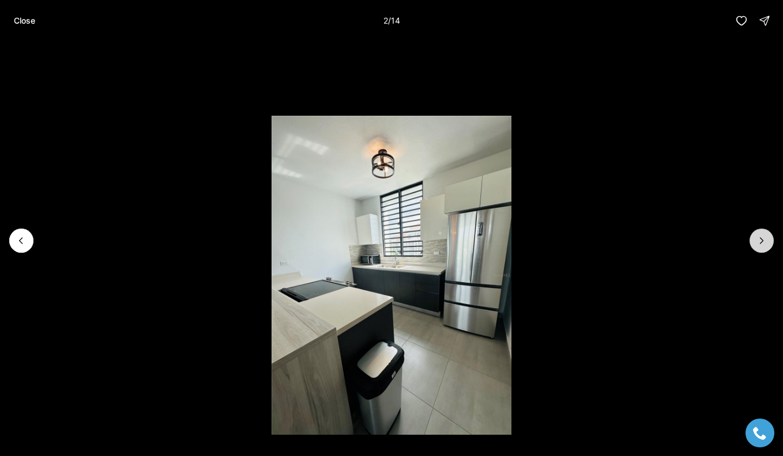
click at [760, 243] on icon "Next slide" at bounding box center [762, 241] width 12 height 12
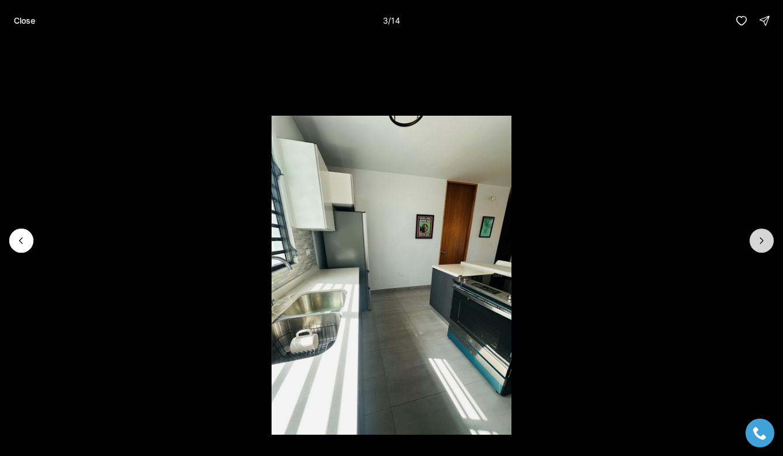
click at [760, 243] on icon "Next slide" at bounding box center [762, 241] width 12 height 12
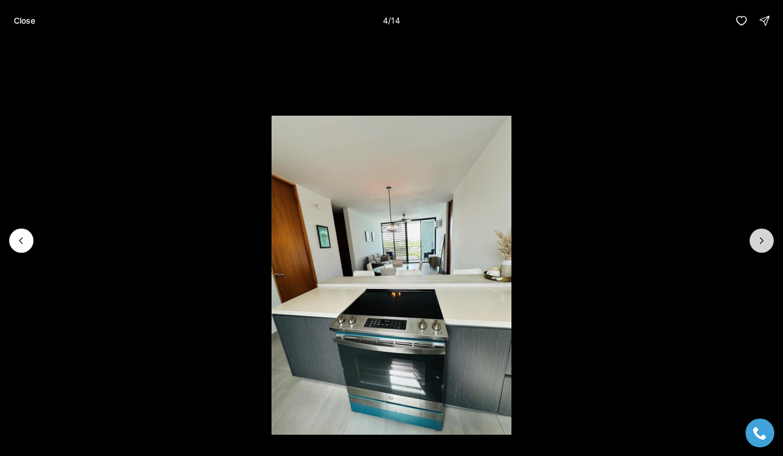
click at [760, 243] on icon "Next slide" at bounding box center [762, 241] width 12 height 12
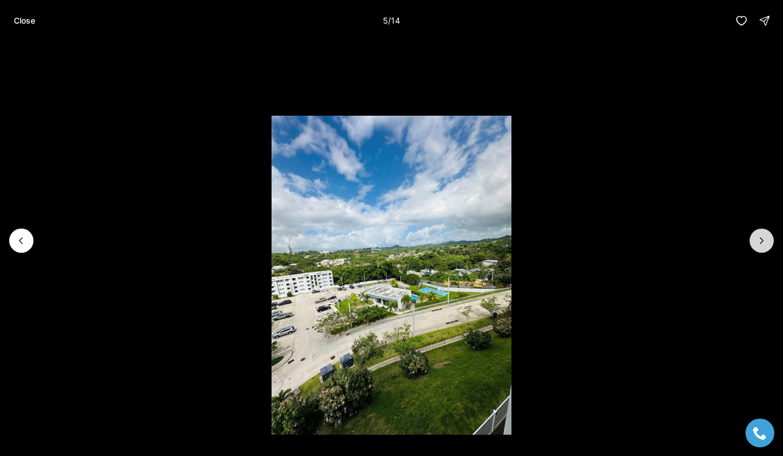
click at [761, 243] on icon "Next slide" at bounding box center [761, 241] width 3 height 6
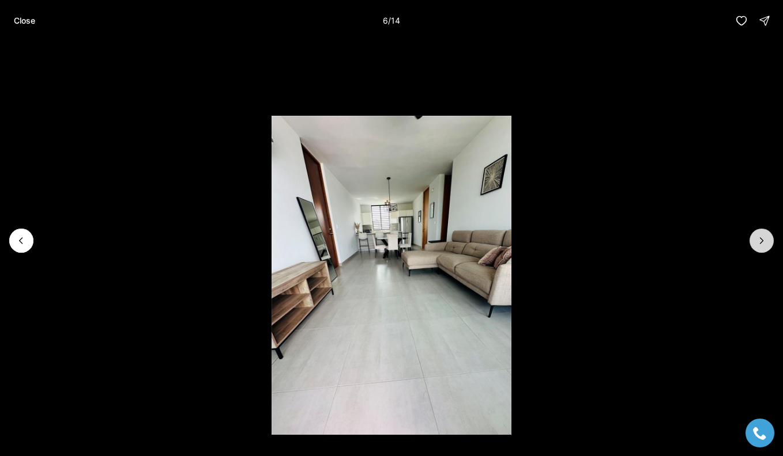
click at [761, 243] on icon "Next slide" at bounding box center [761, 241] width 3 height 6
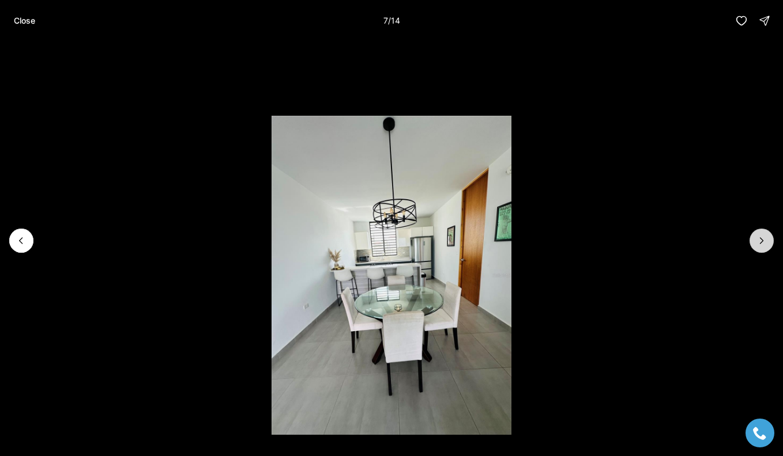
click at [761, 244] on icon "Next slide" at bounding box center [762, 241] width 12 height 12
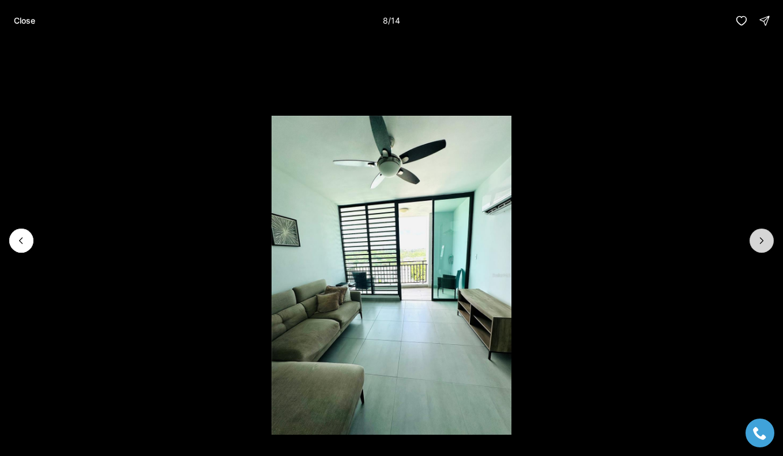
click at [761, 244] on icon "Next slide" at bounding box center [762, 241] width 12 height 12
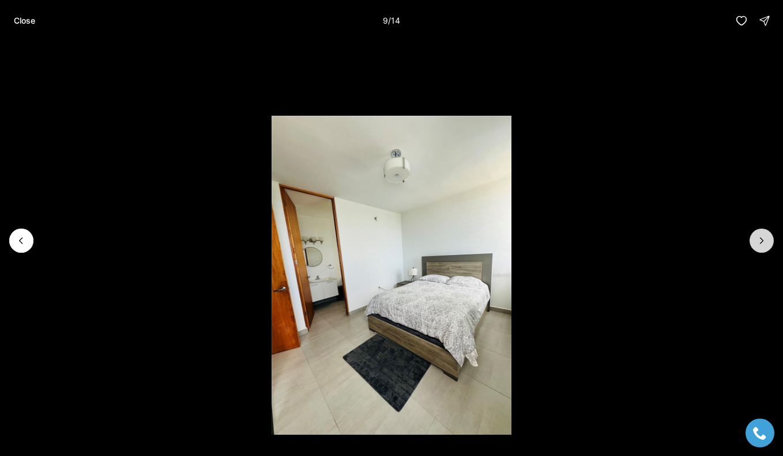
click at [761, 244] on icon "Next slide" at bounding box center [762, 241] width 12 height 12
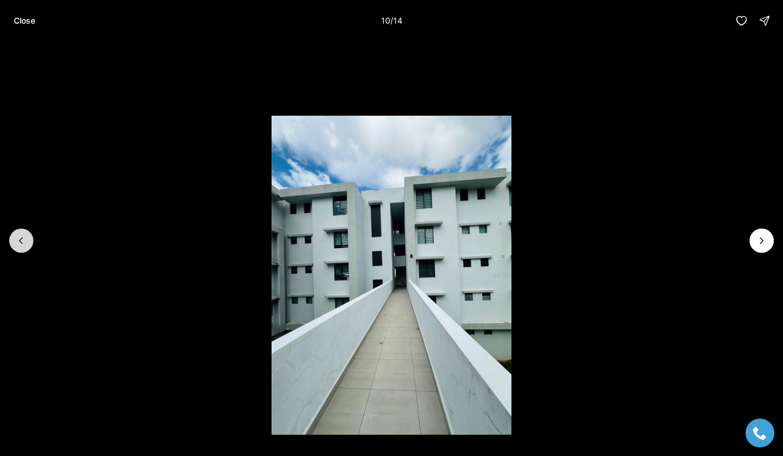
click at [26, 240] on icon "Previous slide" at bounding box center [22, 241] width 12 height 12
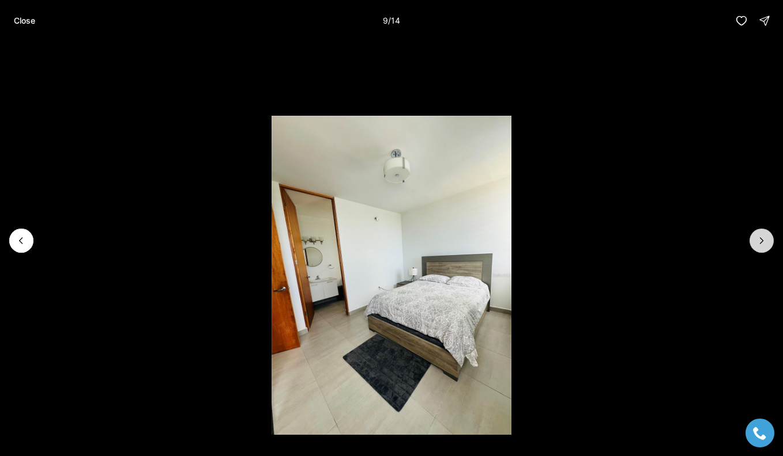
click at [763, 241] on icon "Next slide" at bounding box center [761, 241] width 3 height 6
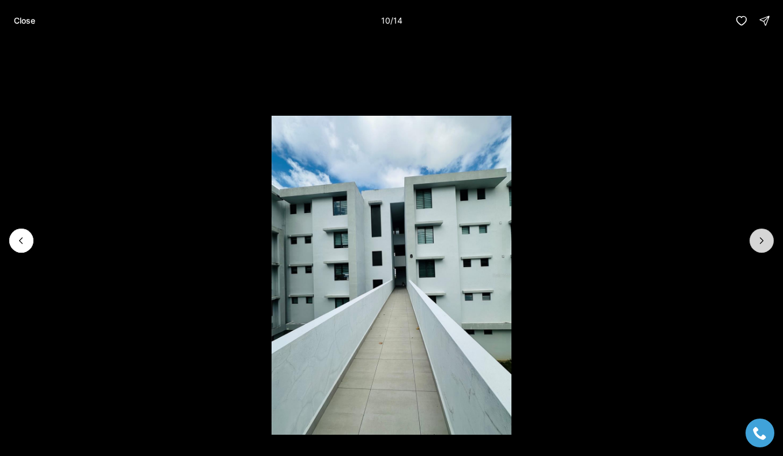
click at [763, 241] on icon "Next slide" at bounding box center [761, 241] width 3 height 6
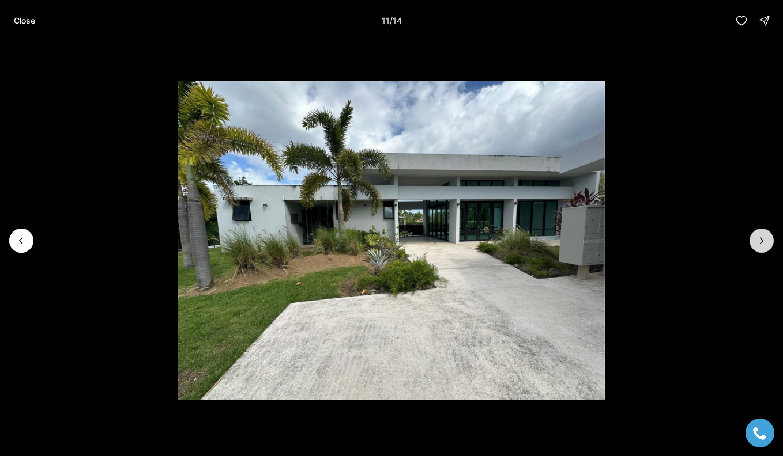
click at [764, 241] on icon "Next slide" at bounding box center [762, 241] width 12 height 12
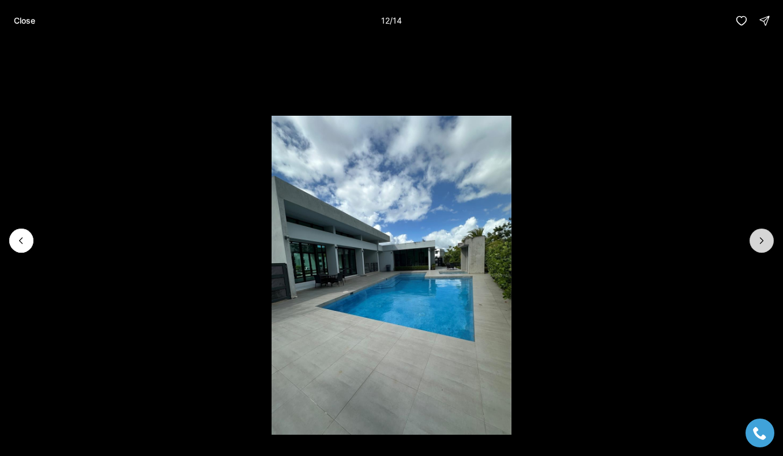
click at [764, 241] on icon "Next slide" at bounding box center [762, 241] width 12 height 12
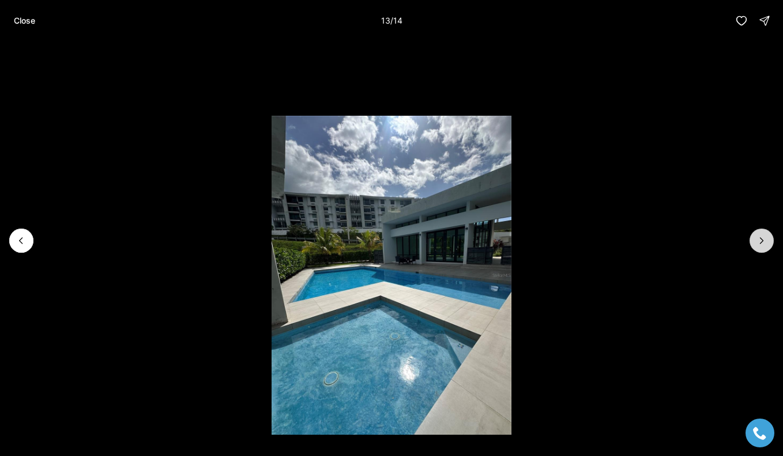
click at [765, 242] on icon "Next slide" at bounding box center [762, 241] width 12 height 12
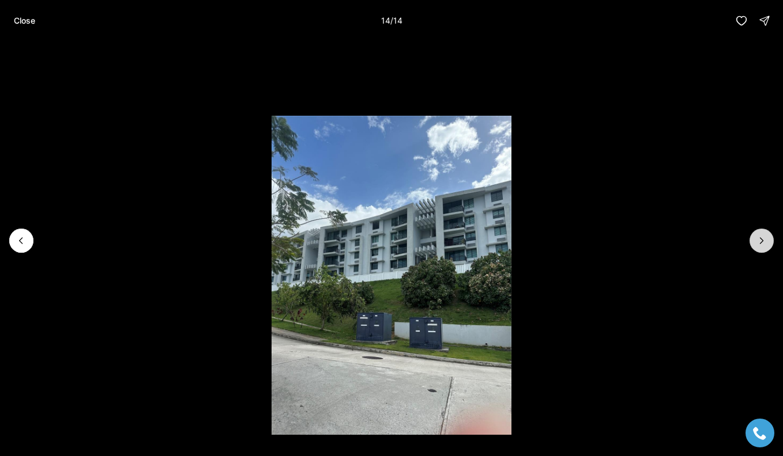
click at [765, 242] on div at bounding box center [761, 241] width 24 height 24
click at [765, 243] on div at bounding box center [761, 241] width 24 height 24
click at [28, 21] on p "Close" at bounding box center [24, 20] width 21 height 9
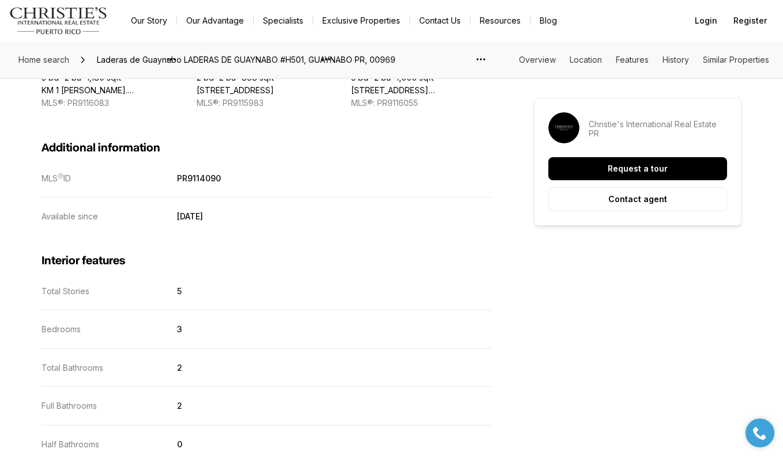
scroll to position [1092, 0]
